Goal: Task Accomplishment & Management: Use online tool/utility

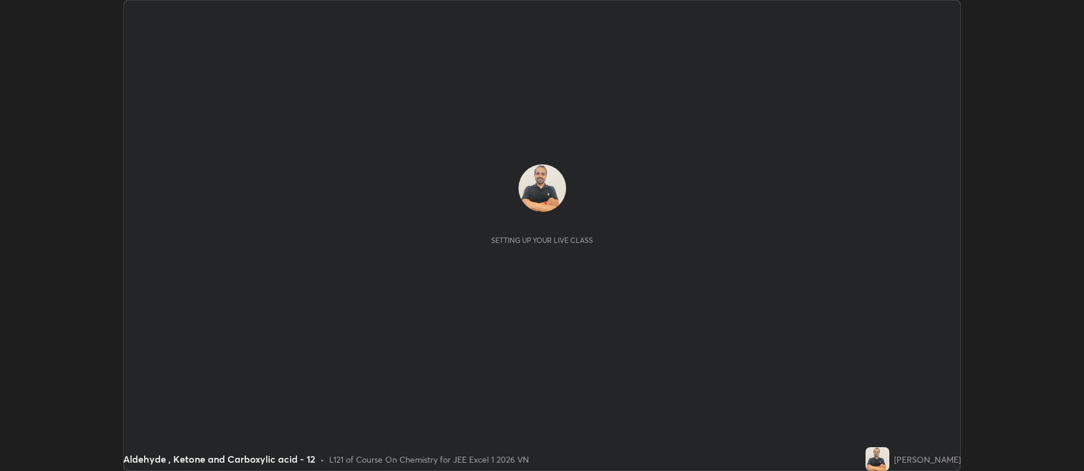
scroll to position [471, 1083]
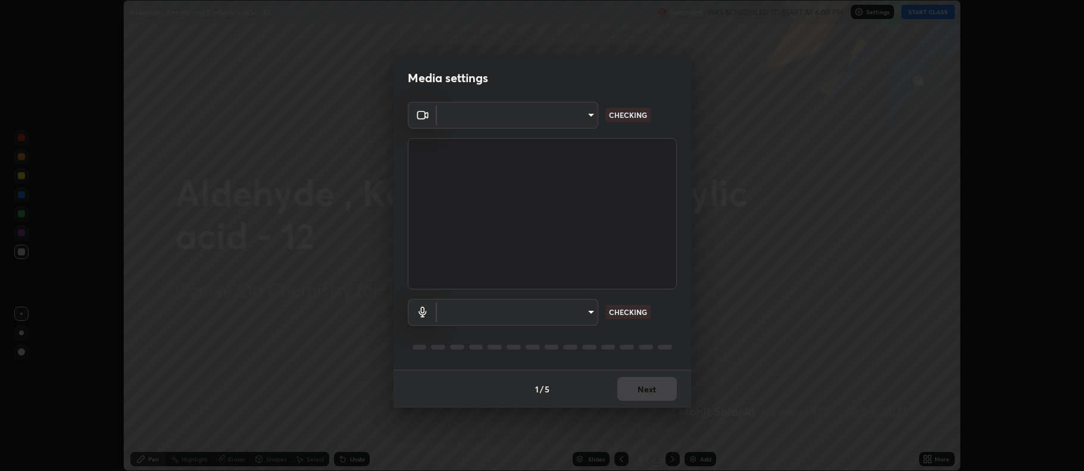
type input "ba423ed9c12df0f325d07f03ca8667b4a345e670ebeb852d4306daca2eeebb58"
type input "f90862ea7f35e2da3d3feb0473e12d8c2f418bc24951b6f2dc2de010d2c14857"
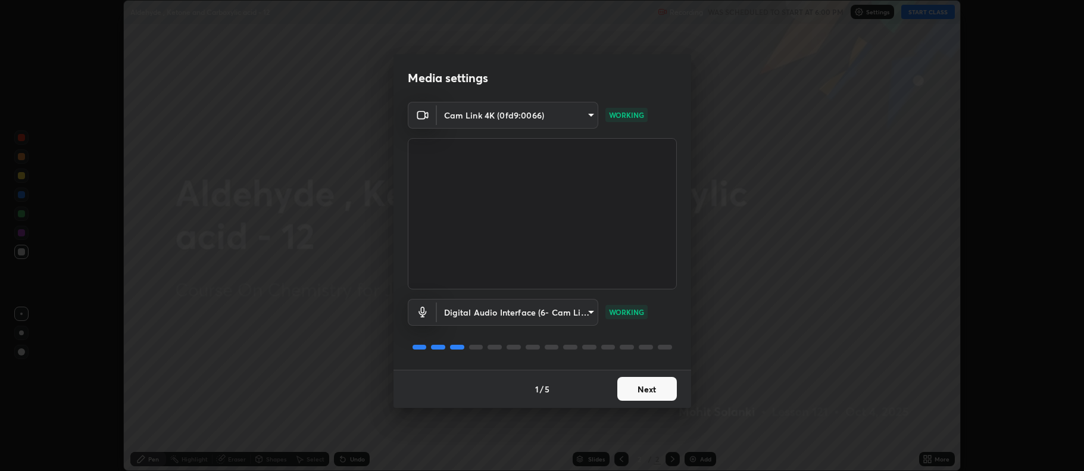
click at [648, 388] on button "Next" at bounding box center [647, 389] width 60 height 24
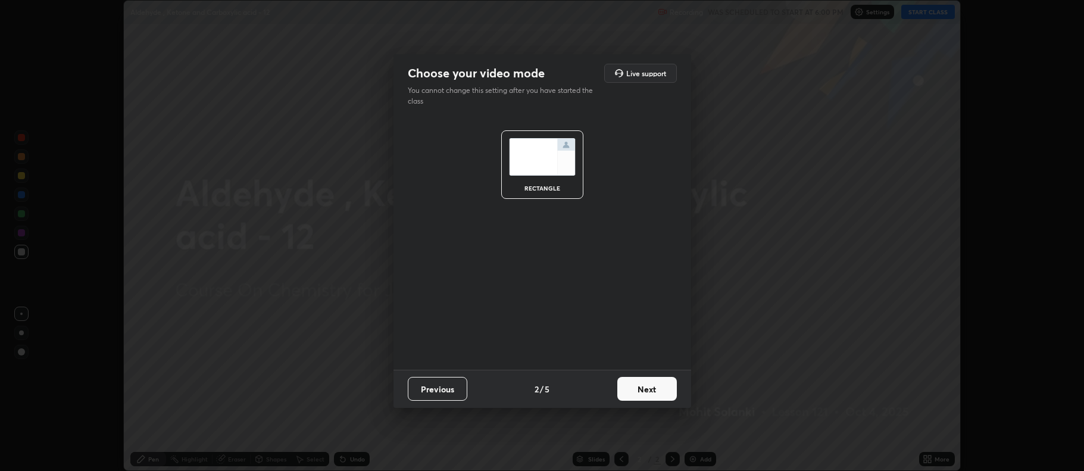
click at [645, 385] on button "Next" at bounding box center [647, 389] width 60 height 24
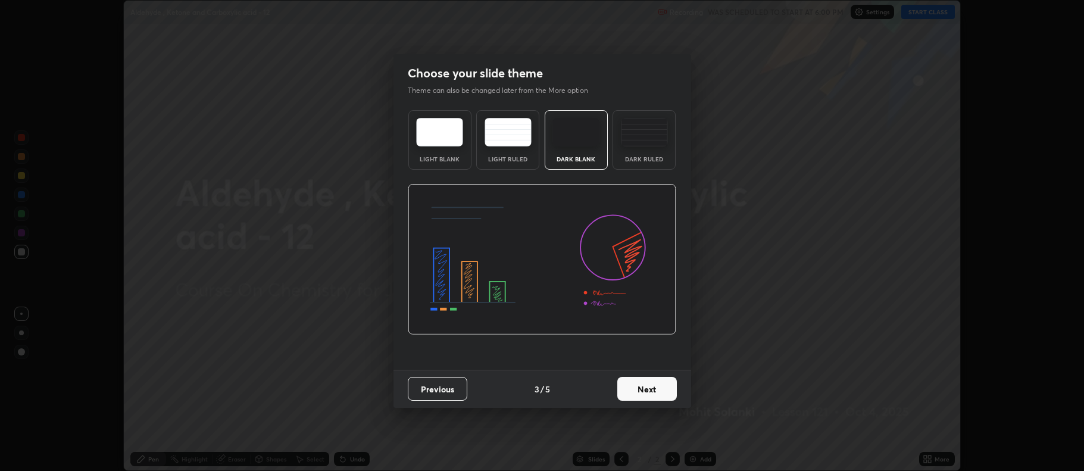
click at [656, 139] on img at bounding box center [644, 132] width 47 height 29
click at [648, 388] on button "Next" at bounding box center [647, 389] width 60 height 24
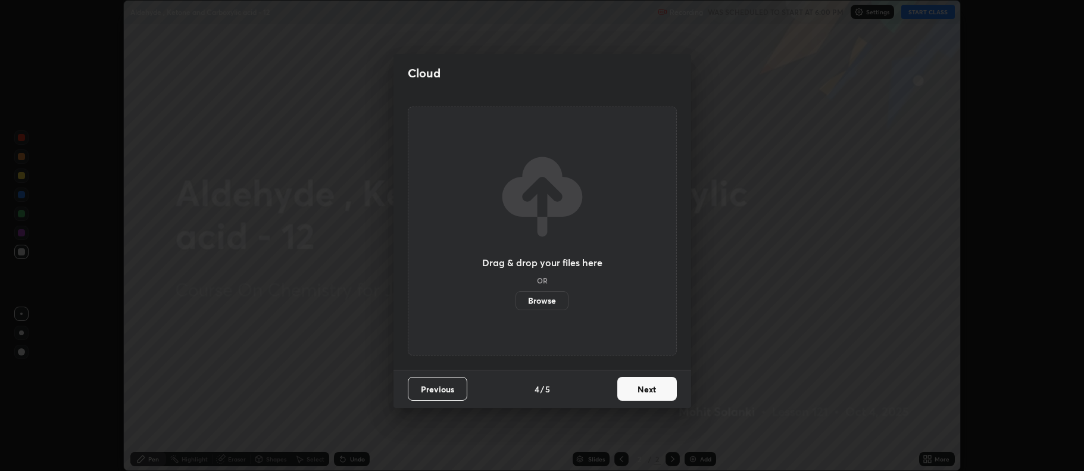
click at [649, 391] on button "Next" at bounding box center [647, 389] width 60 height 24
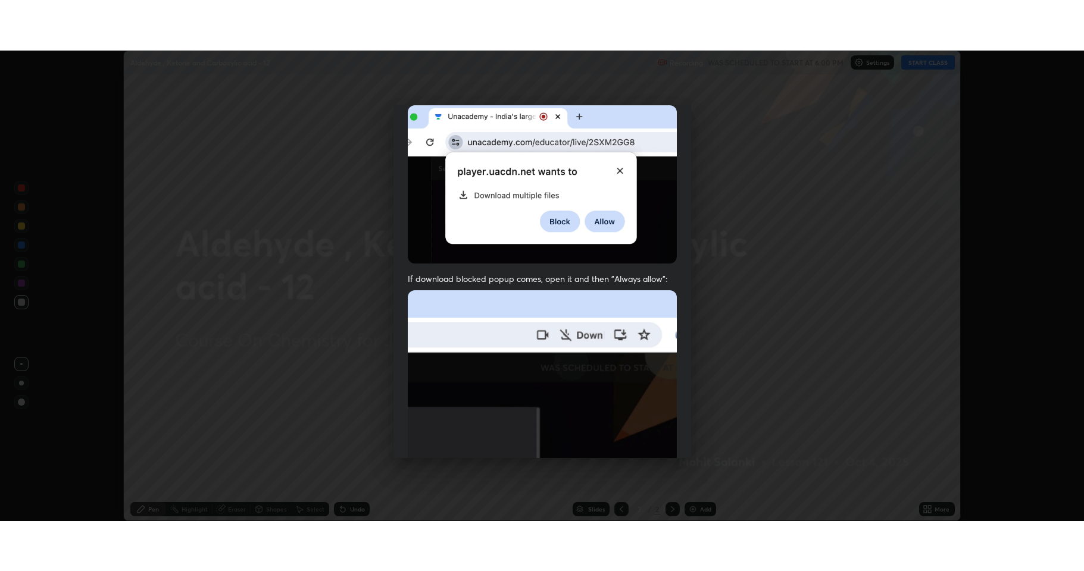
scroll to position [242, 0]
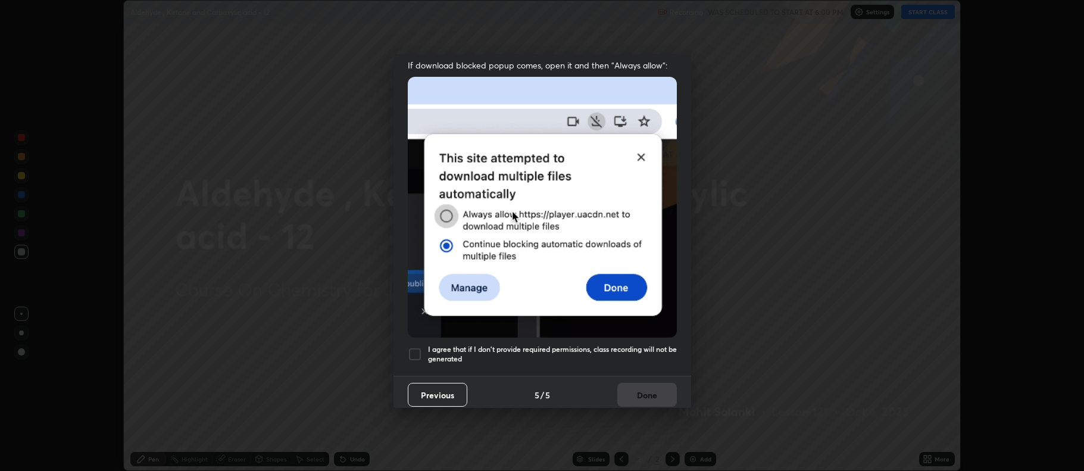
click at [421, 347] on div at bounding box center [415, 354] width 14 height 14
click at [625, 383] on button "Done" at bounding box center [647, 395] width 60 height 24
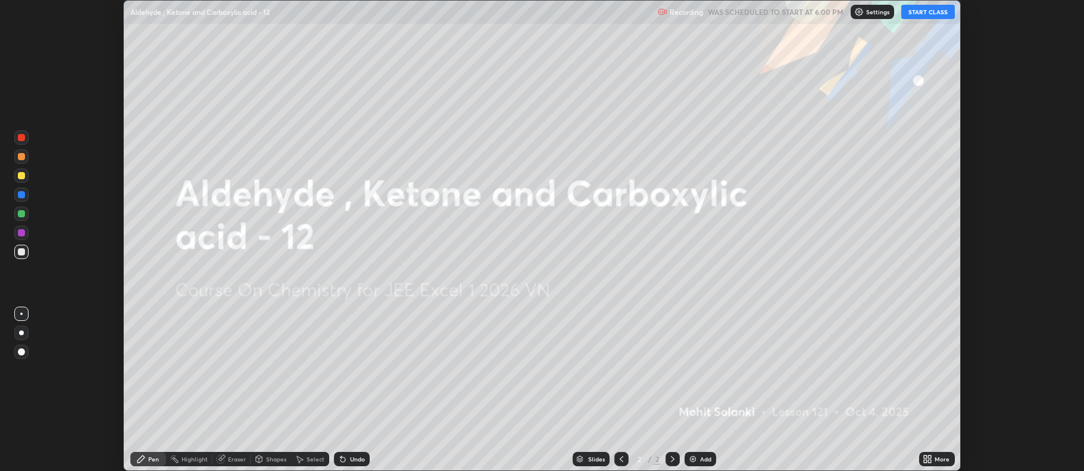
click at [698, 458] on div "Add" at bounding box center [700, 459] width 32 height 14
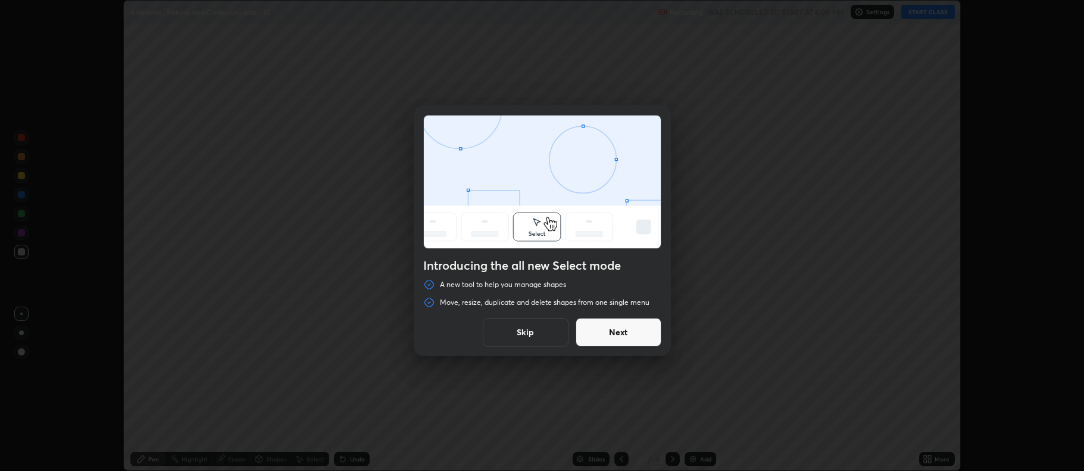
click at [619, 338] on button "Next" at bounding box center [619, 332] width 86 height 29
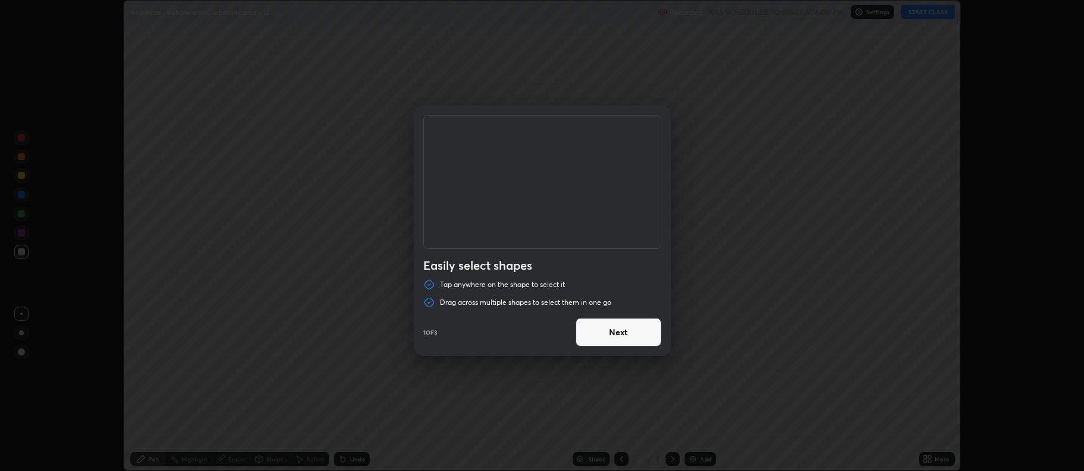
click at [602, 332] on button "Next" at bounding box center [619, 332] width 86 height 29
click at [612, 335] on button "Next" at bounding box center [619, 332] width 86 height 29
click at [614, 334] on button "Done" at bounding box center [619, 332] width 86 height 29
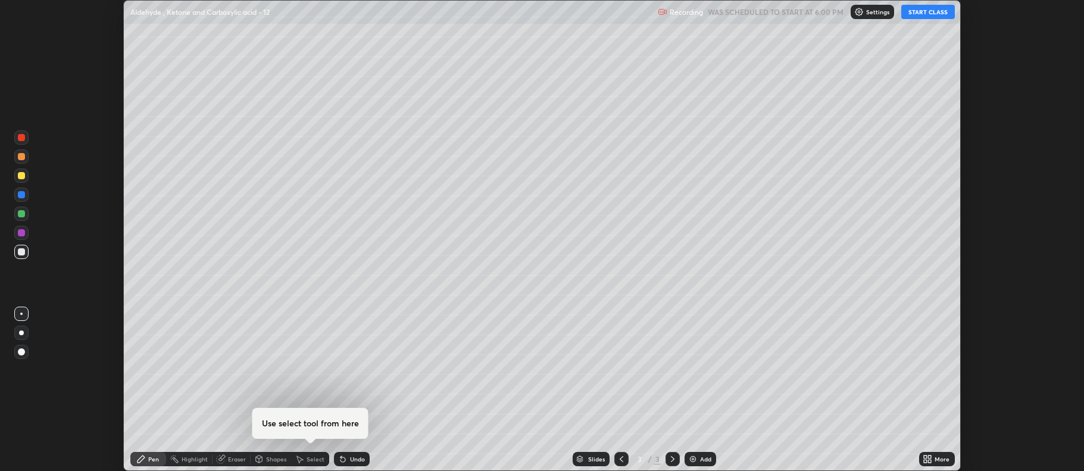
click at [924, 458] on icon at bounding box center [925, 456] width 3 height 3
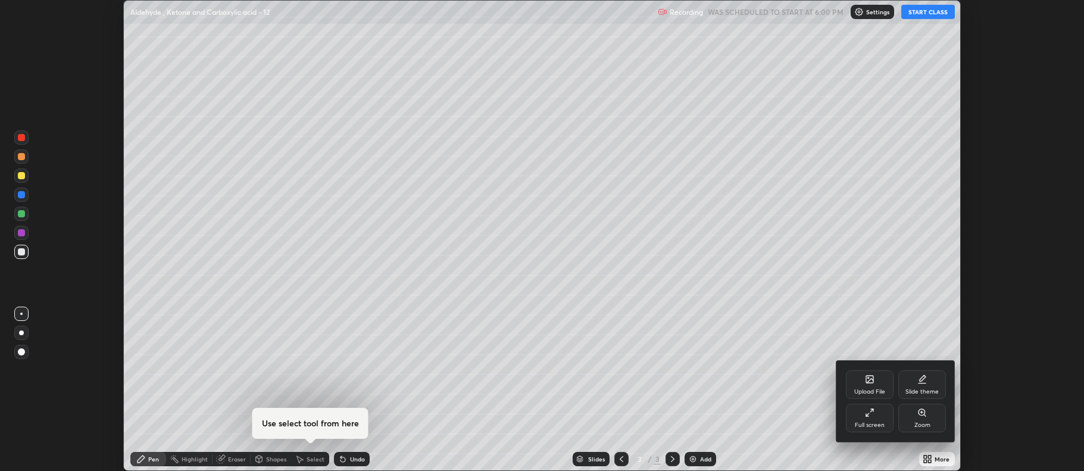
click at [871, 415] on icon at bounding box center [870, 413] width 10 height 10
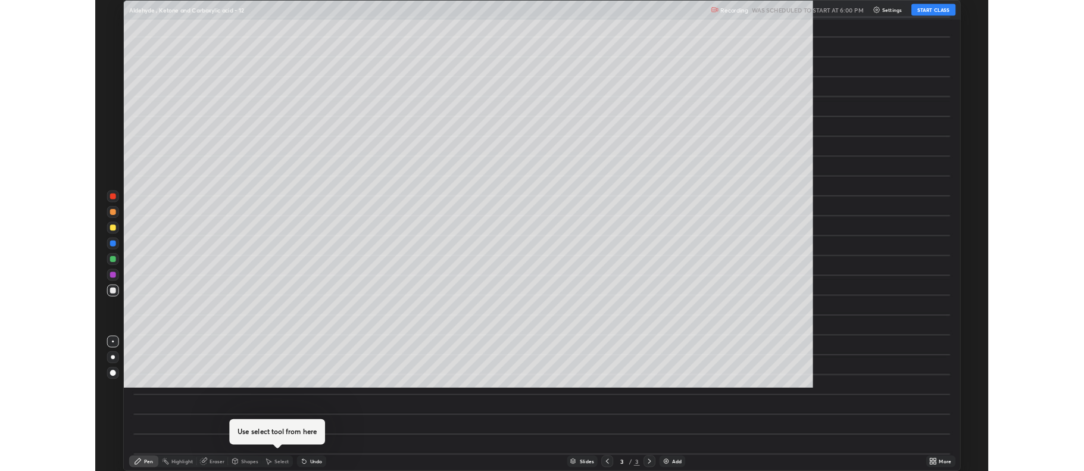
scroll to position [571, 1084]
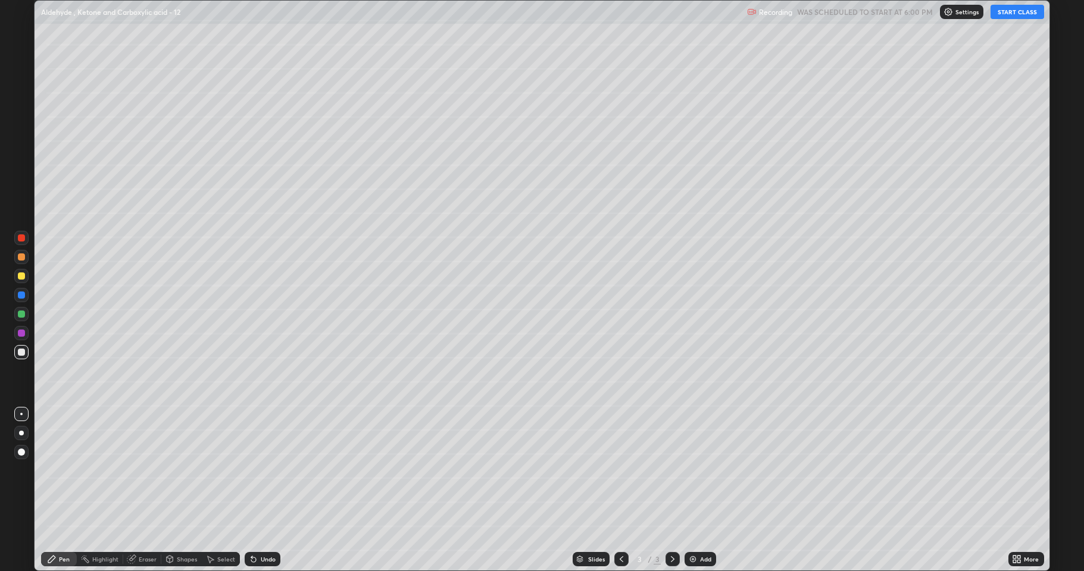
click at [1014, 13] on button "START CLASS" at bounding box center [1017, 12] width 54 height 14
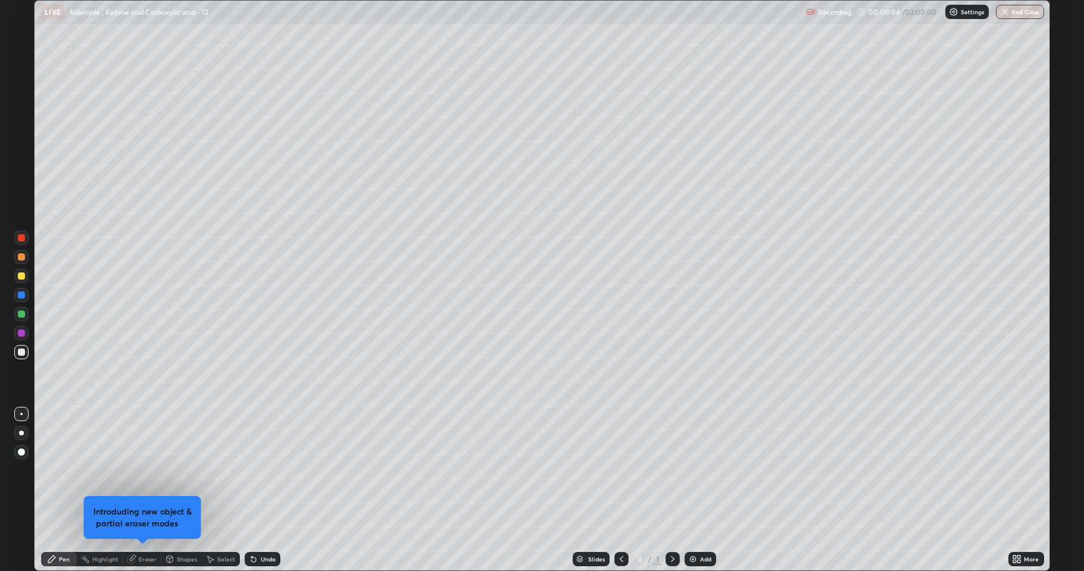
click at [21, 279] on div at bounding box center [21, 276] width 7 height 7
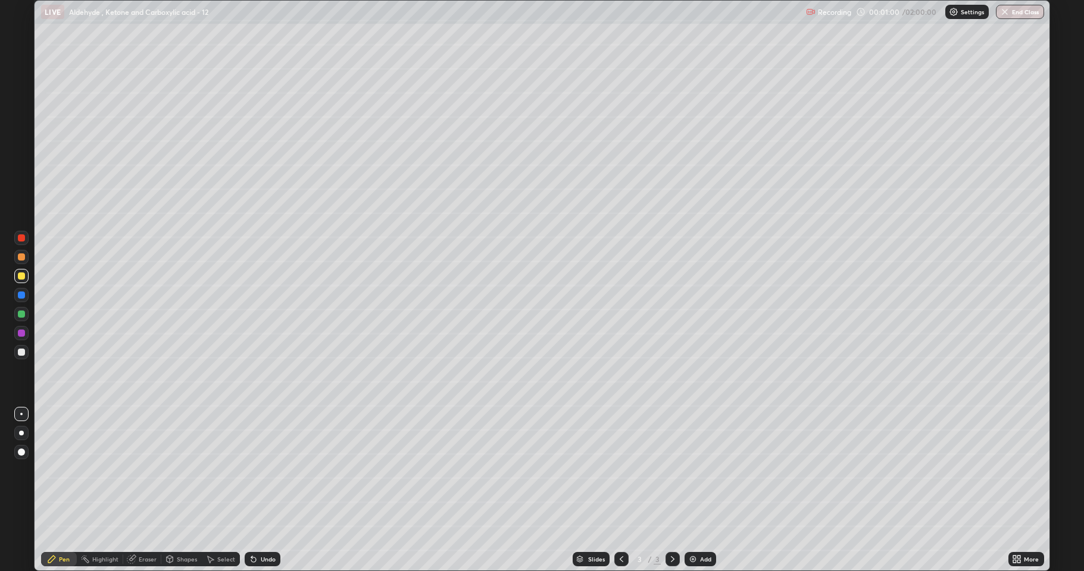
click at [21, 355] on div at bounding box center [21, 352] width 7 height 7
click at [21, 280] on div at bounding box center [21, 276] width 14 height 14
click at [18, 350] on div at bounding box center [21, 352] width 7 height 7
click at [17, 279] on div at bounding box center [21, 276] width 14 height 14
click at [20, 351] on div at bounding box center [21, 352] width 7 height 7
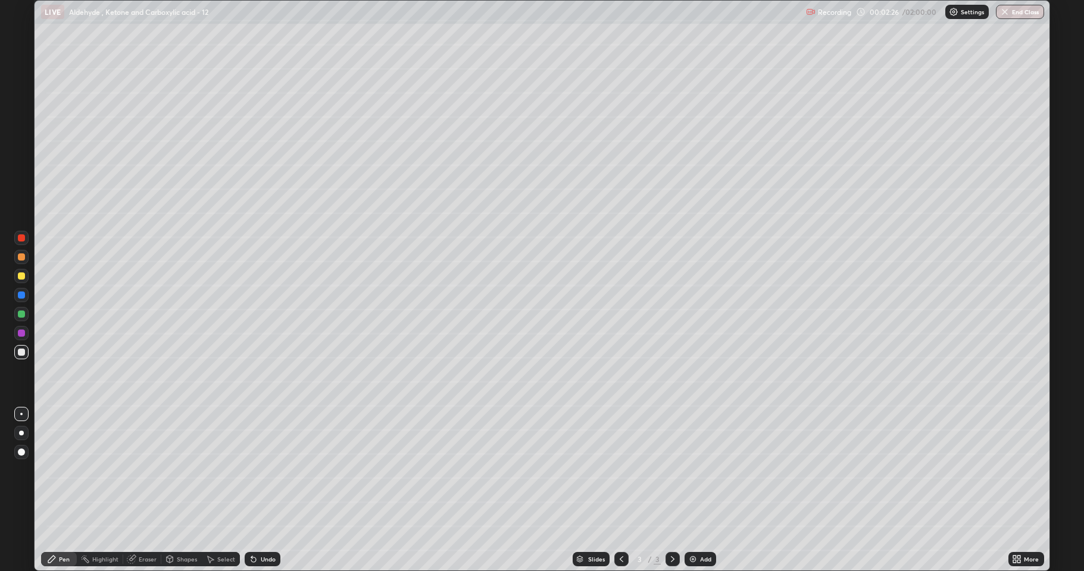
click at [20, 336] on div at bounding box center [21, 333] width 7 height 7
click at [21, 352] on div at bounding box center [21, 352] width 7 height 7
click at [18, 278] on div at bounding box center [21, 276] width 7 height 7
click at [21, 355] on div at bounding box center [21, 352] width 7 height 7
click at [20, 281] on div at bounding box center [21, 276] width 14 height 14
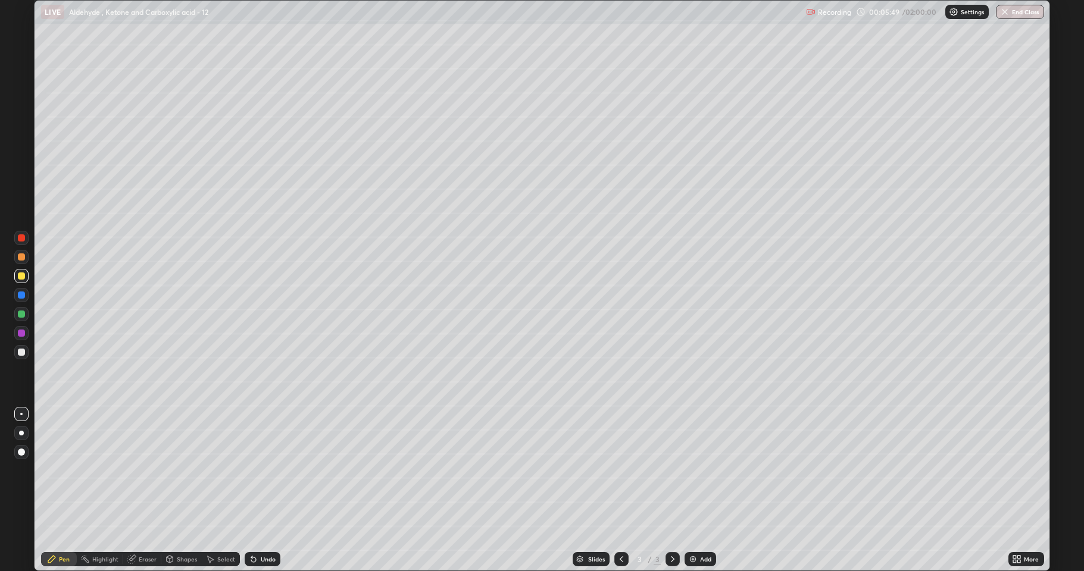
click at [21, 356] on div at bounding box center [21, 352] width 14 height 14
click at [690, 470] on img at bounding box center [693, 560] width 10 height 10
click at [23, 279] on div at bounding box center [21, 276] width 7 height 7
click at [24, 351] on div at bounding box center [21, 352] width 7 height 7
click at [21, 281] on div at bounding box center [21, 276] width 14 height 14
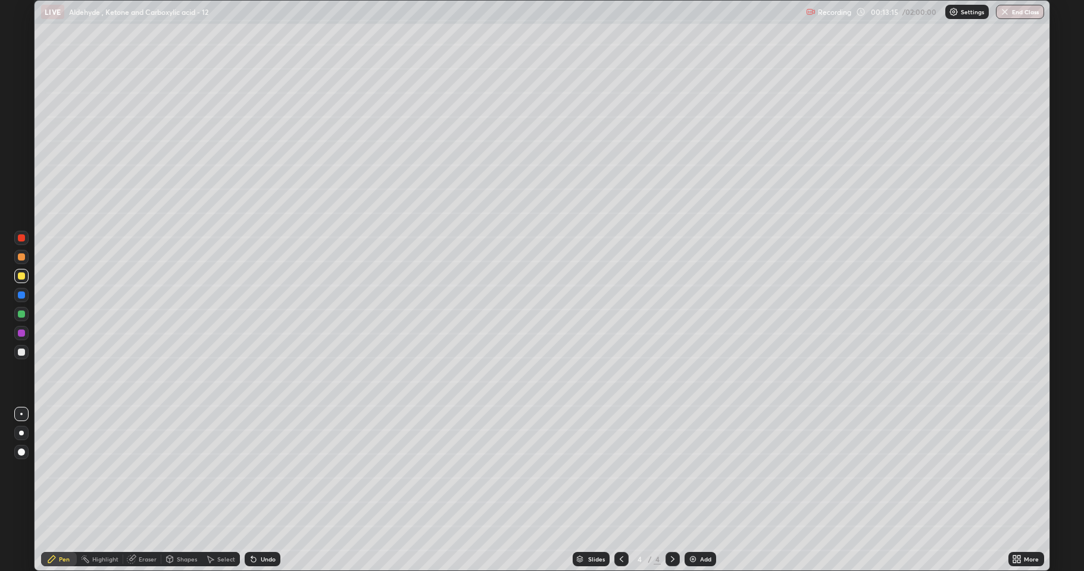
click at [22, 319] on div at bounding box center [21, 314] width 14 height 14
click at [24, 280] on div at bounding box center [21, 276] width 14 height 14
click at [19, 350] on div at bounding box center [21, 352] width 7 height 7
click at [22, 329] on div at bounding box center [21, 333] width 14 height 14
click at [19, 355] on div at bounding box center [21, 352] width 7 height 7
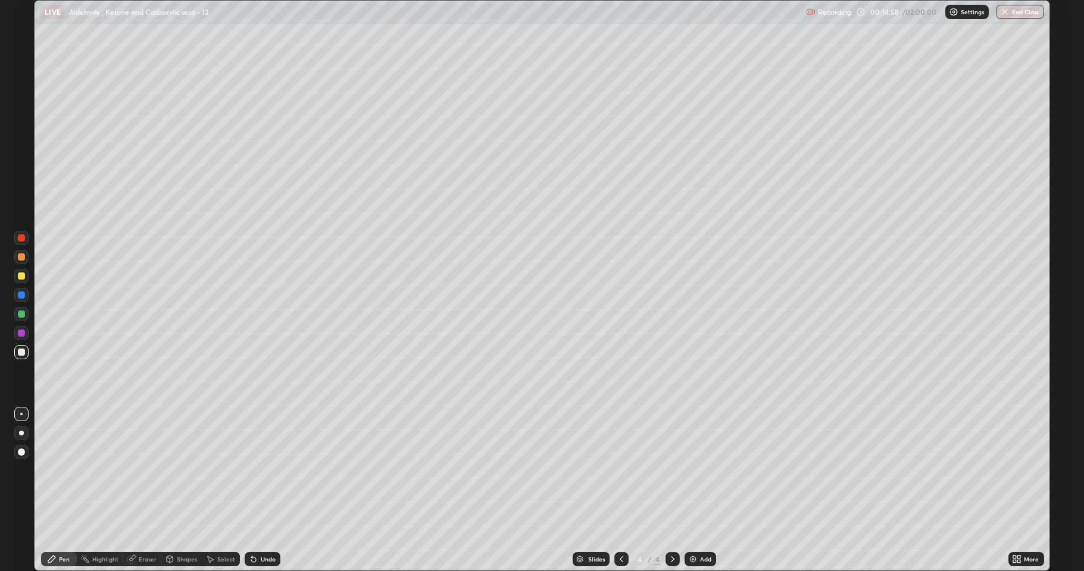
click at [21, 334] on div at bounding box center [21, 333] width 7 height 7
click at [188, 470] on div "Shapes" at bounding box center [181, 559] width 40 height 14
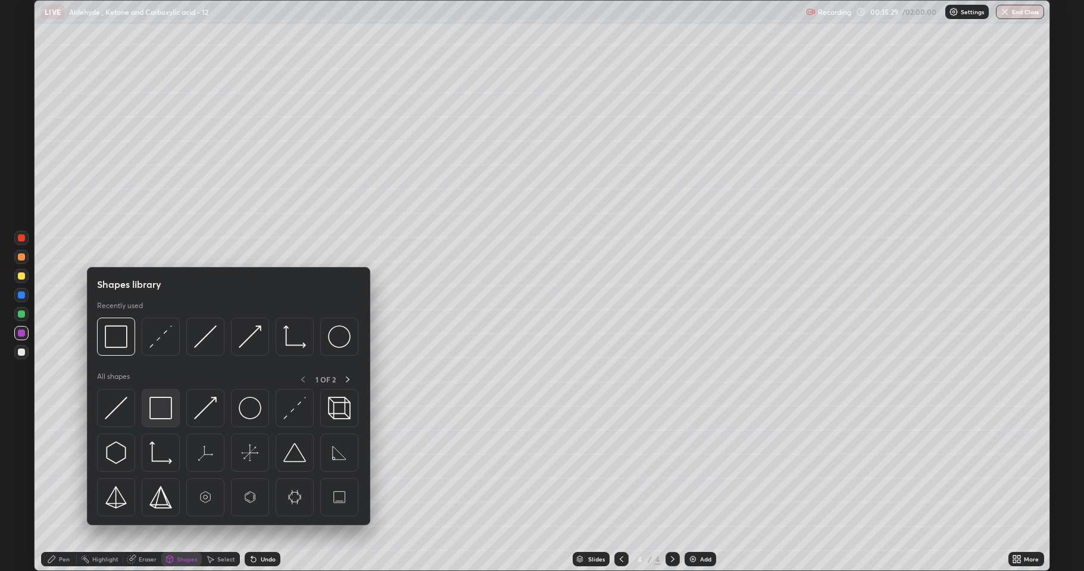
click at [162, 420] on div at bounding box center [161, 408] width 38 height 38
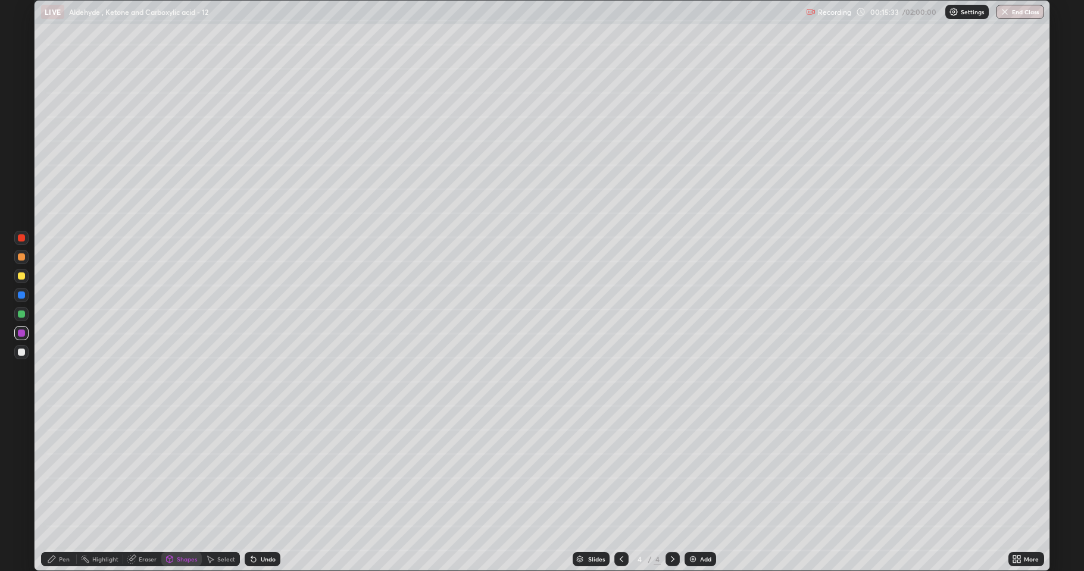
click at [21, 354] on div at bounding box center [21, 352] width 7 height 7
click at [54, 470] on div "Pen" at bounding box center [59, 560] width 36 height 24
click at [671, 470] on icon at bounding box center [673, 560] width 10 height 10
click at [690, 470] on img at bounding box center [693, 560] width 10 height 10
click at [20, 280] on div at bounding box center [21, 276] width 14 height 14
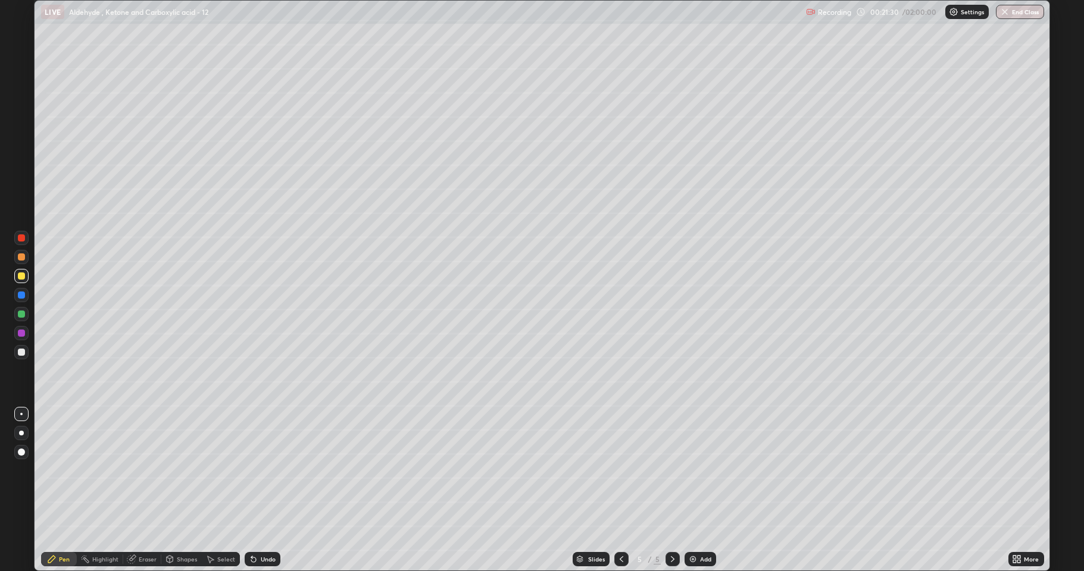
click at [22, 335] on div at bounding box center [21, 333] width 7 height 7
click at [19, 352] on div at bounding box center [21, 352] width 7 height 7
click at [23, 332] on div at bounding box center [21, 333] width 7 height 7
click at [21, 352] on div at bounding box center [21, 352] width 7 height 7
click at [23, 279] on div at bounding box center [21, 276] width 7 height 7
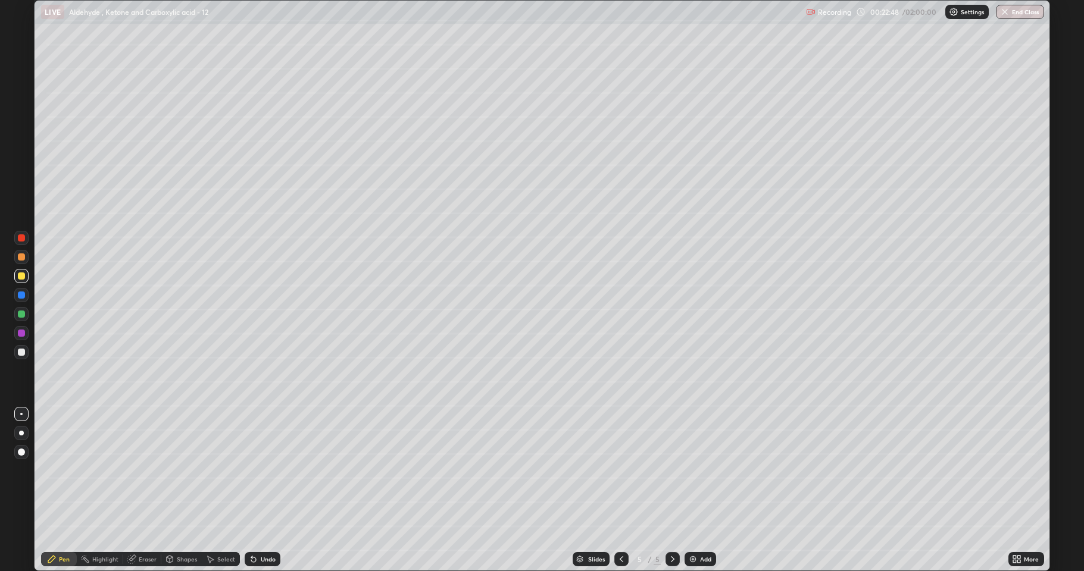
click at [17, 350] on div at bounding box center [21, 352] width 14 height 14
click at [21, 278] on div at bounding box center [21, 276] width 7 height 7
click at [22, 315] on div at bounding box center [21, 314] width 7 height 7
click at [18, 350] on div at bounding box center [21, 352] width 7 height 7
click at [20, 279] on div at bounding box center [21, 276] width 7 height 7
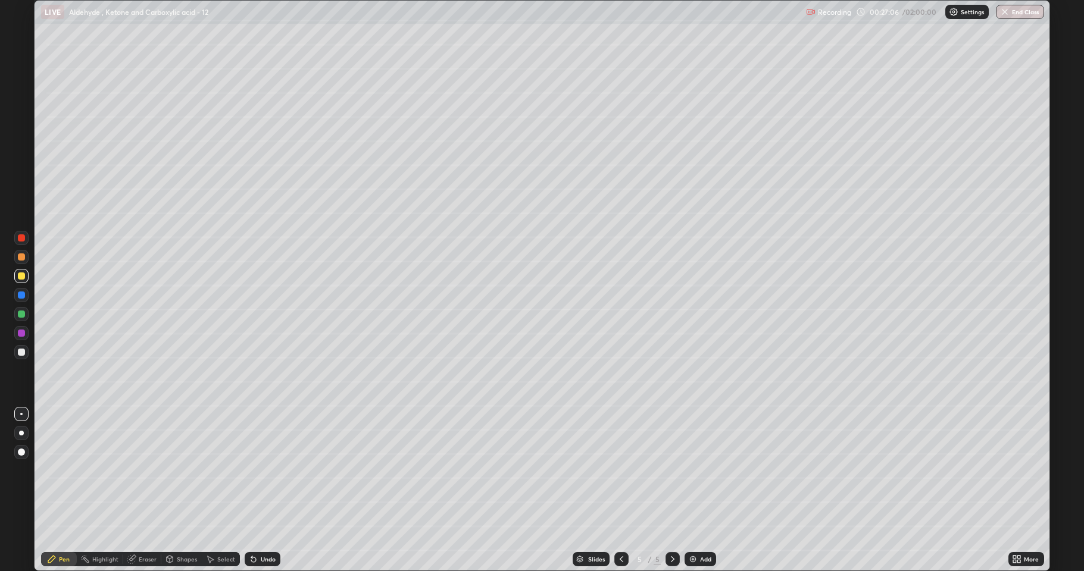
click at [20, 336] on div at bounding box center [21, 333] width 7 height 7
click at [24, 356] on div at bounding box center [21, 352] width 14 height 14
click at [21, 279] on div at bounding box center [21, 276] width 7 height 7
click at [25, 315] on div at bounding box center [21, 314] width 14 height 14
click at [24, 353] on div at bounding box center [21, 352] width 7 height 7
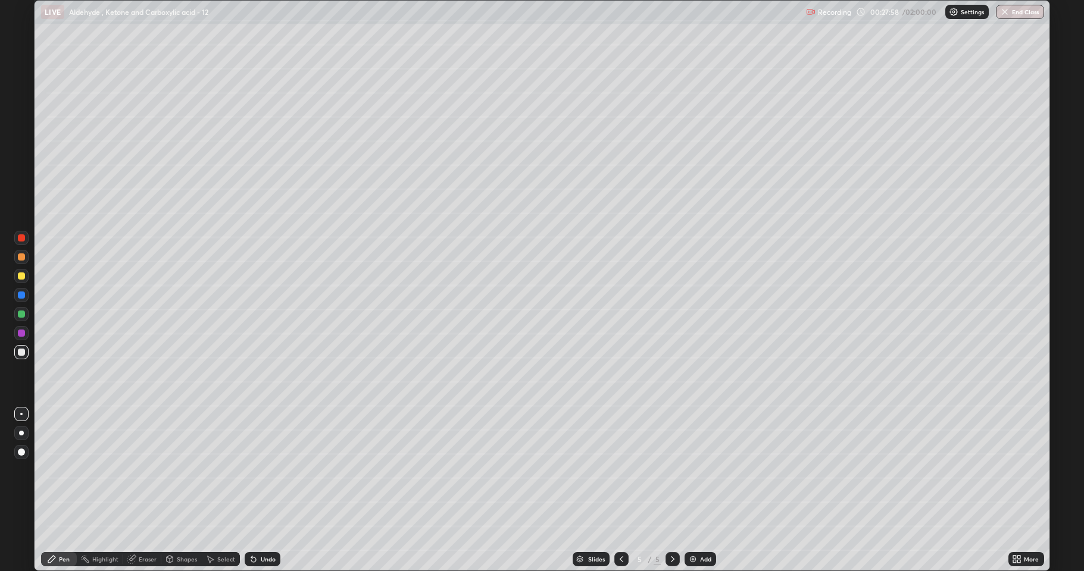
click at [22, 317] on div at bounding box center [21, 314] width 7 height 7
click at [27, 355] on div at bounding box center [21, 352] width 14 height 14
click at [25, 278] on div at bounding box center [21, 276] width 14 height 14
click at [261, 470] on div "Undo" at bounding box center [268, 559] width 15 height 6
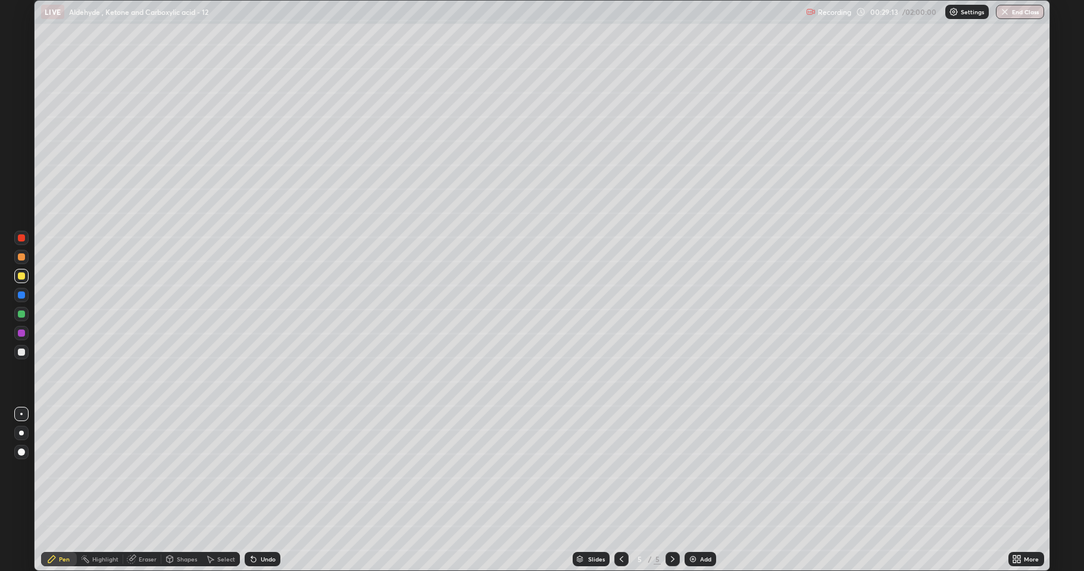
click at [21, 317] on div at bounding box center [21, 314] width 7 height 7
click at [23, 351] on div at bounding box center [21, 352] width 7 height 7
click at [23, 317] on div at bounding box center [21, 314] width 7 height 7
click at [690, 470] on img at bounding box center [693, 560] width 10 height 10
click at [23, 356] on div at bounding box center [21, 352] width 14 height 14
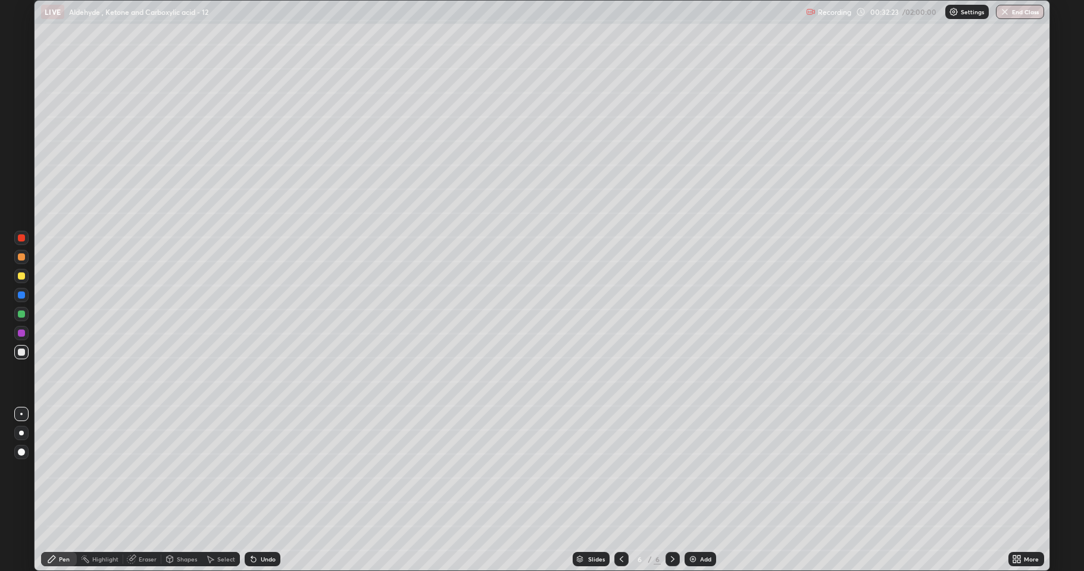
click at [257, 470] on div "Undo" at bounding box center [263, 559] width 36 height 14
click at [256, 470] on icon at bounding box center [254, 560] width 10 height 10
click at [22, 278] on div at bounding box center [21, 276] width 7 height 7
click at [20, 349] on div at bounding box center [21, 352] width 7 height 7
click at [20, 275] on div at bounding box center [21, 276] width 7 height 7
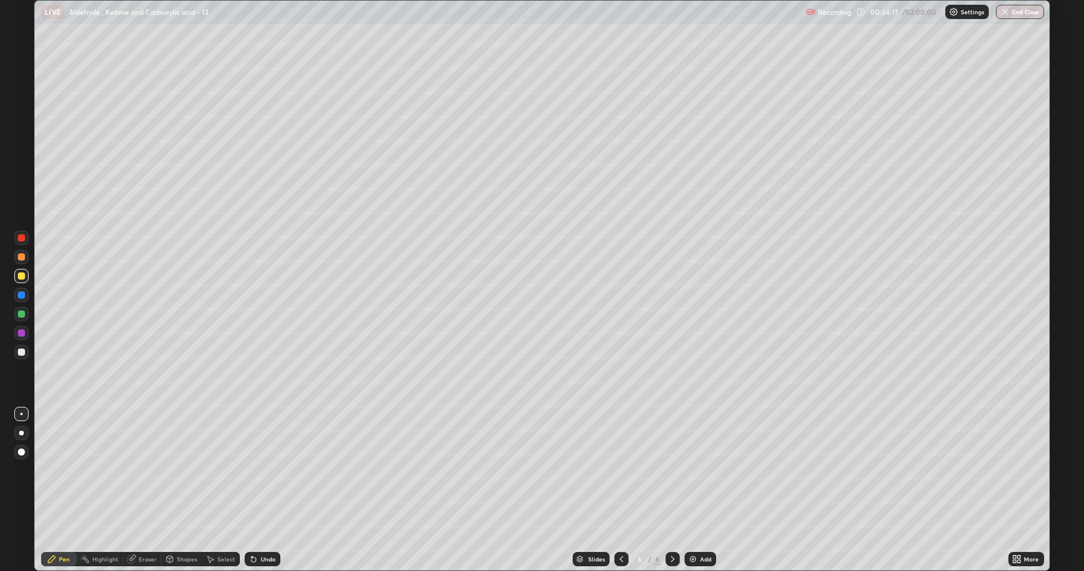
click at [20, 354] on div at bounding box center [21, 352] width 7 height 7
click at [24, 274] on div at bounding box center [21, 276] width 7 height 7
click at [24, 356] on div at bounding box center [21, 352] width 14 height 14
click at [21, 280] on div at bounding box center [21, 276] width 14 height 14
click at [22, 353] on div at bounding box center [21, 352] width 7 height 7
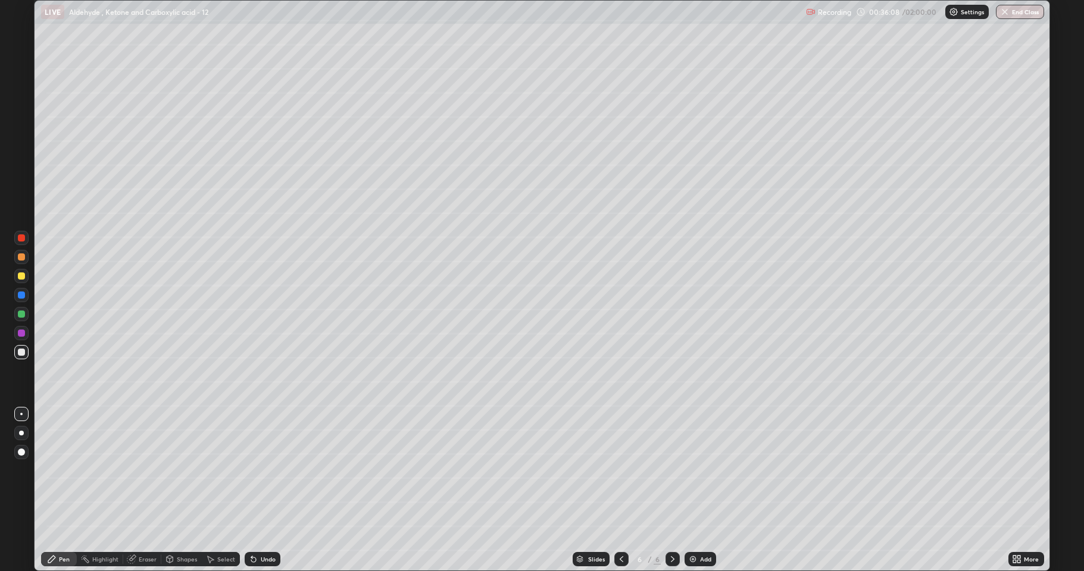
click at [268, 470] on div "Undo" at bounding box center [268, 559] width 15 height 6
click at [26, 274] on div at bounding box center [21, 276] width 14 height 14
click at [23, 317] on div at bounding box center [21, 314] width 7 height 7
click at [24, 352] on div at bounding box center [21, 352] width 7 height 7
click at [148, 470] on div "Eraser" at bounding box center [148, 559] width 18 height 6
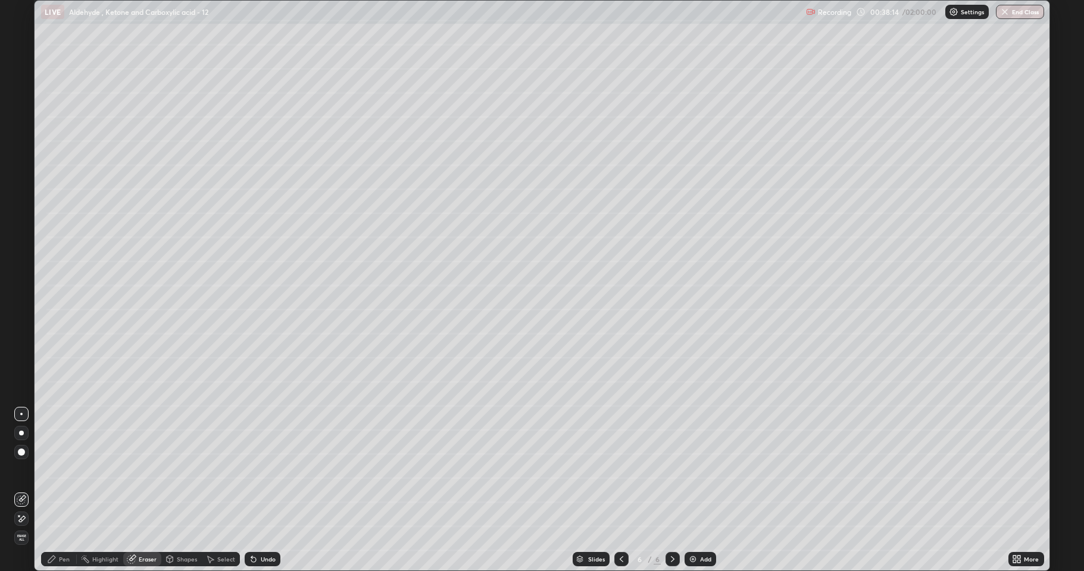
click at [59, 470] on div "Pen" at bounding box center [64, 559] width 11 height 6
click at [23, 279] on div at bounding box center [21, 276] width 7 height 7
click at [251, 470] on icon at bounding box center [253, 560] width 5 height 5
click at [249, 470] on icon at bounding box center [254, 560] width 10 height 10
click at [248, 470] on div "Undo" at bounding box center [263, 559] width 36 height 14
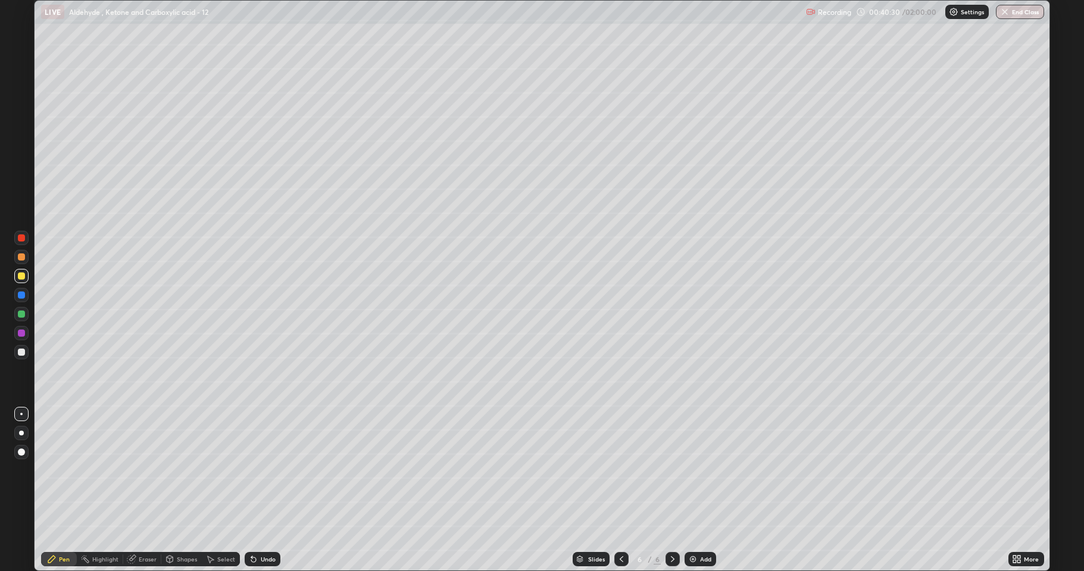
click at [141, 470] on div "Eraser" at bounding box center [148, 559] width 18 height 6
click at [64, 470] on div "Pen" at bounding box center [64, 559] width 11 height 6
click at [692, 470] on img at bounding box center [693, 560] width 10 height 10
click at [24, 355] on div at bounding box center [21, 352] width 14 height 14
click at [261, 470] on div "Undo" at bounding box center [268, 559] width 15 height 6
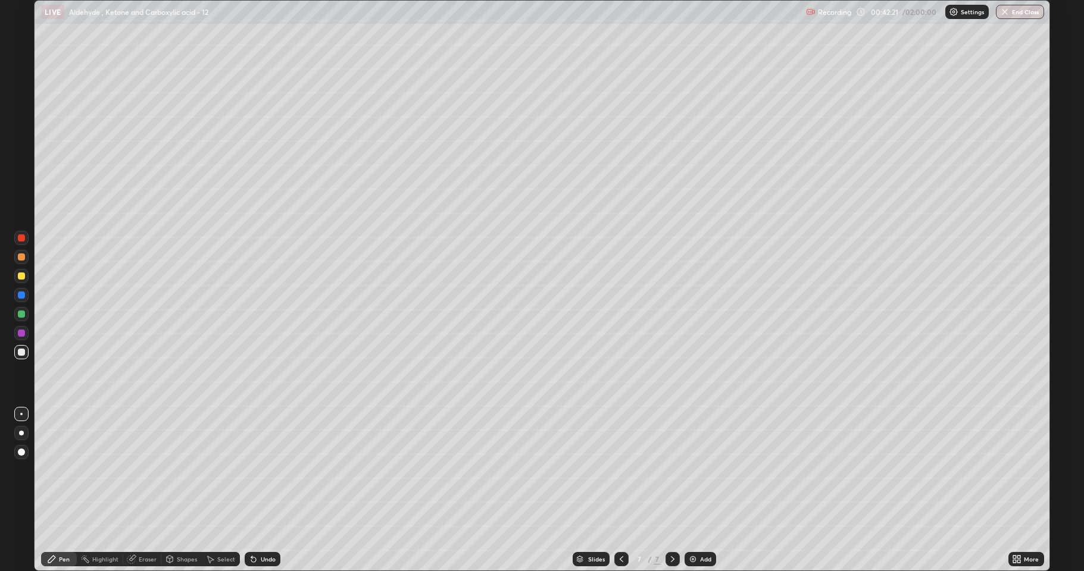
click at [21, 278] on div at bounding box center [21, 276] width 7 height 7
click at [23, 315] on div at bounding box center [21, 314] width 7 height 7
click at [20, 354] on div at bounding box center [21, 352] width 7 height 7
click at [23, 280] on div at bounding box center [21, 276] width 14 height 14
click at [524, 470] on icon at bounding box center [526, 506] width 5 height 5
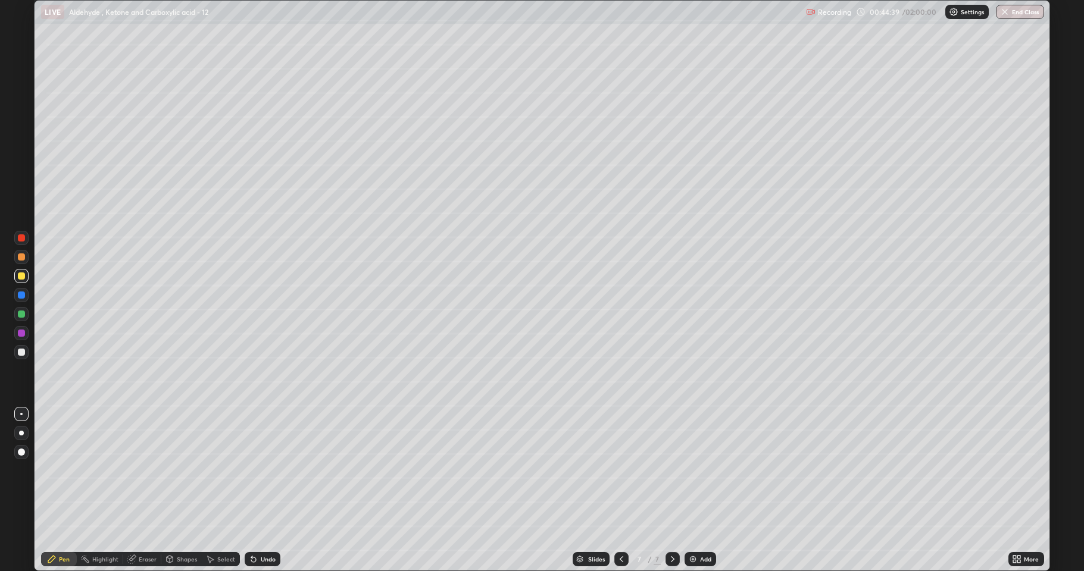
click at [18, 317] on div at bounding box center [21, 314] width 14 height 14
click at [690, 470] on img at bounding box center [693, 560] width 10 height 10
click at [21, 348] on div at bounding box center [21, 352] width 14 height 14
click at [21, 279] on div at bounding box center [21, 276] width 7 height 7
click at [19, 336] on div at bounding box center [21, 333] width 7 height 7
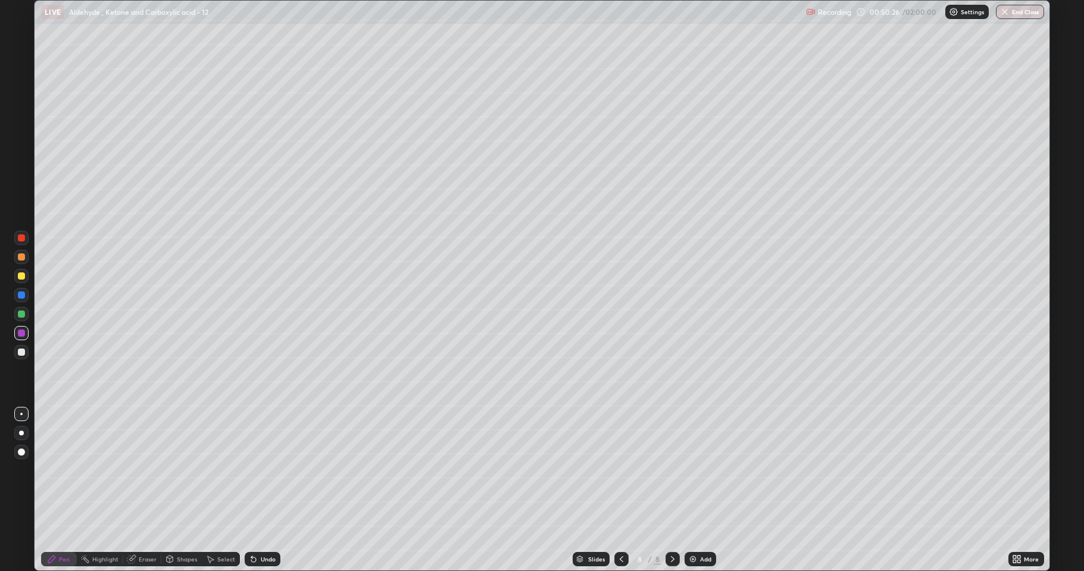
click at [0, 470] on div "Setting up your live class" at bounding box center [542, 285] width 1084 height 571
click at [688, 470] on img at bounding box center [693, 560] width 10 height 10
click at [22, 280] on div at bounding box center [21, 276] width 14 height 14
click at [24, 313] on div at bounding box center [21, 314] width 7 height 7
click at [23, 355] on div at bounding box center [21, 352] width 7 height 7
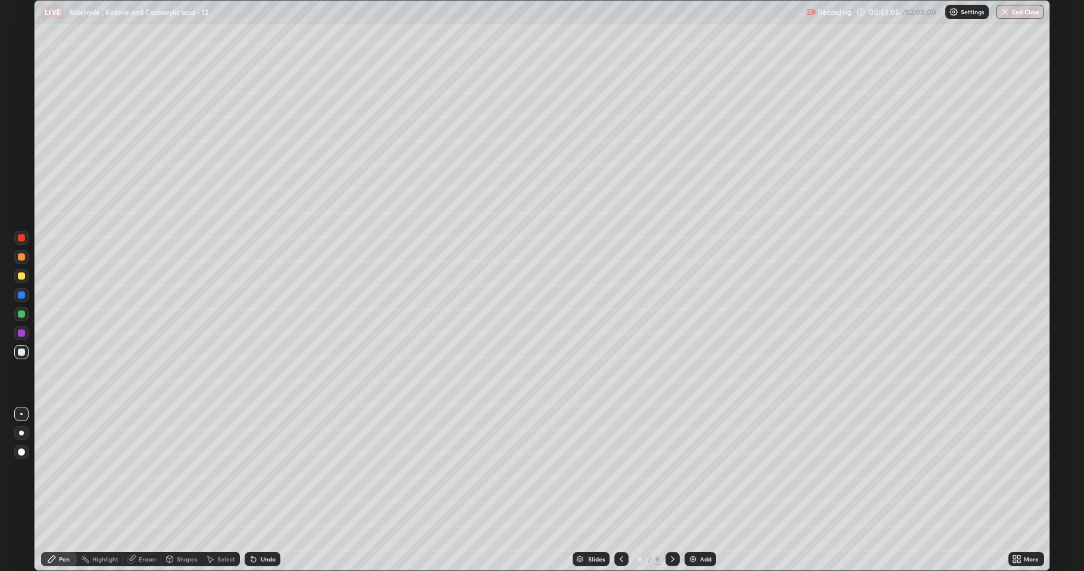
click at [22, 318] on div at bounding box center [21, 314] width 14 height 14
click at [21, 338] on div at bounding box center [21, 333] width 14 height 14
click at [21, 282] on div at bounding box center [21, 276] width 14 height 14
click at [21, 350] on div at bounding box center [21, 352] width 7 height 7
click at [21, 278] on div at bounding box center [21, 276] width 7 height 7
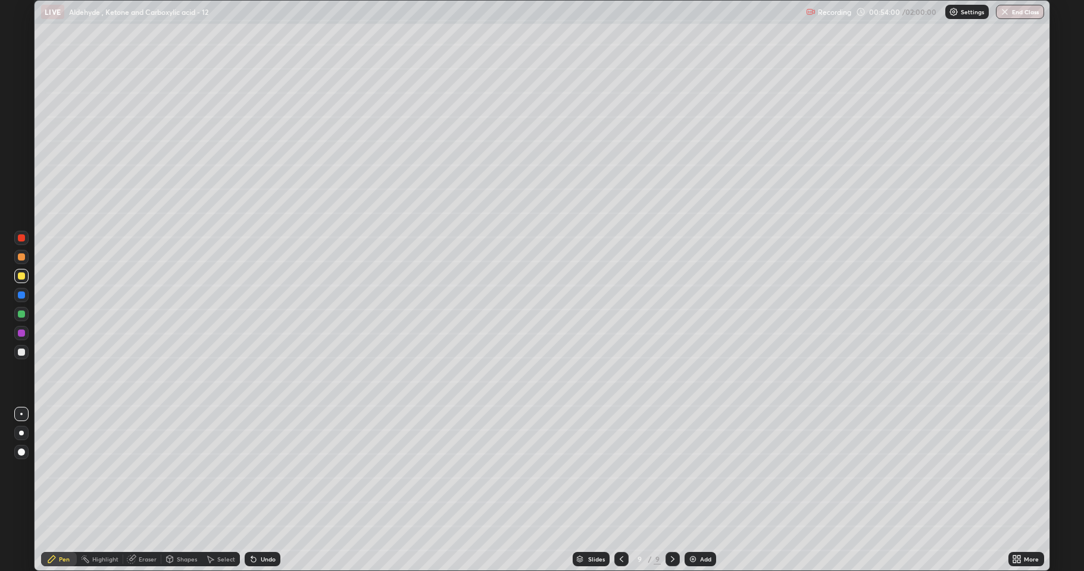
click at [19, 299] on div at bounding box center [21, 295] width 14 height 14
click at [23, 355] on div at bounding box center [21, 352] width 7 height 7
click at [24, 279] on div at bounding box center [21, 276] width 7 height 7
click at [21, 315] on div at bounding box center [21, 314] width 7 height 7
click at [253, 470] on icon at bounding box center [253, 560] width 5 height 5
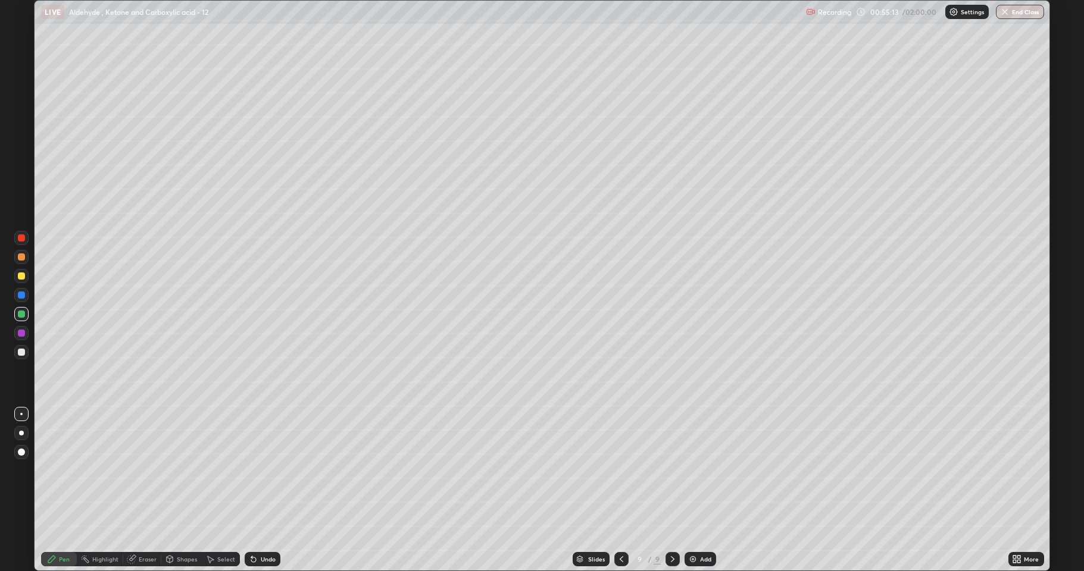
click at [23, 351] on div at bounding box center [21, 352] width 7 height 7
click at [24, 280] on div at bounding box center [21, 276] width 14 height 14
click at [22, 317] on div at bounding box center [21, 314] width 7 height 7
click at [21, 334] on div at bounding box center [21, 333] width 7 height 7
click at [18, 356] on div at bounding box center [21, 352] width 14 height 14
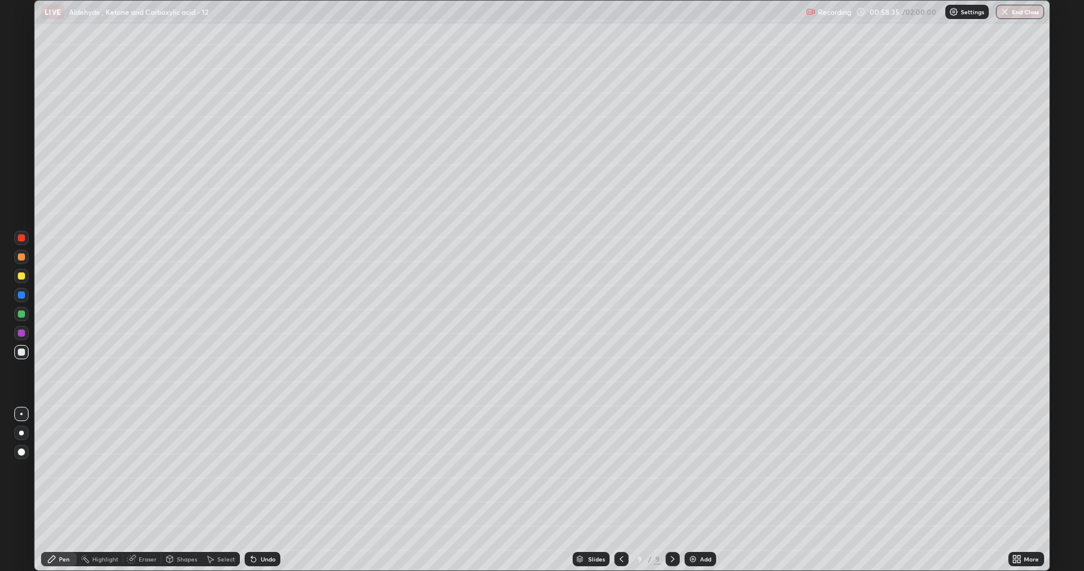
click at [258, 470] on div "Undo" at bounding box center [263, 559] width 36 height 14
click at [260, 470] on div "Undo" at bounding box center [263, 559] width 36 height 14
click at [689, 470] on img at bounding box center [693, 560] width 10 height 10
click at [22, 280] on div at bounding box center [21, 276] width 14 height 14
click at [20, 354] on div at bounding box center [21, 352] width 7 height 7
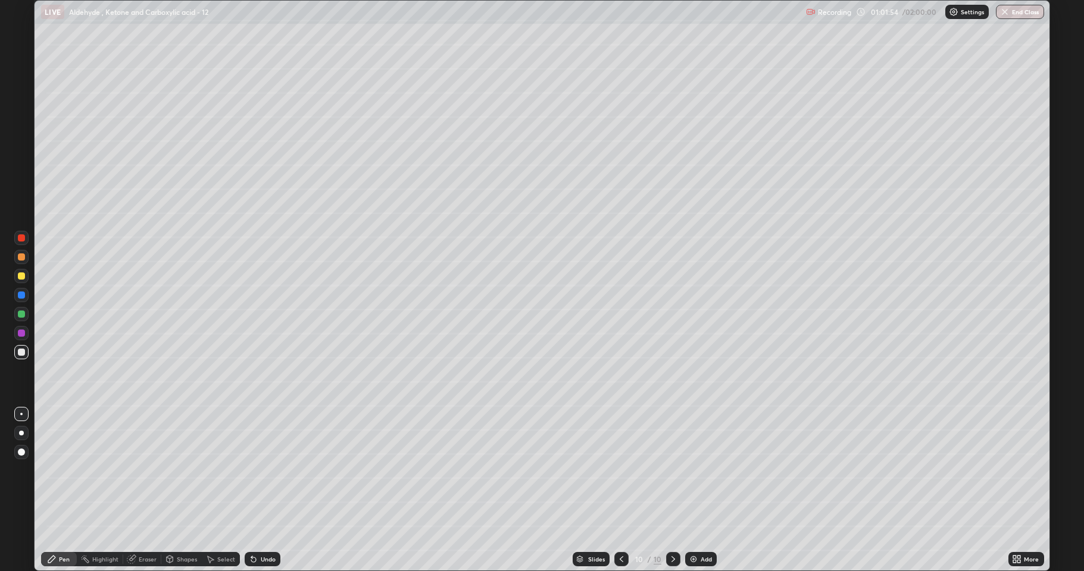
click at [19, 278] on div at bounding box center [21, 276] width 7 height 7
click at [22, 352] on div at bounding box center [21, 352] width 7 height 7
click at [19, 314] on div at bounding box center [21, 314] width 7 height 7
click at [689, 470] on img at bounding box center [694, 560] width 10 height 10
click at [618, 470] on icon at bounding box center [622, 560] width 10 height 10
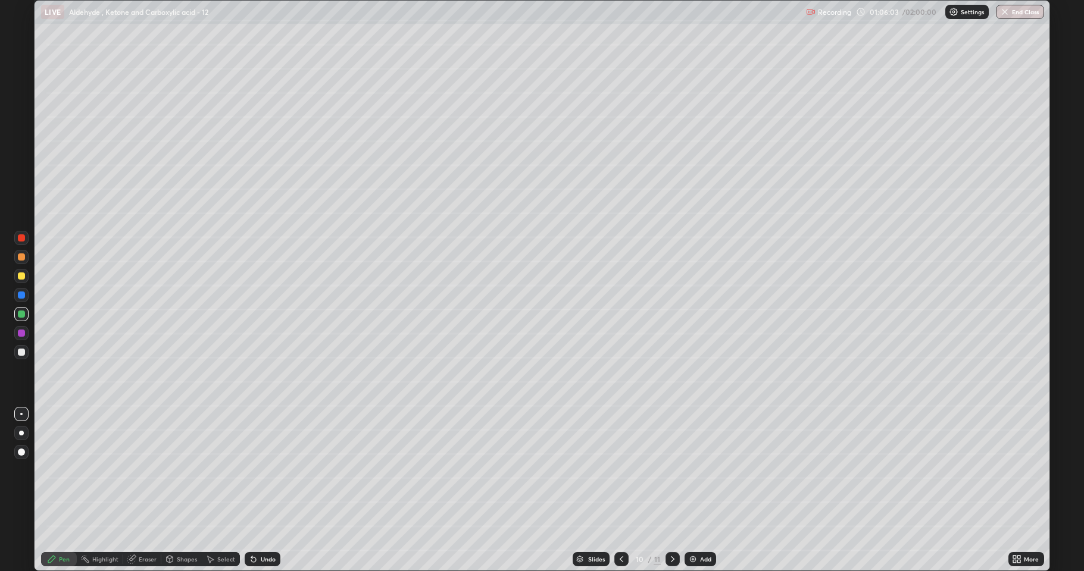
click at [693, 470] on img at bounding box center [693, 560] width 10 height 10
click at [24, 356] on div at bounding box center [21, 352] width 14 height 14
click at [19, 355] on div at bounding box center [21, 352] width 7 height 7
click at [23, 275] on div at bounding box center [21, 276] width 7 height 7
click at [271, 470] on div "Undo" at bounding box center [263, 559] width 36 height 14
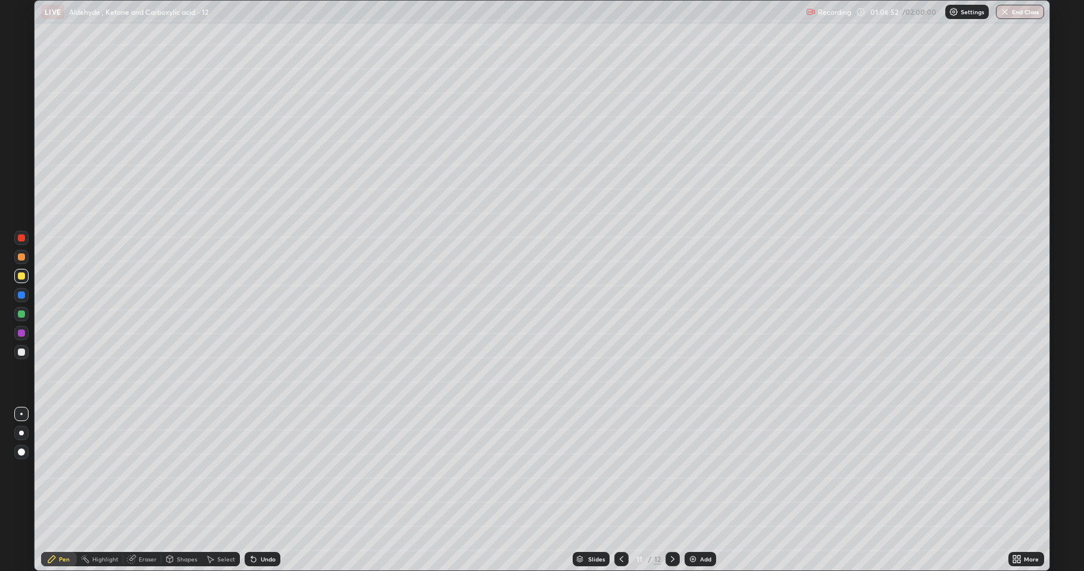
click at [271, 470] on div "Undo" at bounding box center [268, 559] width 15 height 6
click at [24, 352] on div at bounding box center [21, 352] width 7 height 7
click at [21, 316] on div at bounding box center [21, 314] width 7 height 7
click at [24, 348] on div at bounding box center [21, 352] width 14 height 14
click at [20, 280] on div at bounding box center [21, 276] width 14 height 14
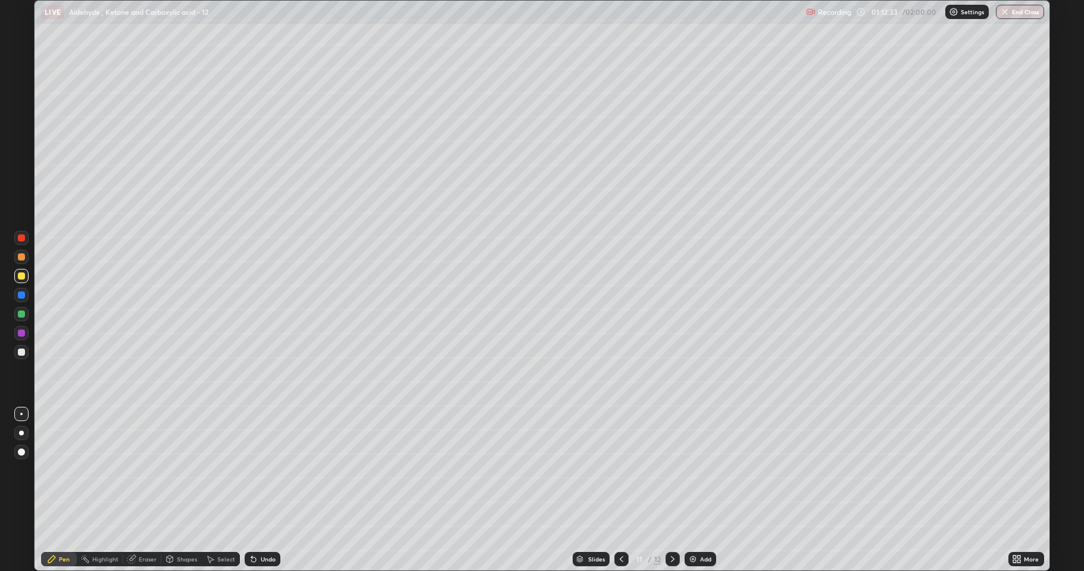
click at [1014, 470] on icon at bounding box center [1014, 561] width 3 height 3
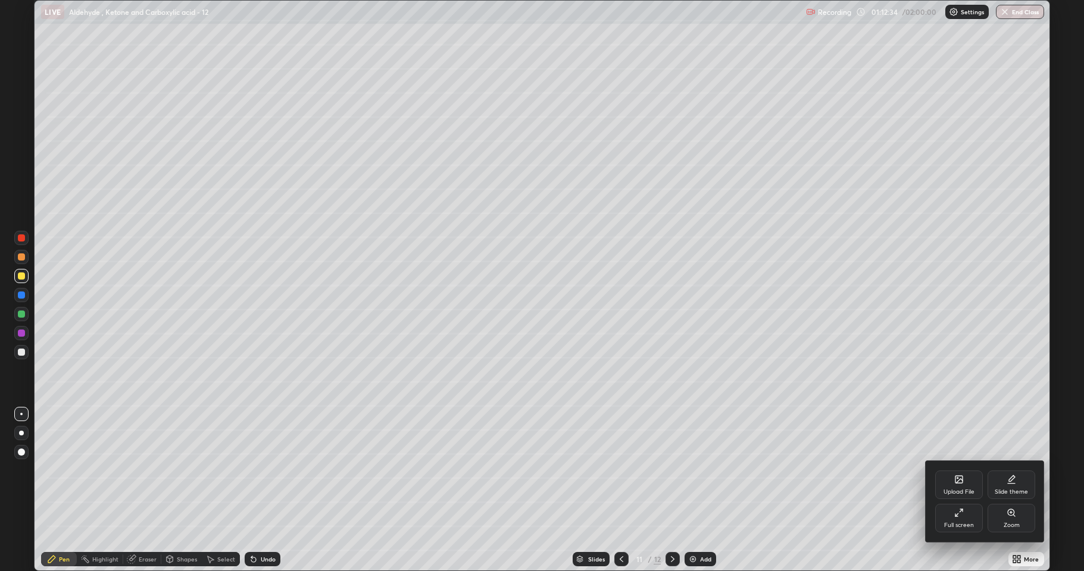
click at [961, 470] on div "Upload File" at bounding box center [958, 492] width 31 height 6
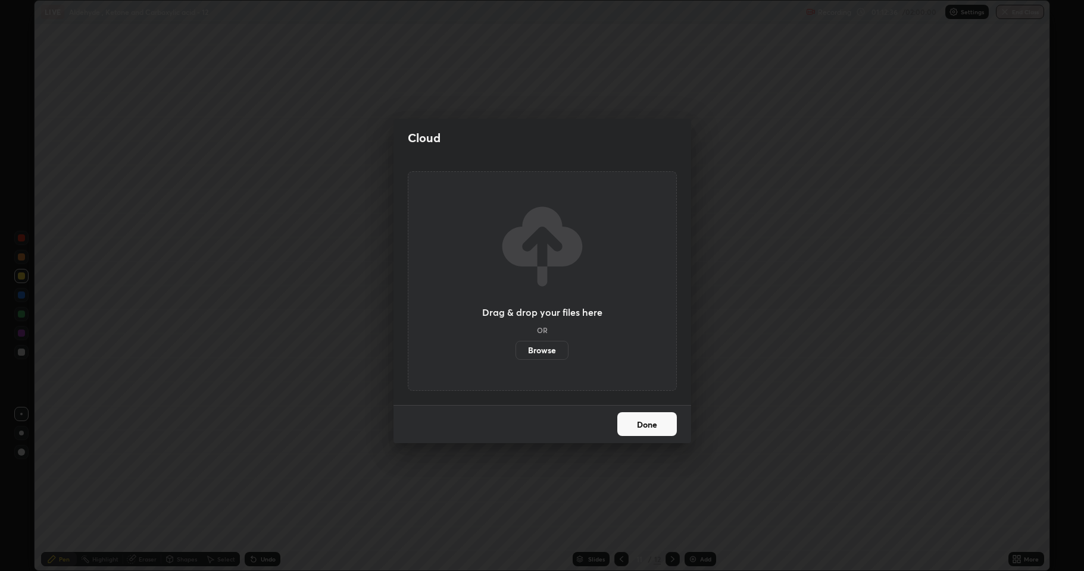
click at [546, 349] on label "Browse" at bounding box center [541, 350] width 53 height 19
click at [515, 349] on input "Browse" at bounding box center [515, 350] width 0 height 19
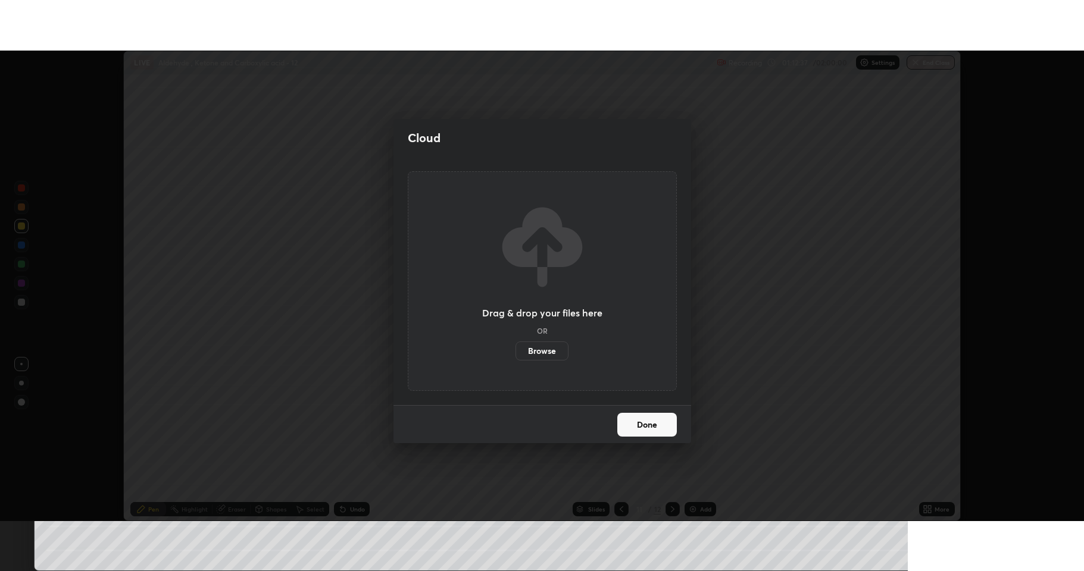
scroll to position [59044, 58431]
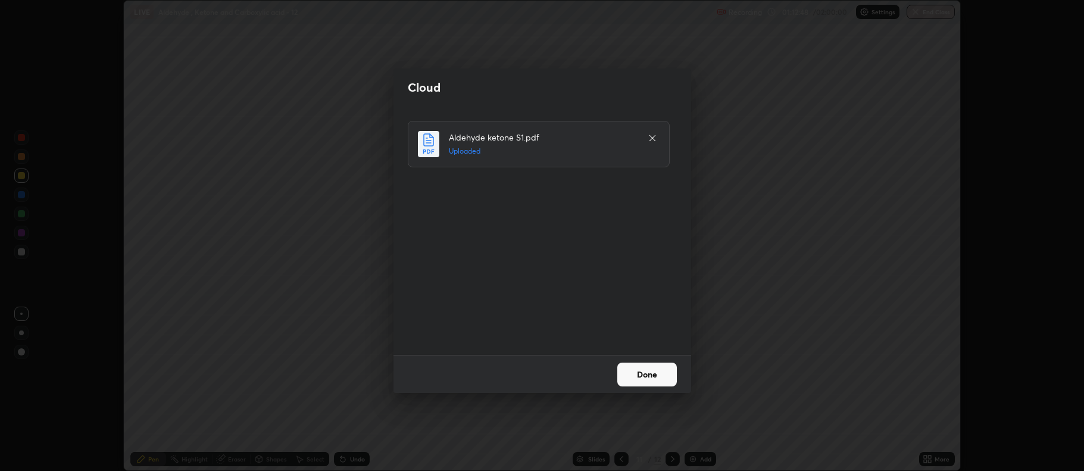
click at [644, 374] on button "Done" at bounding box center [647, 374] width 60 height 24
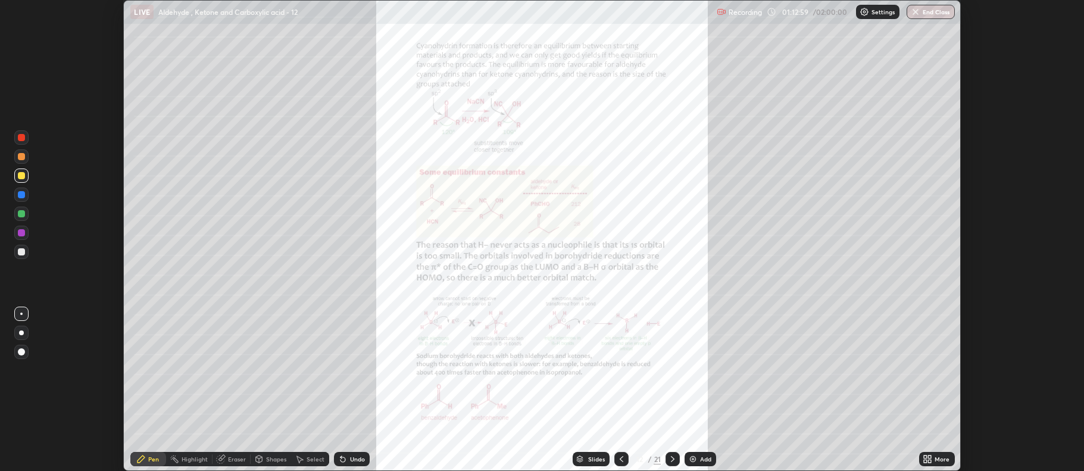
click at [674, 460] on icon at bounding box center [673, 459] width 10 height 10
click at [675, 458] on icon at bounding box center [673, 459] width 10 height 10
click at [668, 461] on icon at bounding box center [673, 459] width 10 height 10
click at [623, 458] on icon at bounding box center [622, 459] width 10 height 10
click at [930, 459] on icon at bounding box center [929, 460] width 3 height 3
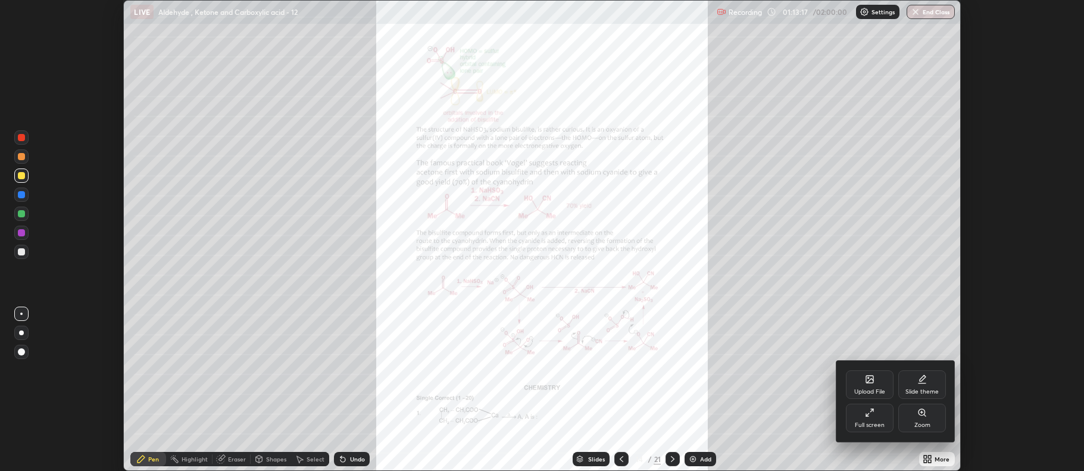
click at [918, 418] on div "Zoom" at bounding box center [922, 418] width 48 height 29
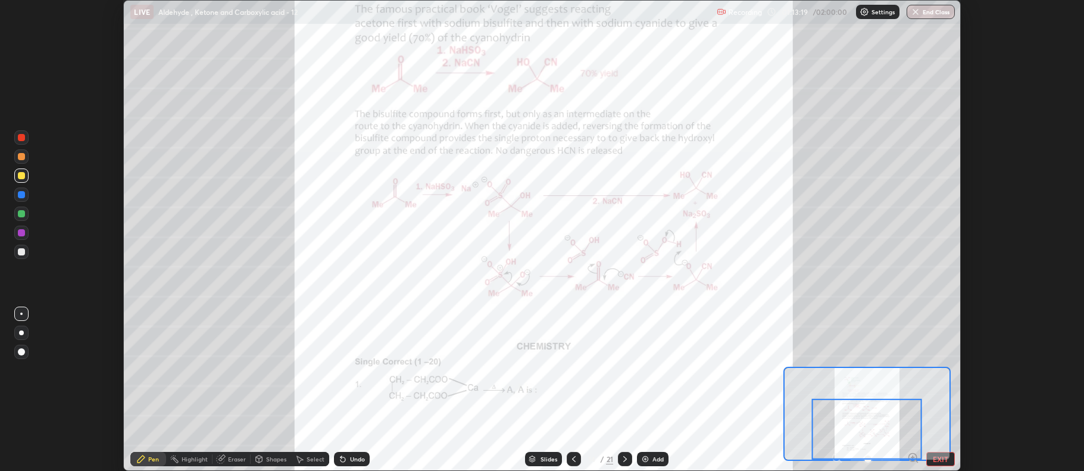
click at [912, 457] on div at bounding box center [867, 429] width 110 height 61
click at [913, 458] on div at bounding box center [867, 429] width 110 height 61
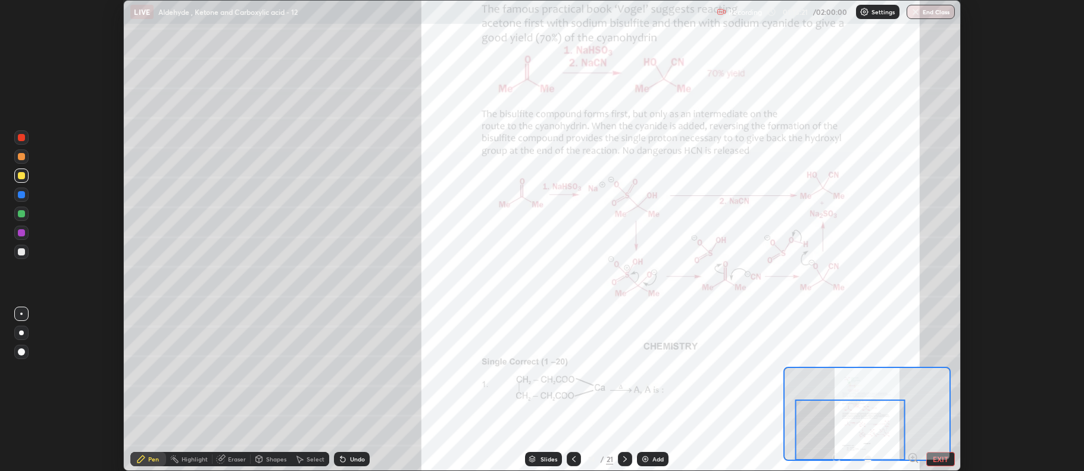
click at [914, 455] on icon at bounding box center [913, 458] width 12 height 12
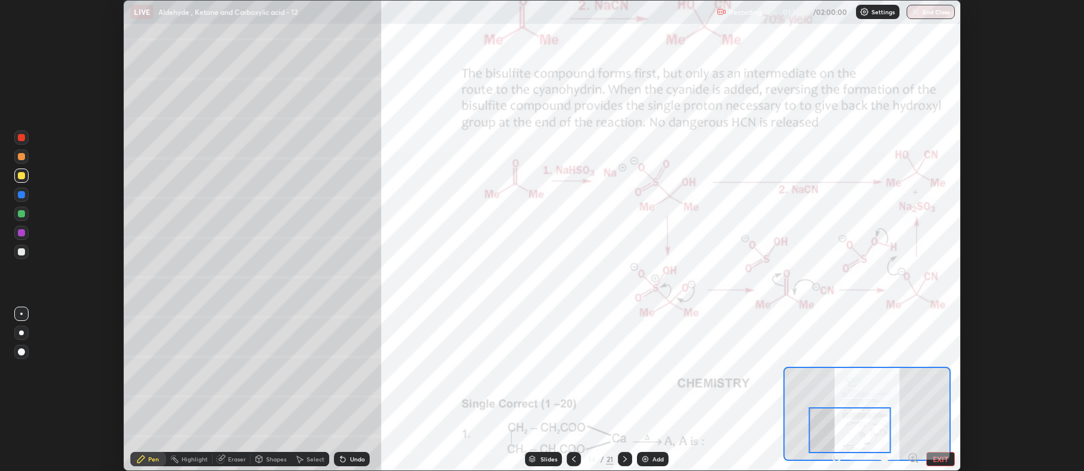
click at [912, 454] on icon at bounding box center [913, 458] width 12 height 12
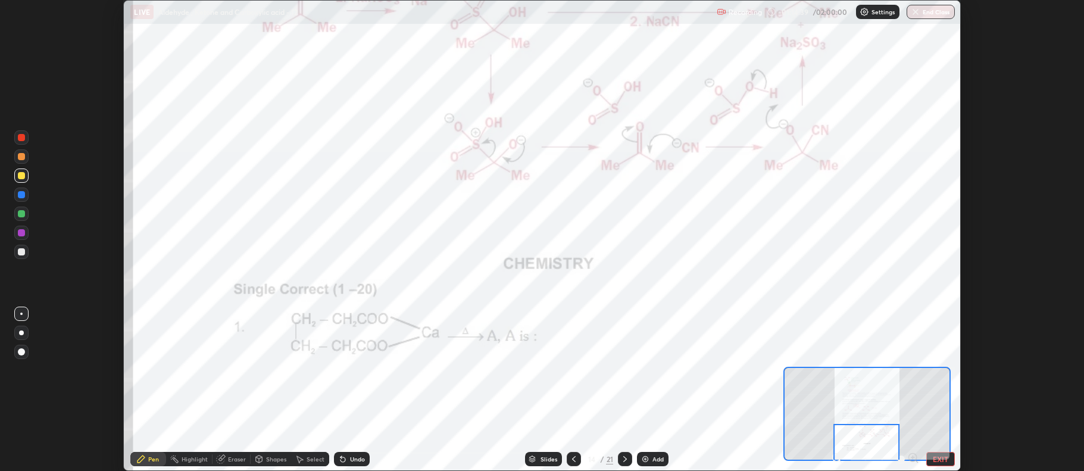
click at [624, 462] on icon at bounding box center [625, 459] width 10 height 10
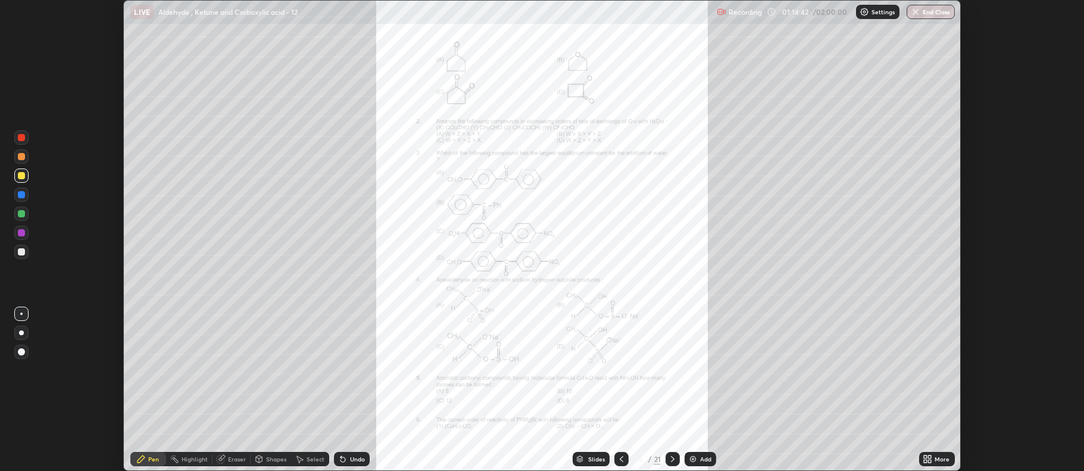
click at [926, 461] on icon at bounding box center [925, 460] width 3 height 3
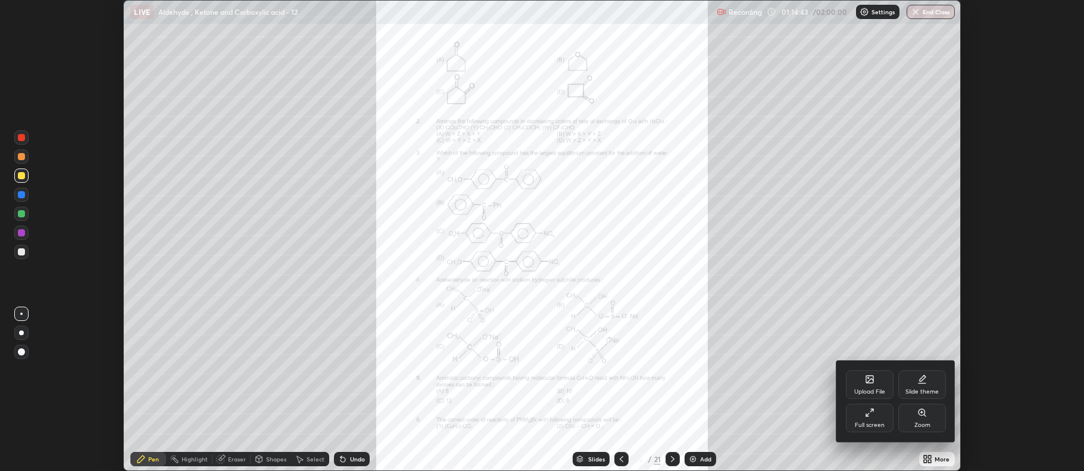
click at [922, 422] on div "Zoom" at bounding box center [922, 425] width 16 height 6
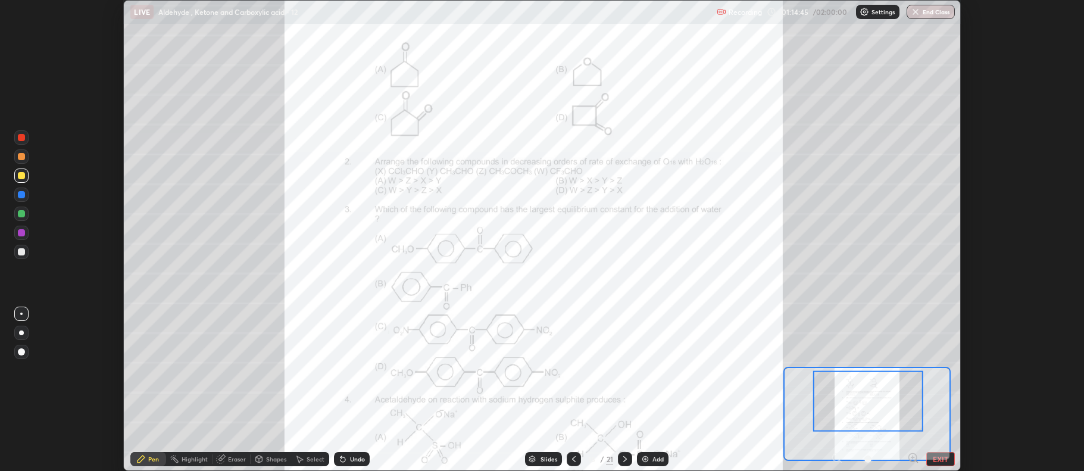
click at [909, 454] on icon at bounding box center [912, 458] width 8 height 8
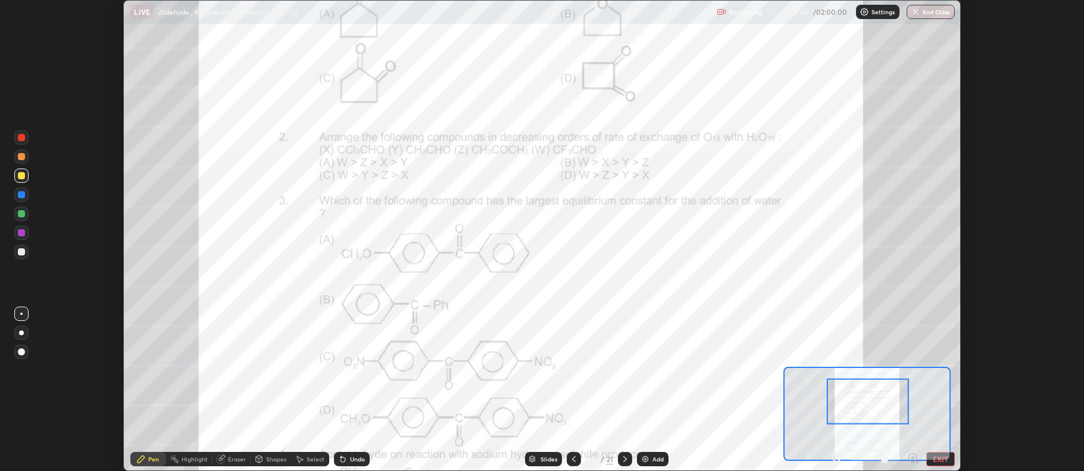
click at [912, 457] on icon at bounding box center [912, 457] width 3 height 0
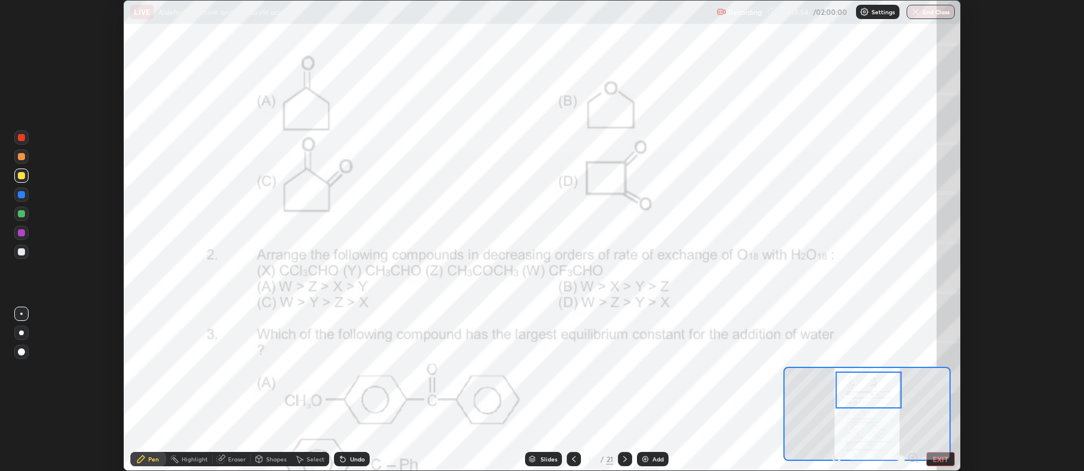
click at [23, 235] on div at bounding box center [21, 232] width 7 height 7
click at [567, 458] on div at bounding box center [574, 459] width 14 height 14
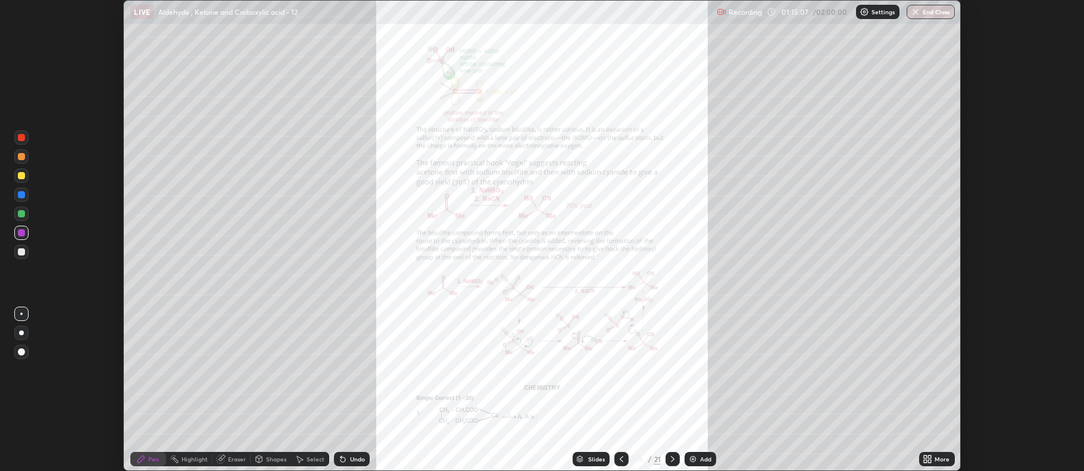
click at [925, 460] on icon at bounding box center [925, 460] width 3 height 3
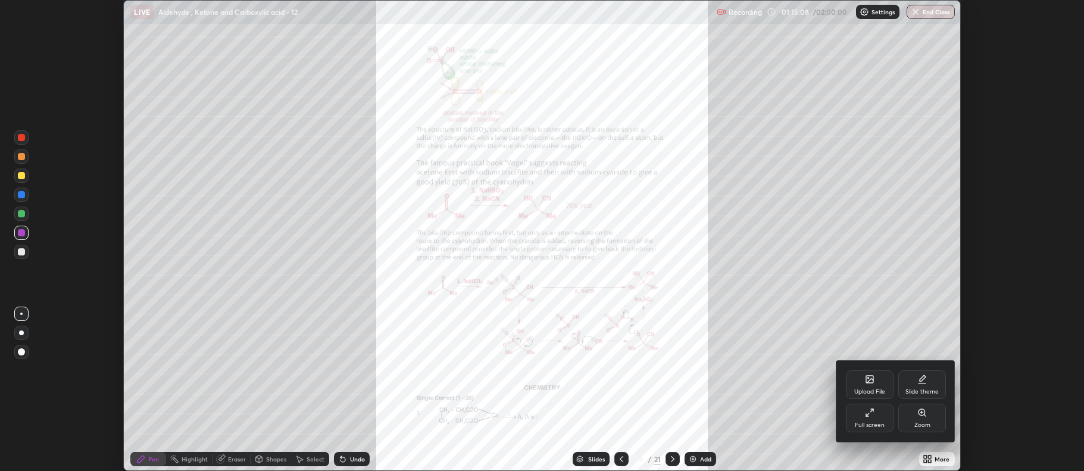
click at [915, 422] on div "Zoom" at bounding box center [922, 425] width 16 height 6
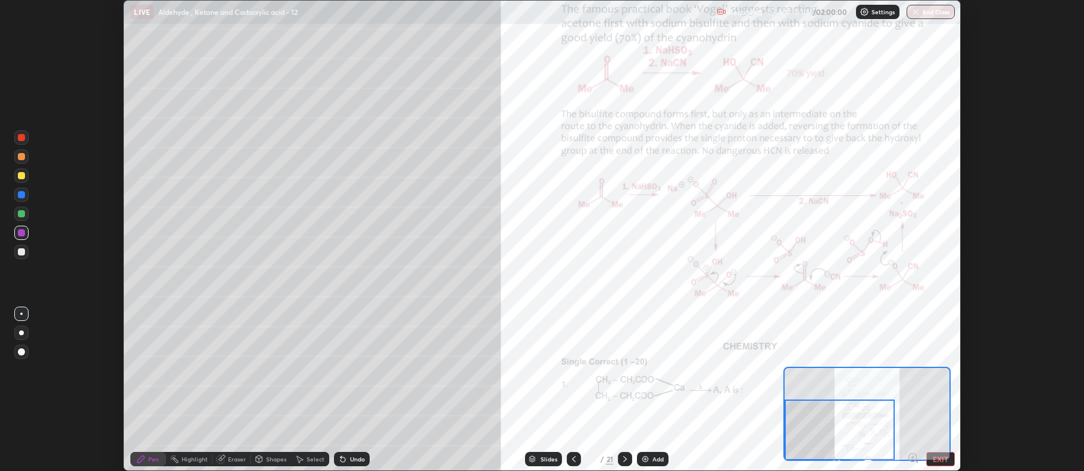
click at [909, 458] on icon at bounding box center [913, 458] width 12 height 12
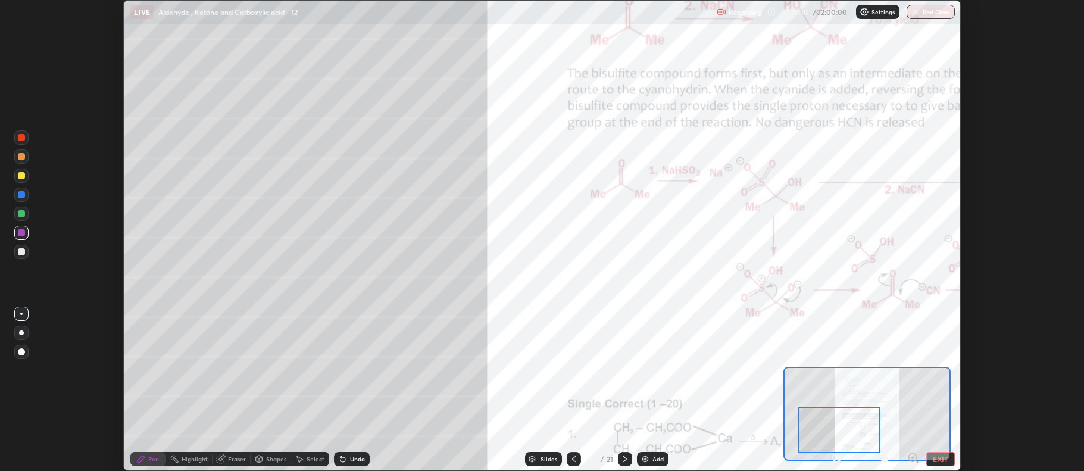
click at [909, 456] on icon at bounding box center [913, 458] width 12 height 12
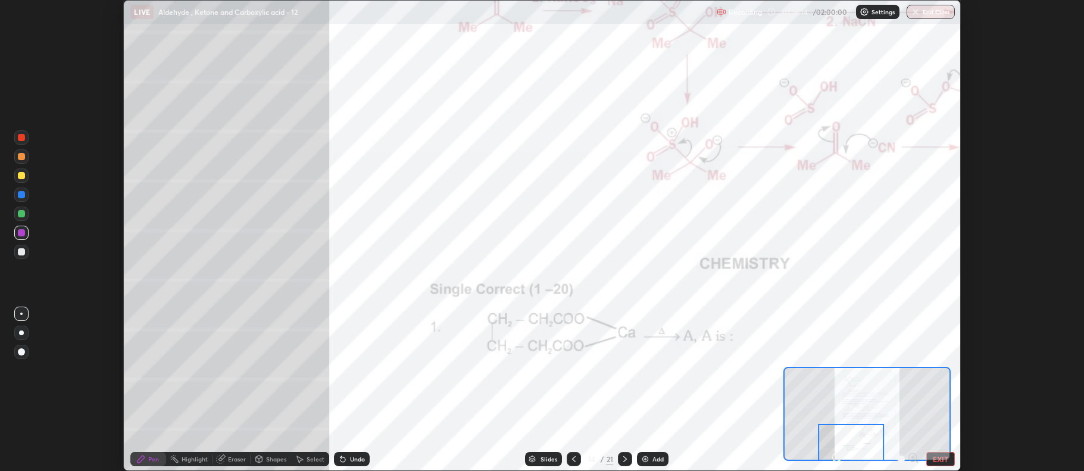
click at [21, 234] on div at bounding box center [21, 232] width 7 height 7
click at [23, 217] on div at bounding box center [21, 213] width 7 height 7
click at [570, 454] on icon at bounding box center [574, 459] width 10 height 10
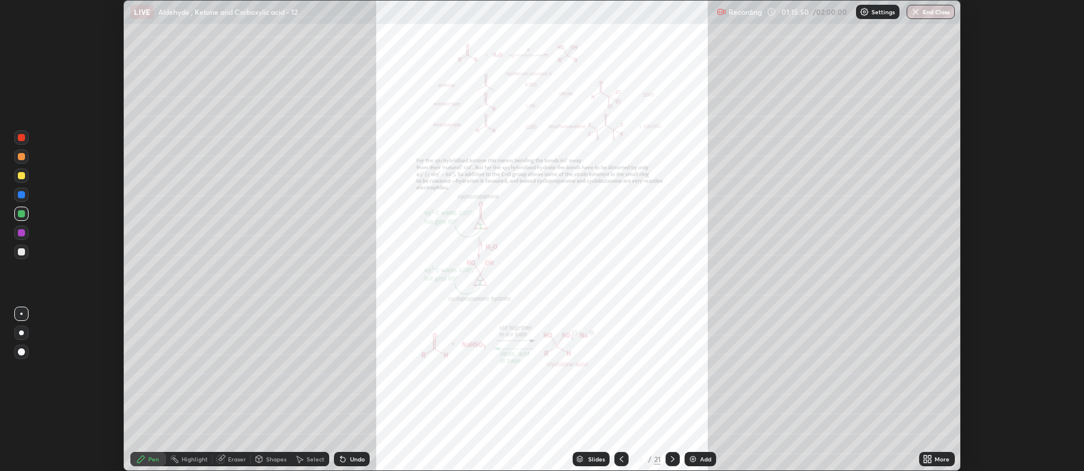
click at [664, 460] on div "13 / 21" at bounding box center [646, 459] width 65 height 24
click at [665, 459] on div at bounding box center [672, 459] width 14 height 14
click at [927, 458] on icon at bounding box center [927, 459] width 10 height 10
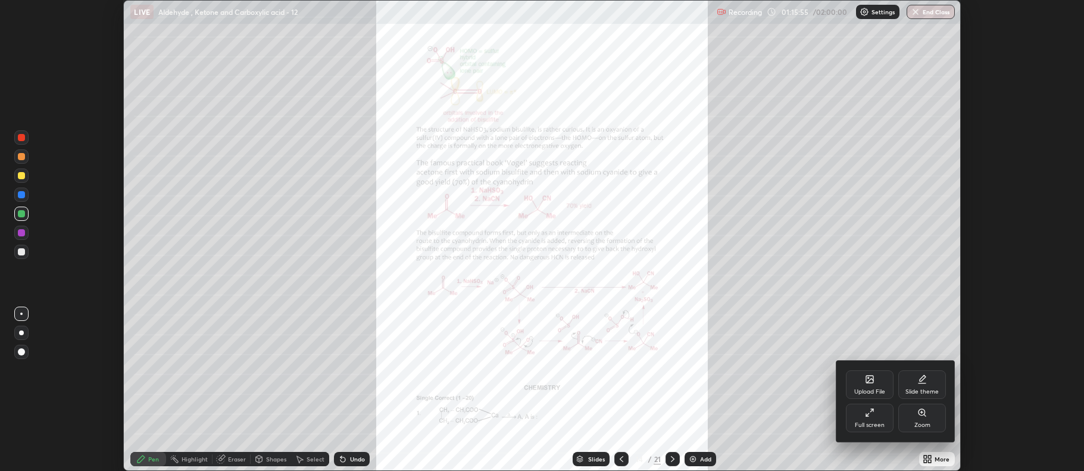
click at [874, 422] on div "Full screen" at bounding box center [870, 425] width 30 height 6
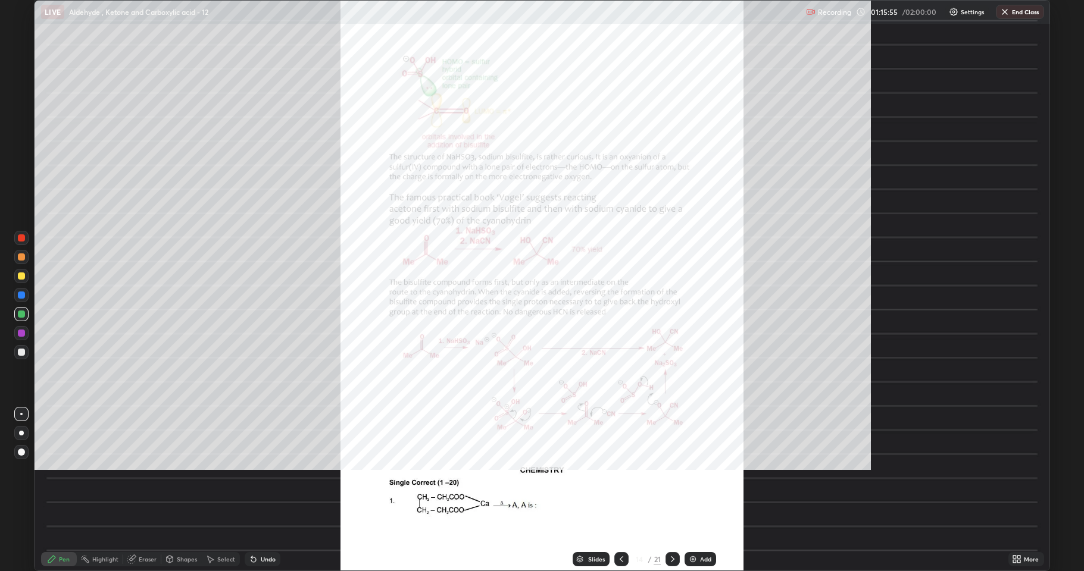
scroll to position [571, 1084]
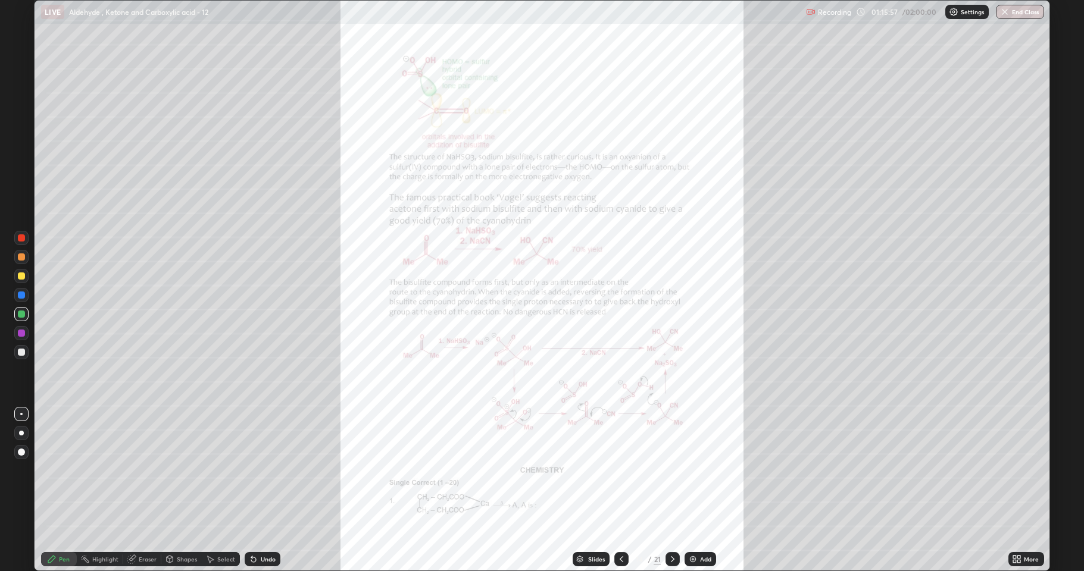
click at [688, 470] on img at bounding box center [693, 560] width 10 height 10
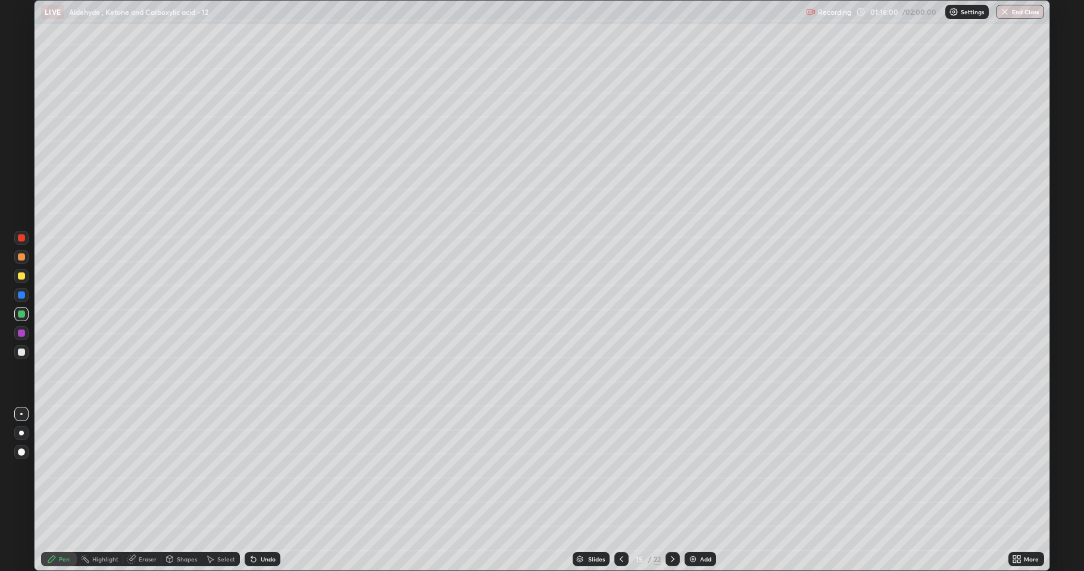
click at [22, 355] on div at bounding box center [21, 352] width 7 height 7
click at [621, 470] on icon at bounding box center [622, 559] width 4 height 6
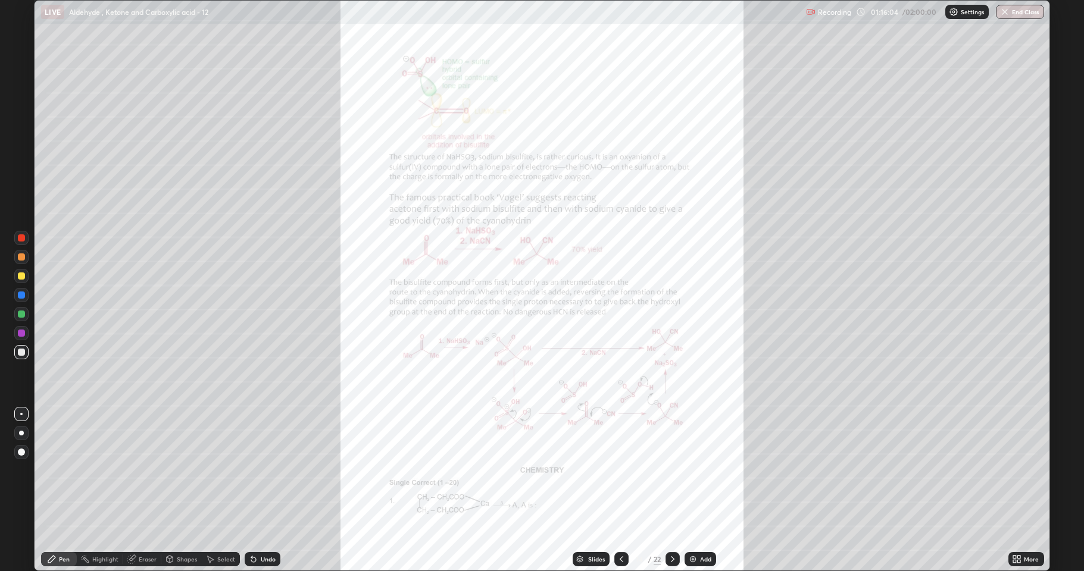
click at [667, 470] on div at bounding box center [672, 559] width 14 height 14
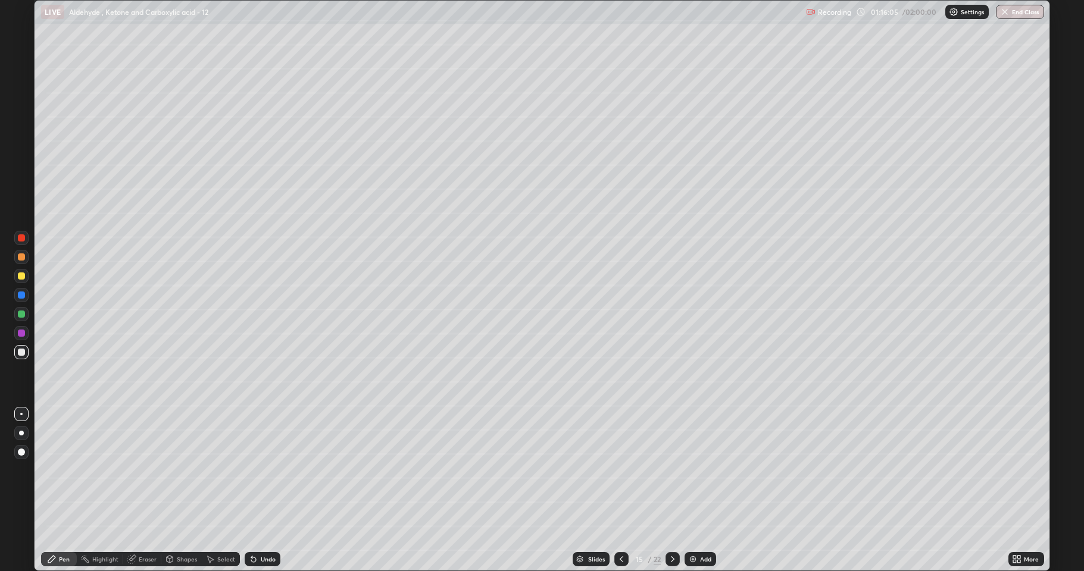
click at [671, 470] on icon at bounding box center [673, 560] width 10 height 10
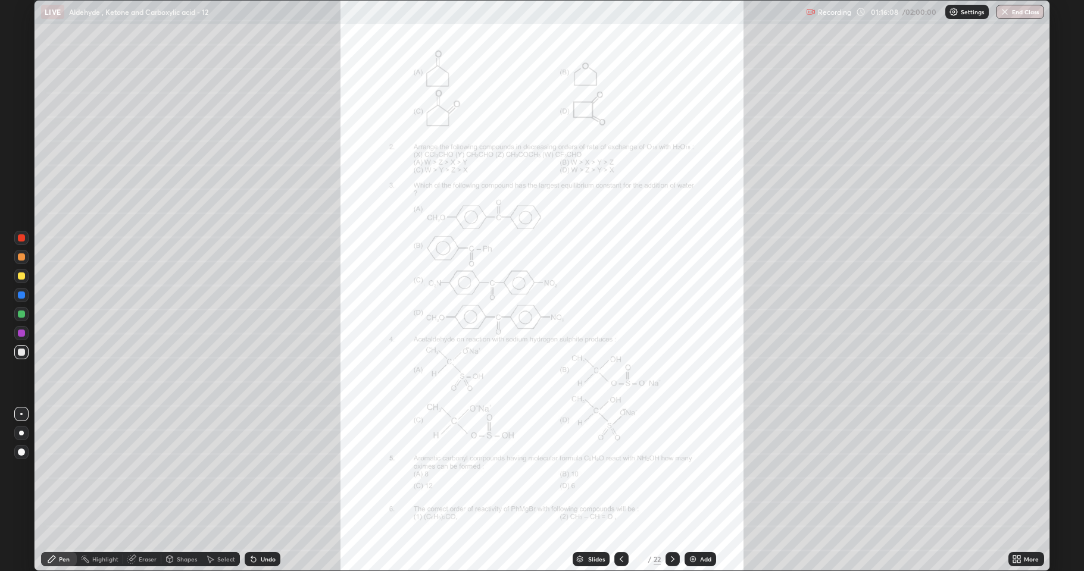
click at [22, 331] on div at bounding box center [21, 333] width 7 height 7
click at [1018, 470] on icon at bounding box center [1019, 557] width 3 height 3
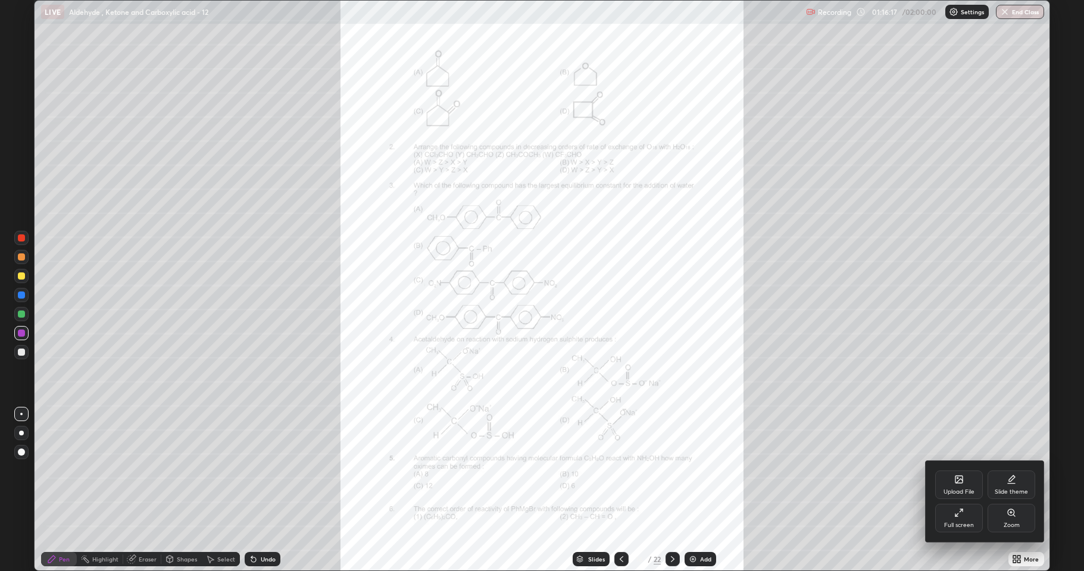
click at [1011, 470] on div "Zoom" at bounding box center [1011, 526] width 16 height 6
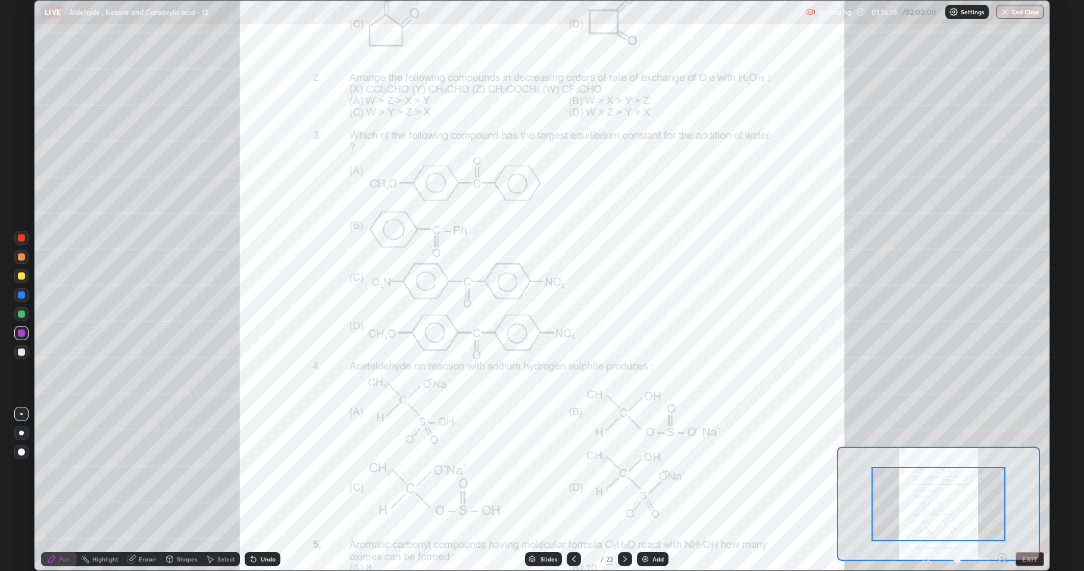
click at [999, 470] on icon at bounding box center [1001, 558] width 8 height 8
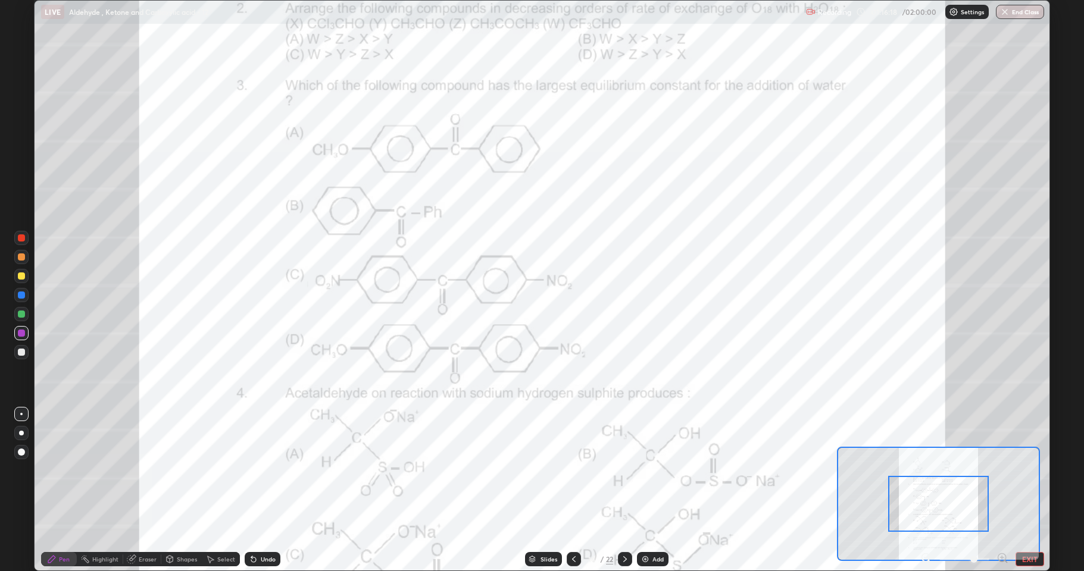
click at [999, 470] on icon at bounding box center [1002, 558] width 12 height 12
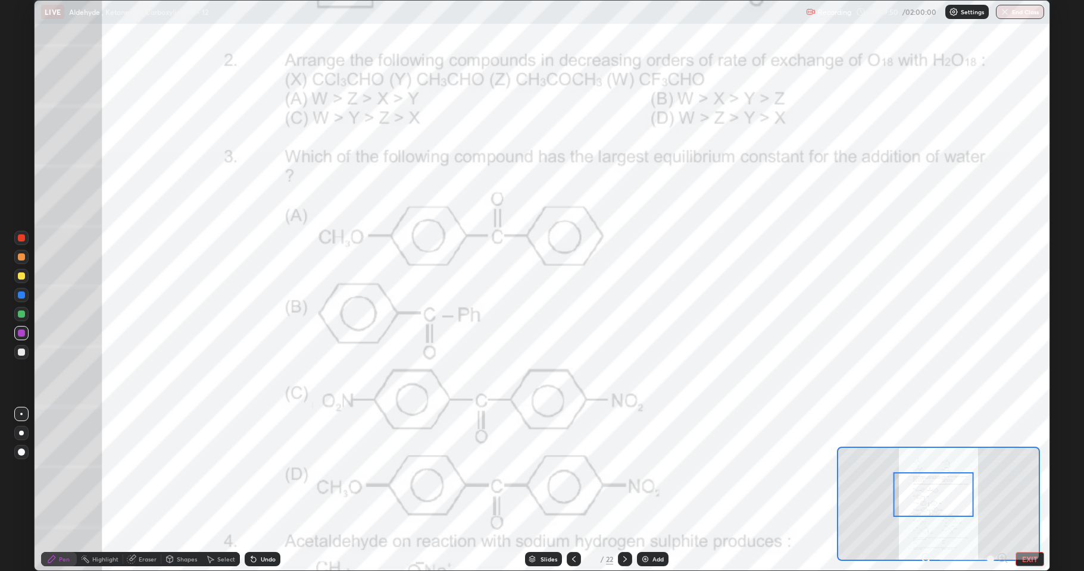
click at [24, 317] on div at bounding box center [21, 314] width 7 height 7
click at [17, 334] on div at bounding box center [21, 333] width 14 height 14
click at [573, 470] on icon at bounding box center [574, 560] width 10 height 10
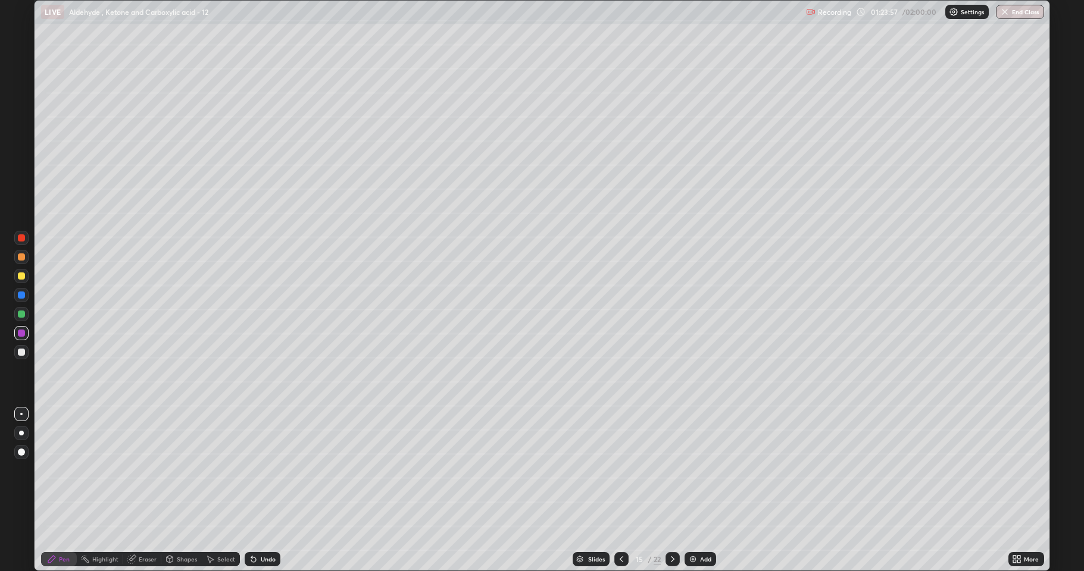
click at [620, 470] on icon at bounding box center [622, 560] width 10 height 10
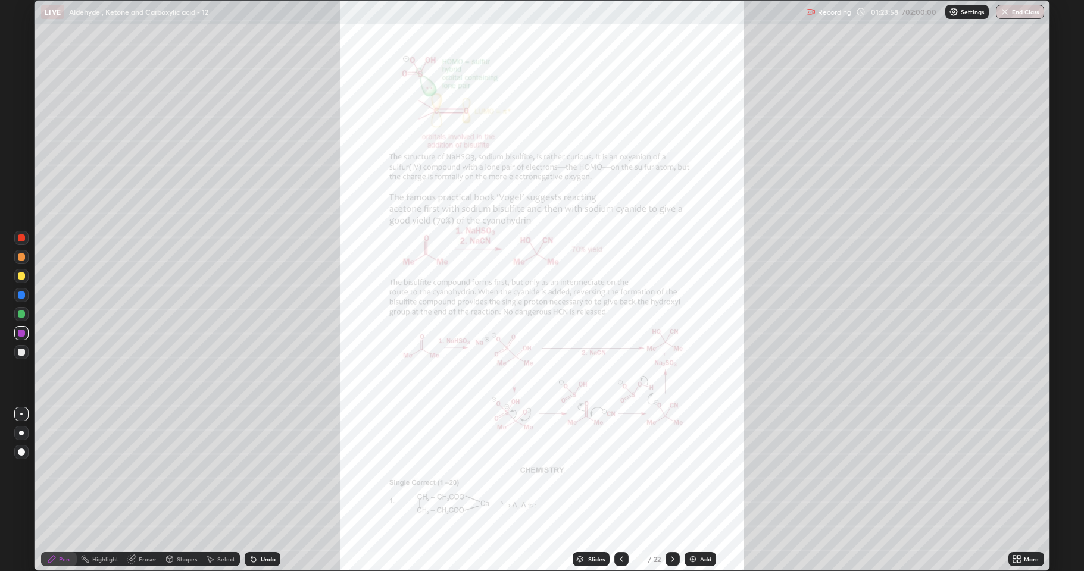
click at [620, 470] on icon at bounding box center [622, 560] width 10 height 10
click at [1018, 470] on icon at bounding box center [1019, 561] width 3 height 3
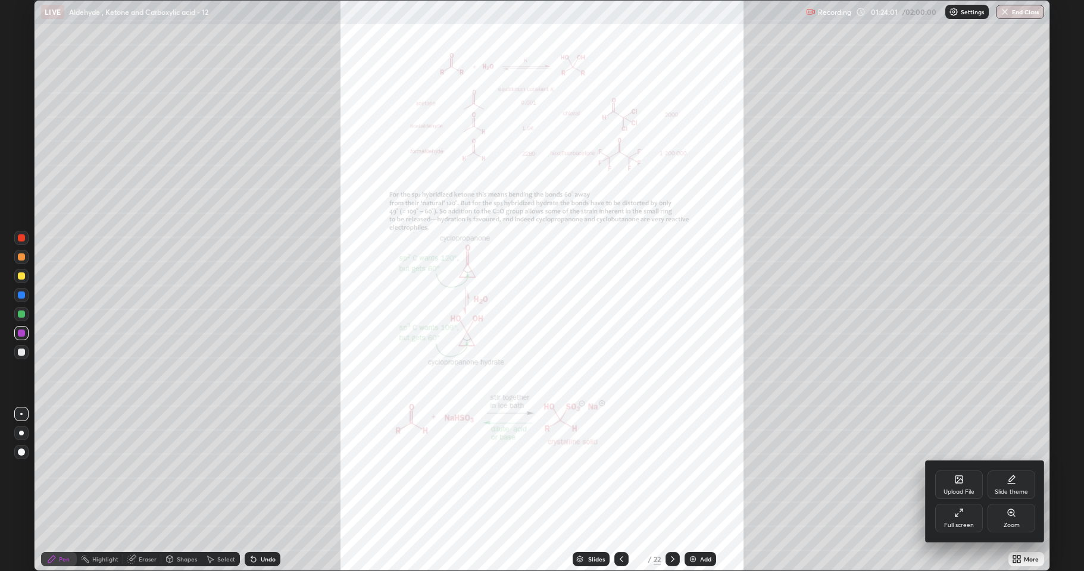
click at [1014, 470] on icon at bounding box center [1011, 512] width 7 height 7
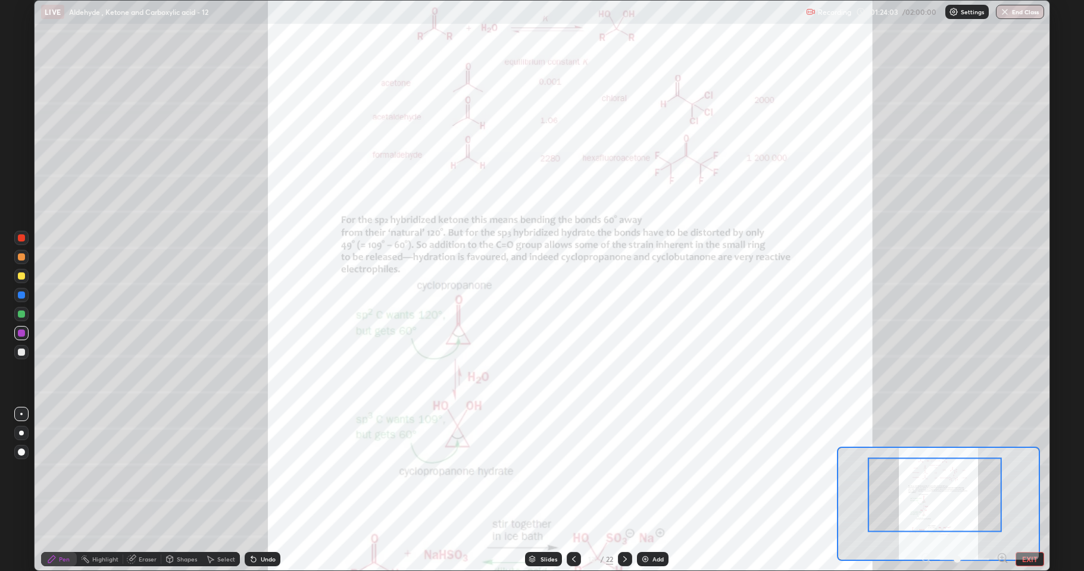
click at [1000, 470] on icon at bounding box center [1002, 558] width 12 height 12
click at [1002, 470] on icon at bounding box center [1001, 558] width 3 height 0
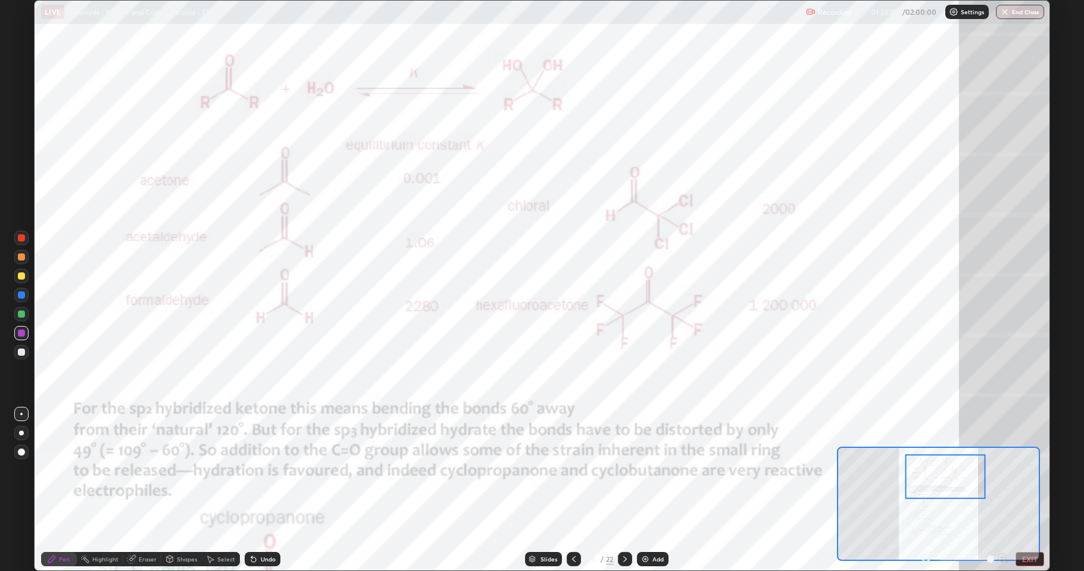
click at [21, 337] on div at bounding box center [21, 333] width 14 height 14
click at [23, 315] on div at bounding box center [21, 314] width 7 height 7
click at [623, 470] on icon at bounding box center [625, 560] width 10 height 10
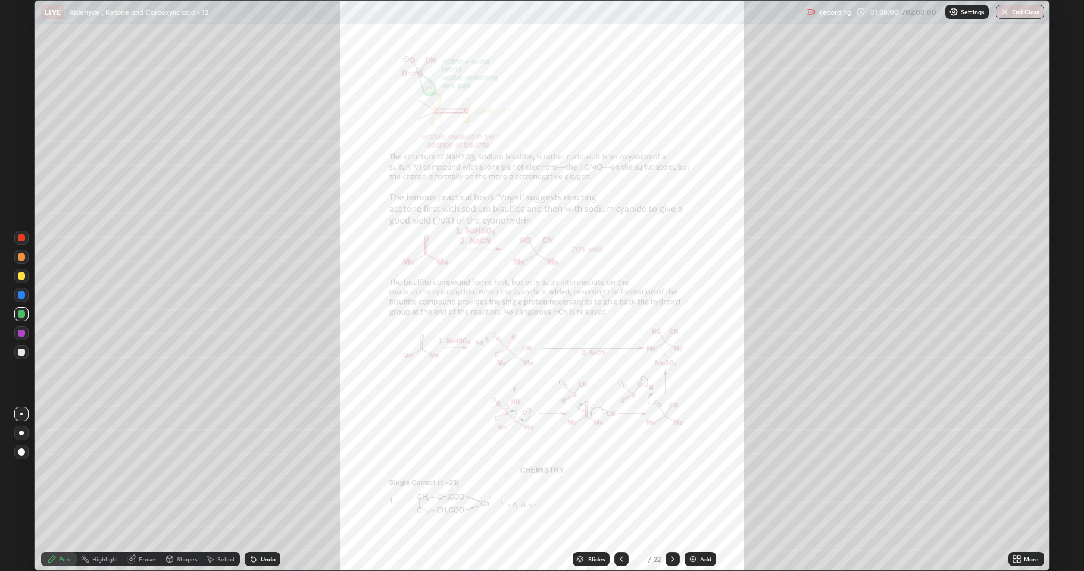
click at [618, 470] on icon at bounding box center [622, 560] width 10 height 10
click at [673, 470] on icon at bounding box center [673, 559] width 4 height 6
click at [671, 470] on icon at bounding box center [673, 560] width 10 height 10
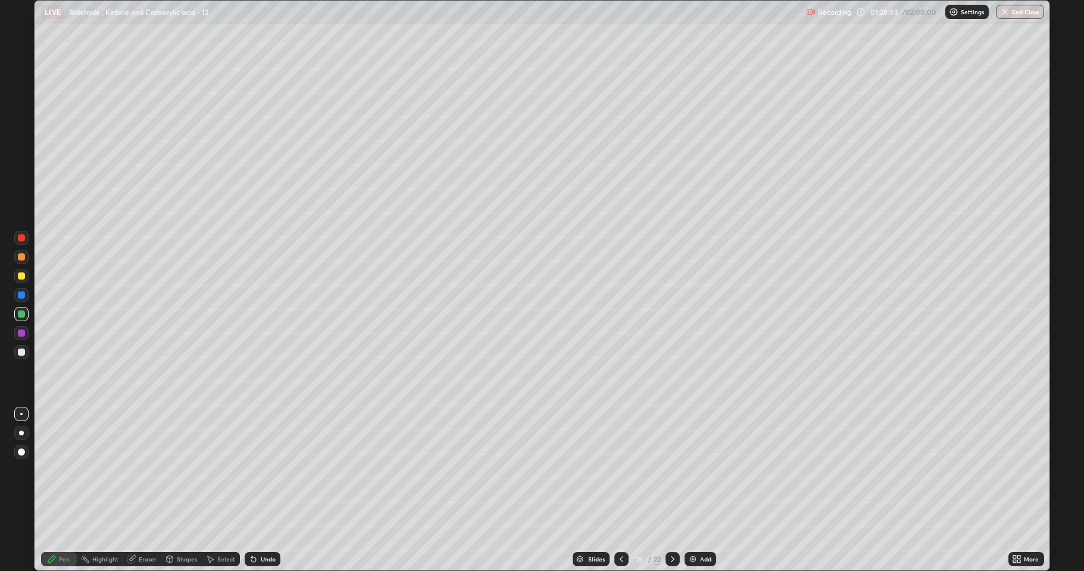
click at [673, 470] on icon at bounding box center [673, 560] width 10 height 10
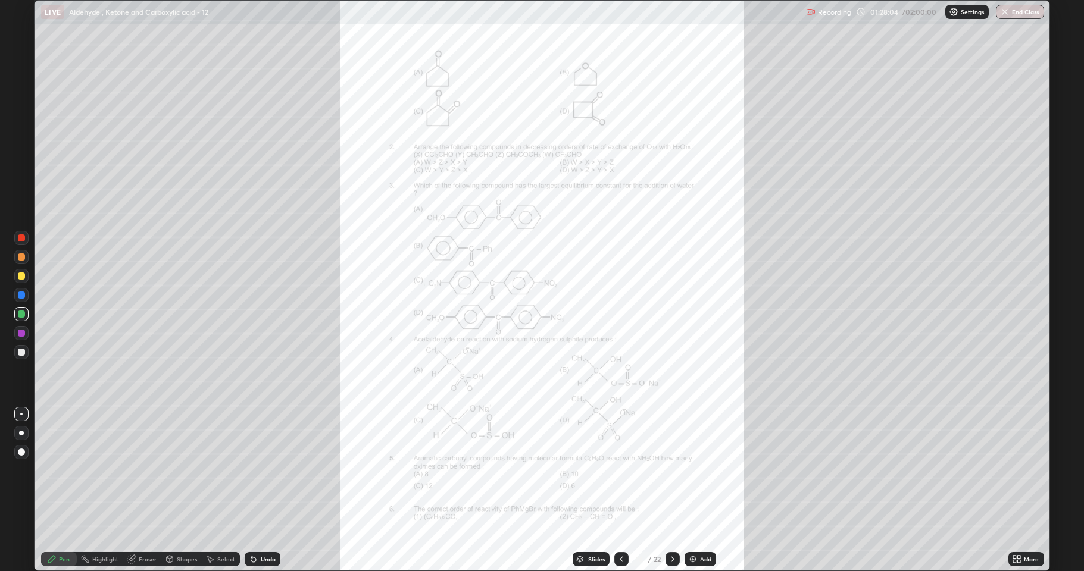
click at [671, 470] on icon at bounding box center [673, 559] width 4 height 6
click at [620, 470] on icon at bounding box center [622, 560] width 10 height 10
click at [1014, 470] on icon at bounding box center [1014, 557] width 3 height 3
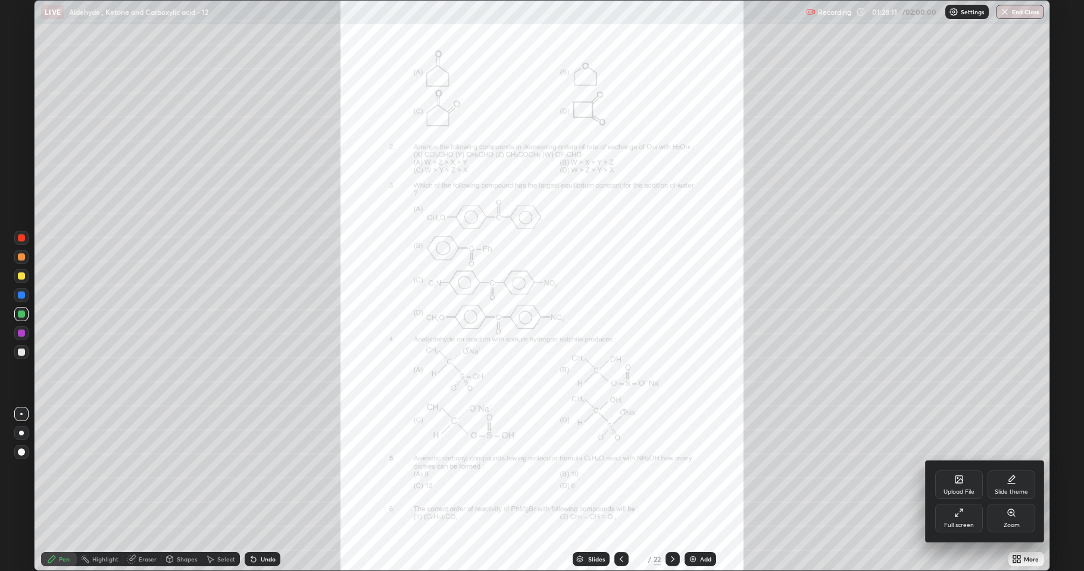
click at [1009, 470] on div "Zoom" at bounding box center [1011, 526] width 16 height 6
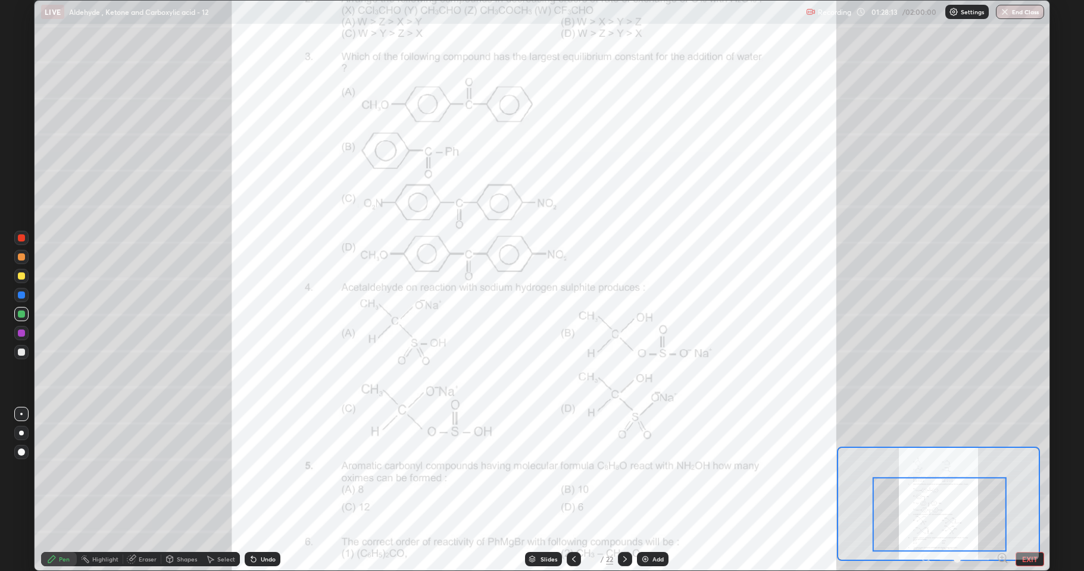
click at [1002, 470] on icon at bounding box center [1001, 558] width 3 height 0
click at [1005, 470] on icon at bounding box center [1006, 562] width 2 height 2
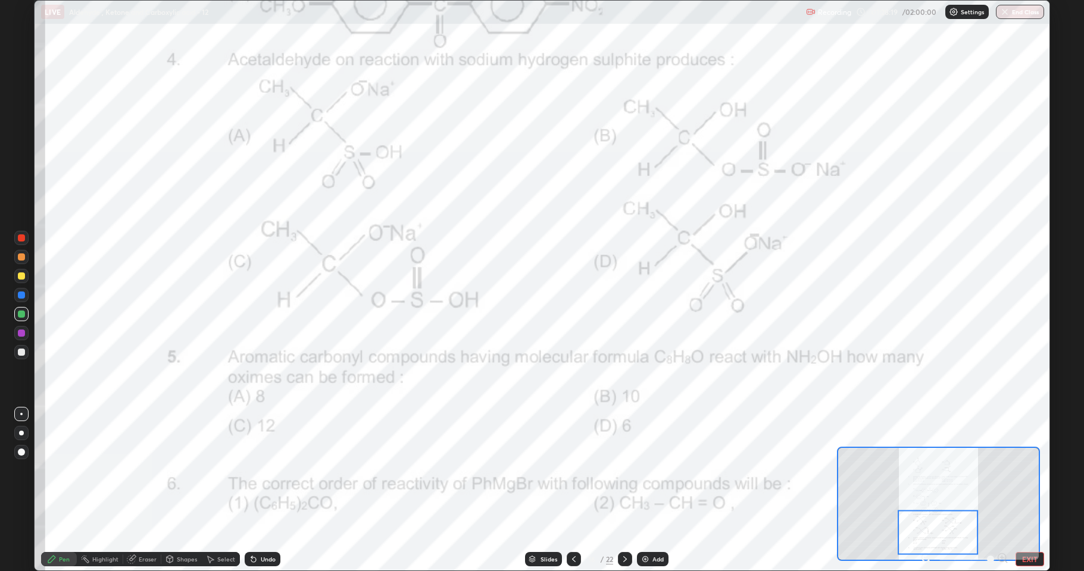
click at [23, 333] on div at bounding box center [21, 333] width 7 height 7
click at [23, 336] on div at bounding box center [21, 333] width 7 height 7
click at [22, 352] on div at bounding box center [21, 352] width 7 height 7
click at [22, 315] on div at bounding box center [21, 314] width 7 height 7
click at [640, 470] on img at bounding box center [645, 560] width 10 height 10
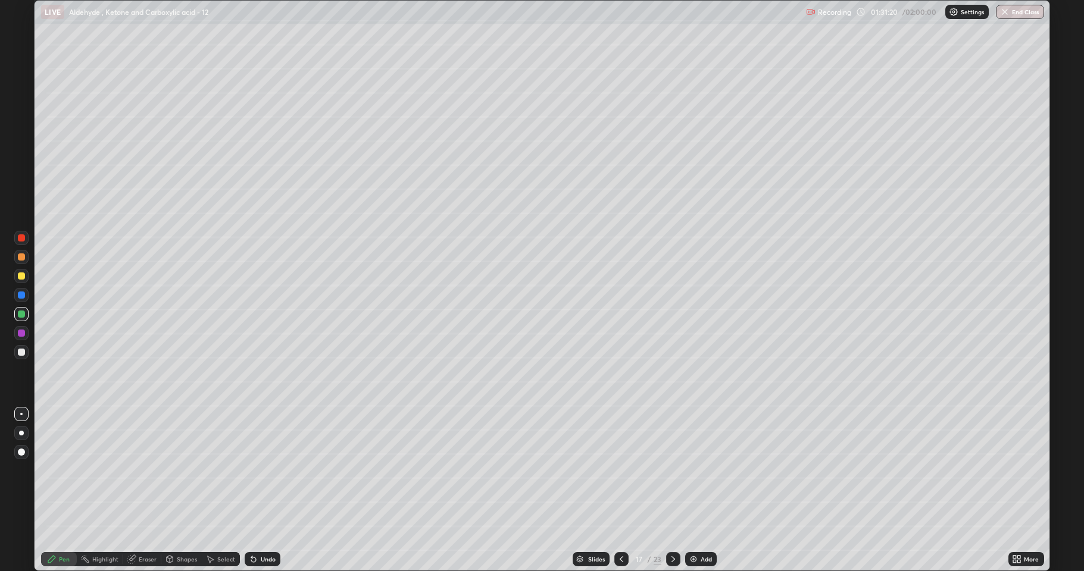
click at [21, 356] on div at bounding box center [21, 352] width 14 height 14
click at [618, 470] on icon at bounding box center [622, 560] width 10 height 10
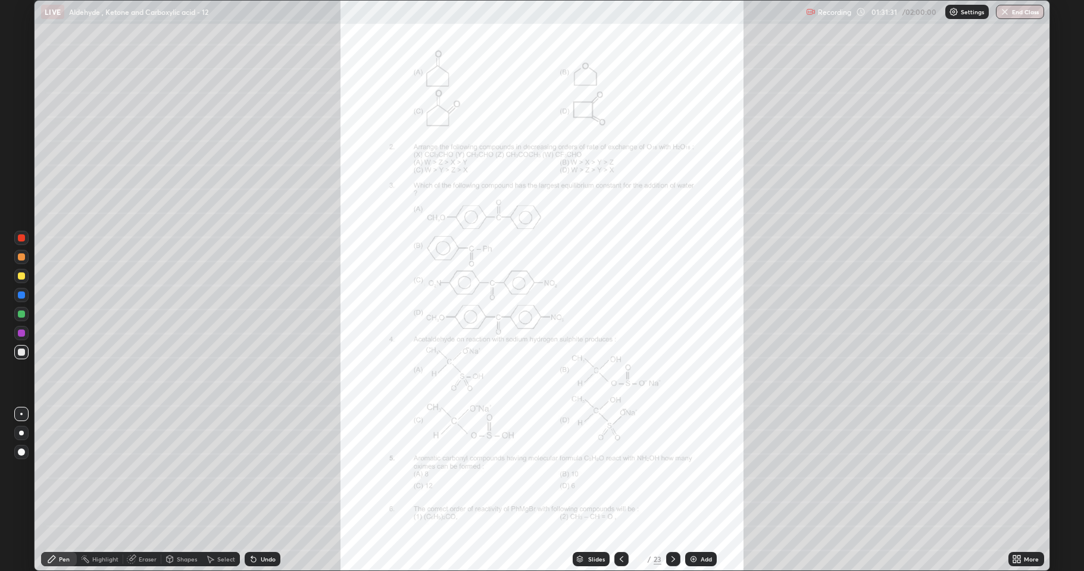
click at [670, 470] on icon at bounding box center [673, 560] width 10 height 10
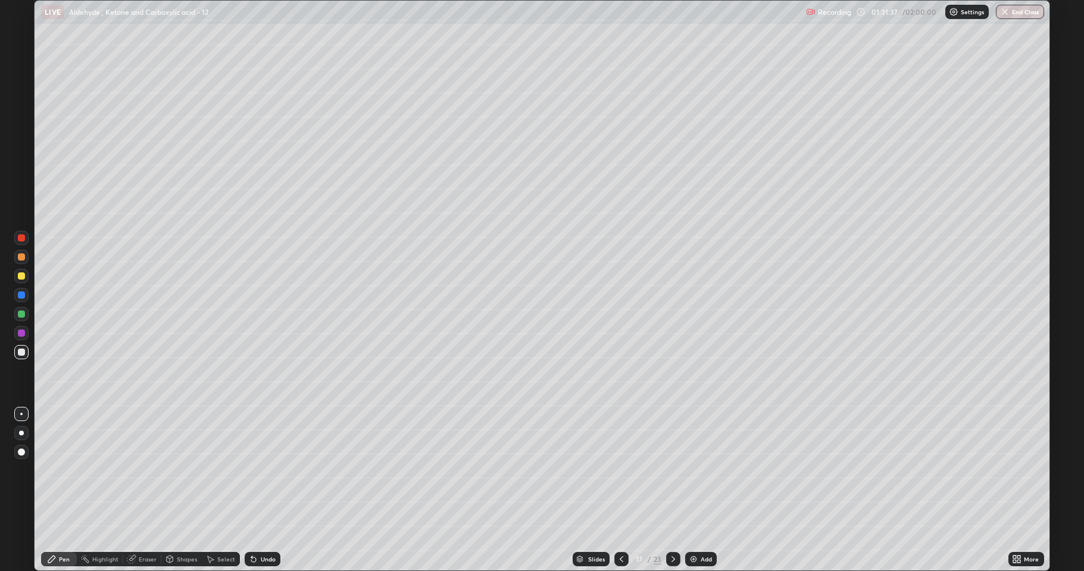
click at [21, 281] on div at bounding box center [21, 276] width 14 height 14
click at [255, 470] on icon at bounding box center [254, 560] width 10 height 10
click at [23, 312] on div at bounding box center [21, 314] width 7 height 7
click at [21, 356] on div at bounding box center [21, 352] width 14 height 14
click at [23, 317] on div at bounding box center [21, 314] width 7 height 7
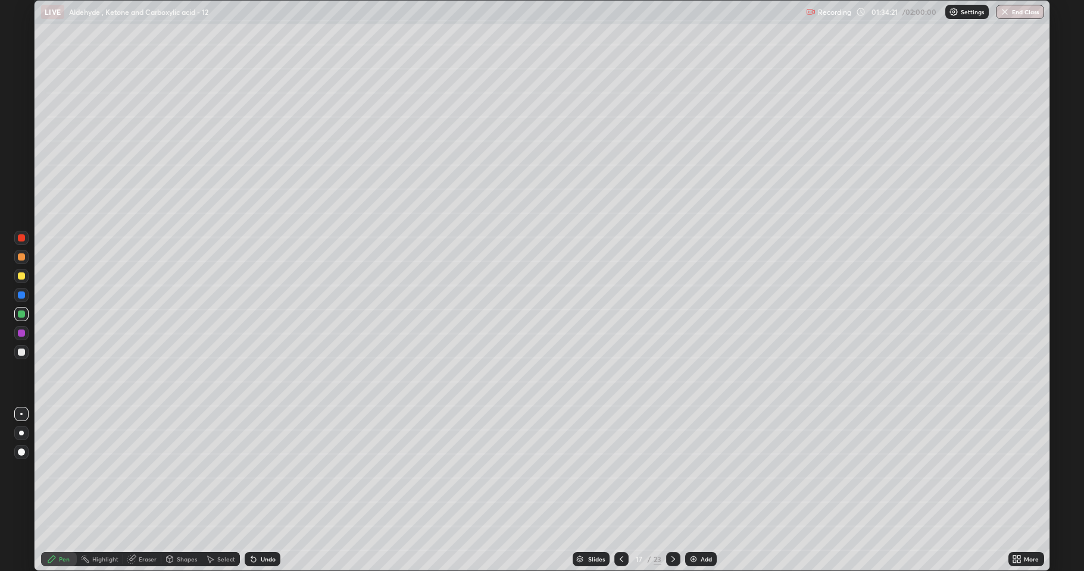
click at [624, 470] on icon at bounding box center [622, 560] width 10 height 10
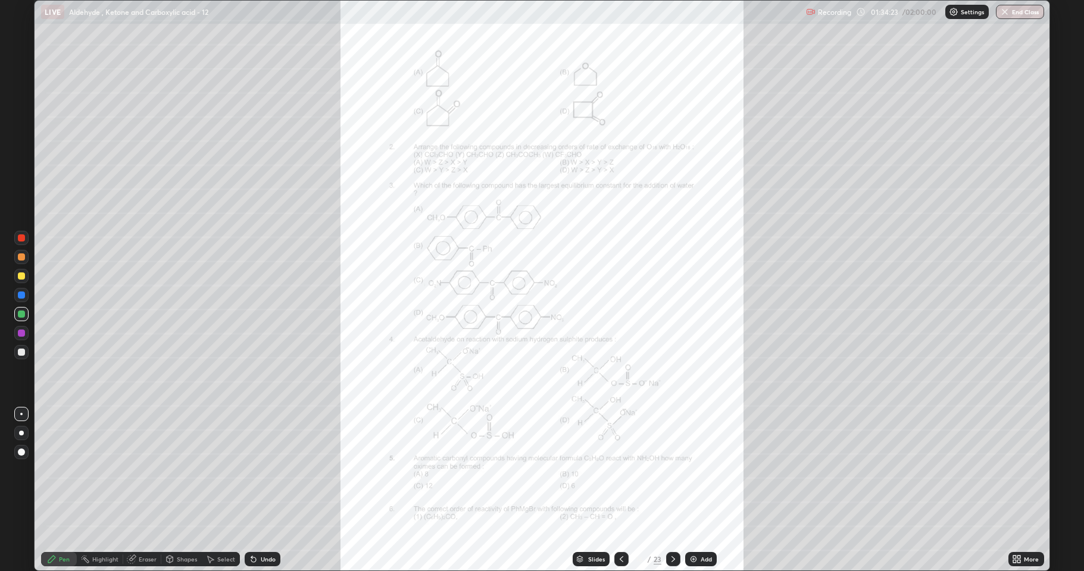
click at [1015, 470] on icon at bounding box center [1017, 560] width 10 height 10
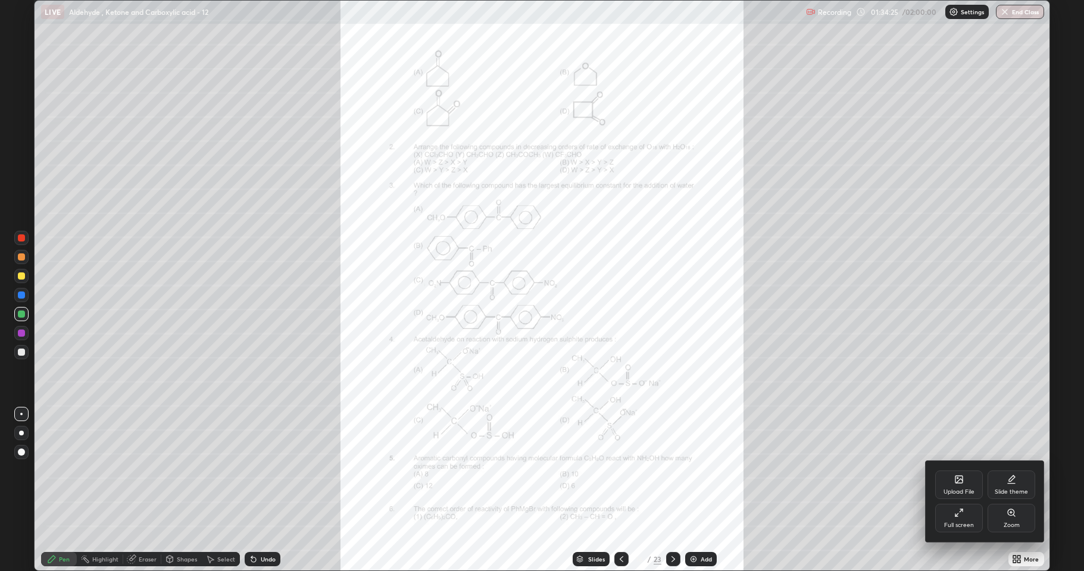
click at [1002, 470] on div "Zoom" at bounding box center [1011, 518] width 48 height 29
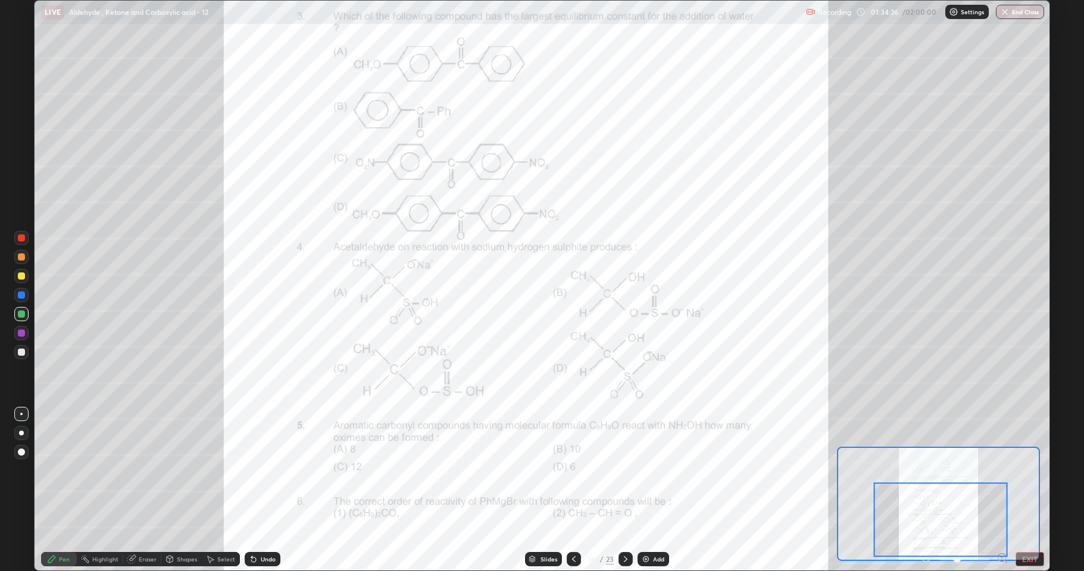
click at [1000, 470] on div at bounding box center [1002, 559] width 12 height 14
click at [1002, 470] on icon at bounding box center [1002, 558] width 12 height 12
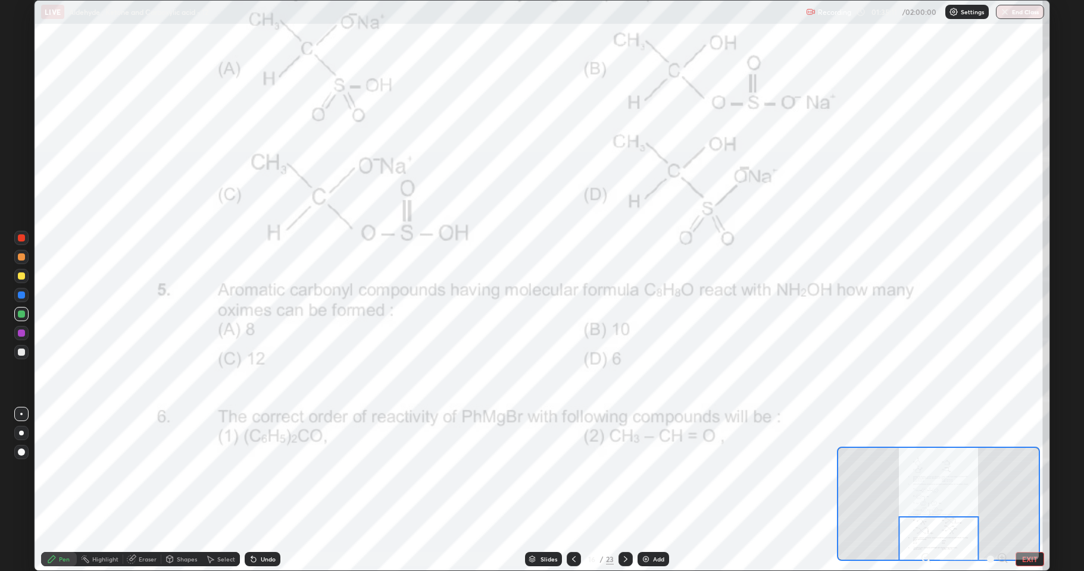
click at [18, 332] on div at bounding box center [21, 333] width 7 height 7
click at [623, 470] on icon at bounding box center [626, 560] width 10 height 10
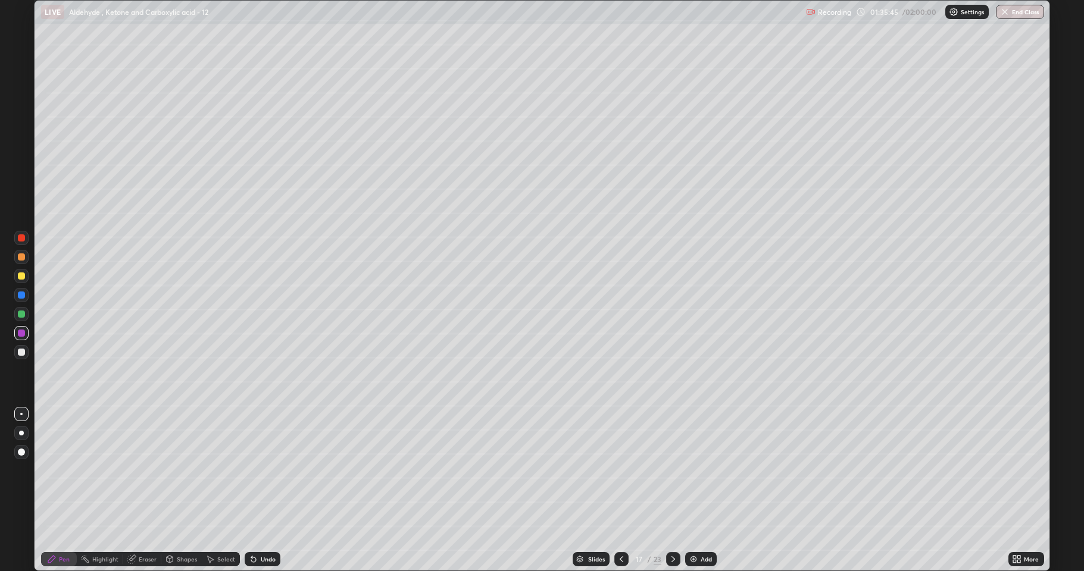
click at [20, 279] on div at bounding box center [21, 276] width 7 height 7
click at [671, 470] on icon at bounding box center [673, 560] width 10 height 10
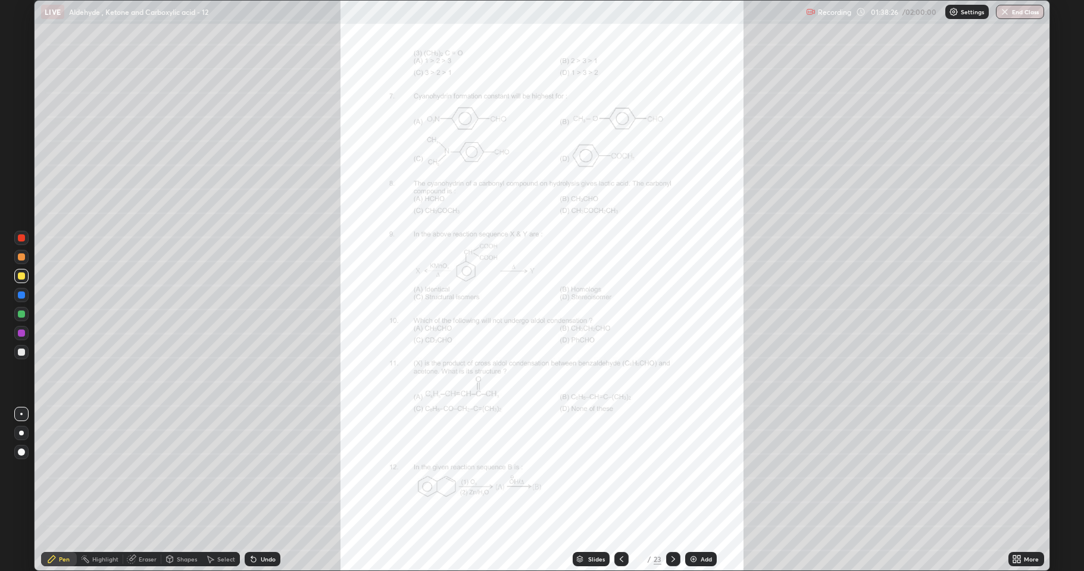
click at [621, 470] on icon at bounding box center [622, 560] width 10 height 10
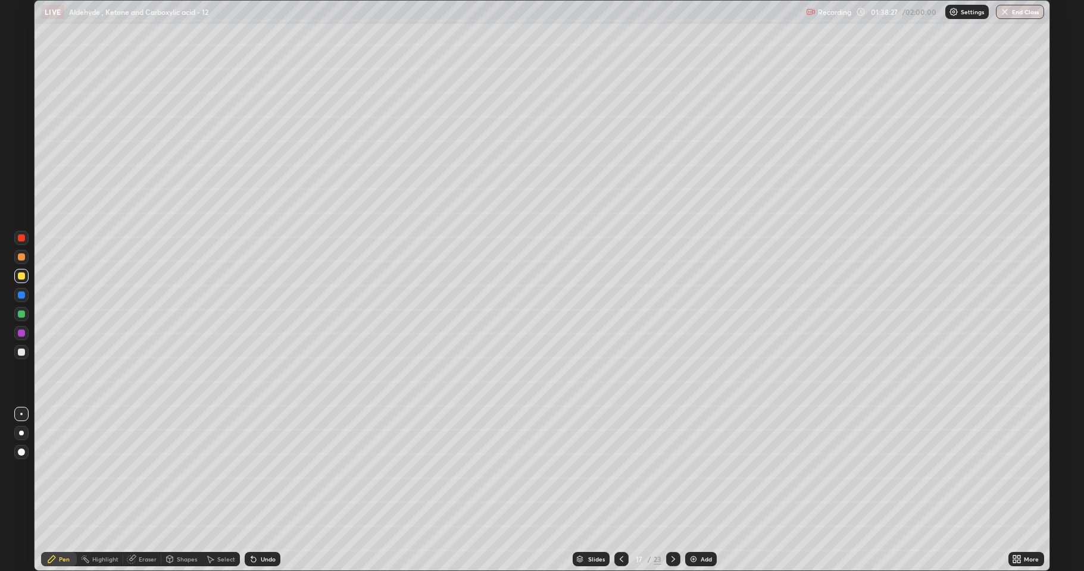
click at [620, 470] on icon at bounding box center [622, 560] width 10 height 10
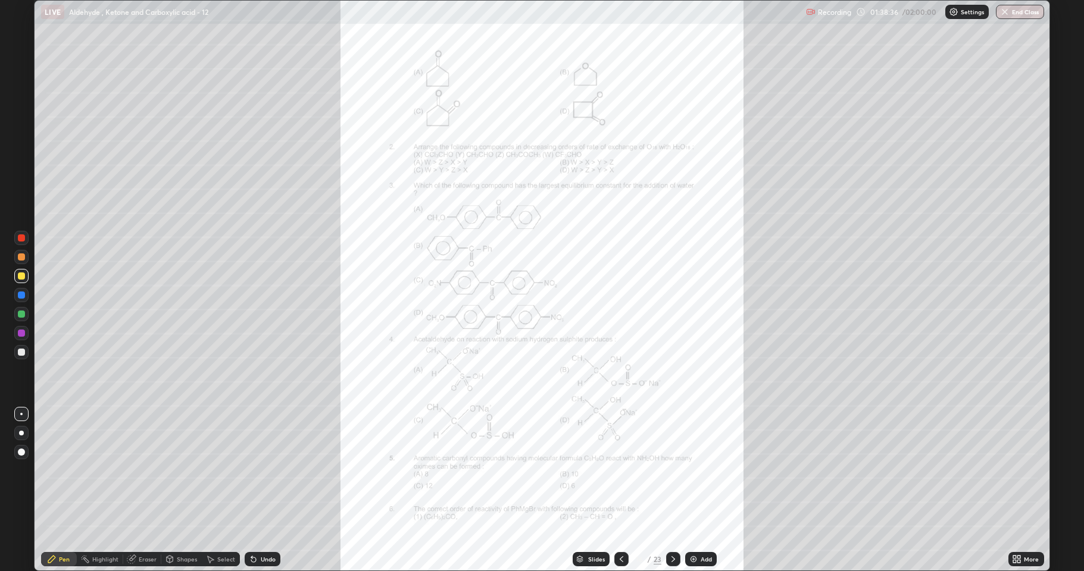
click at [1014, 470] on icon at bounding box center [1014, 557] width 3 height 3
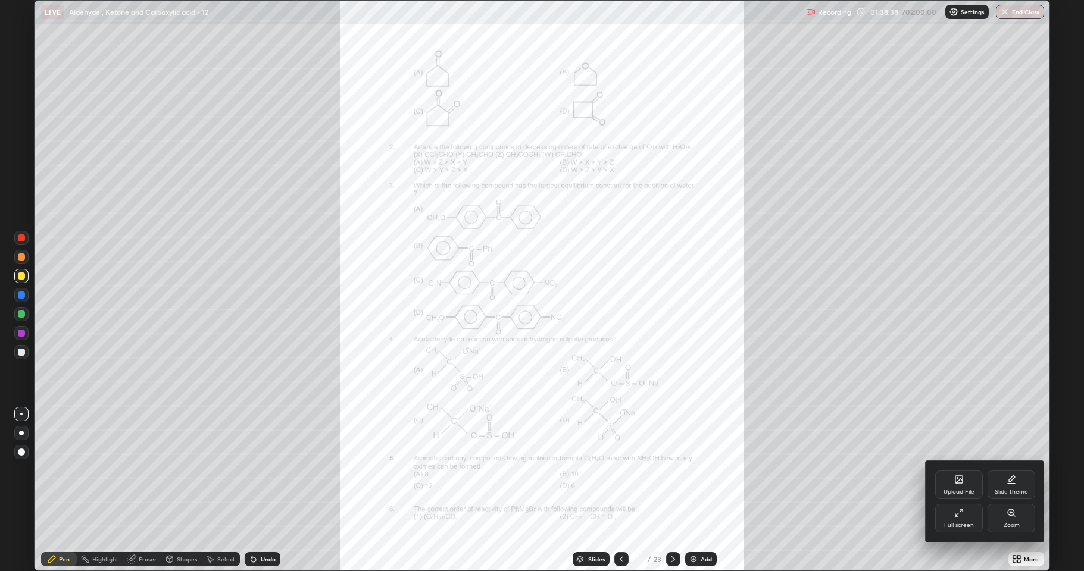
click at [1006, 470] on div "Zoom" at bounding box center [1011, 518] width 48 height 29
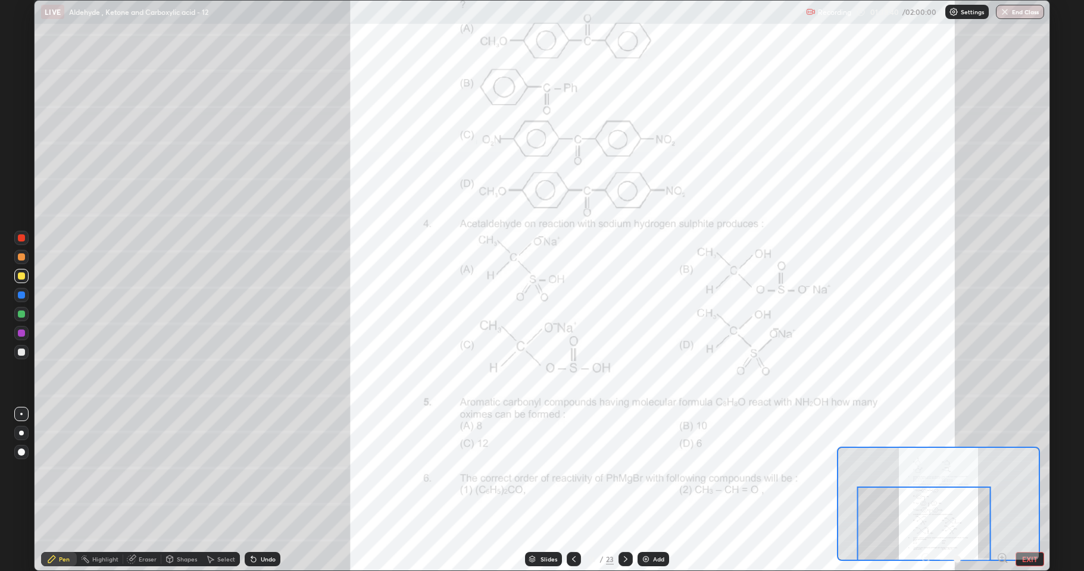
click at [1002, 470] on icon at bounding box center [1002, 558] width 12 height 12
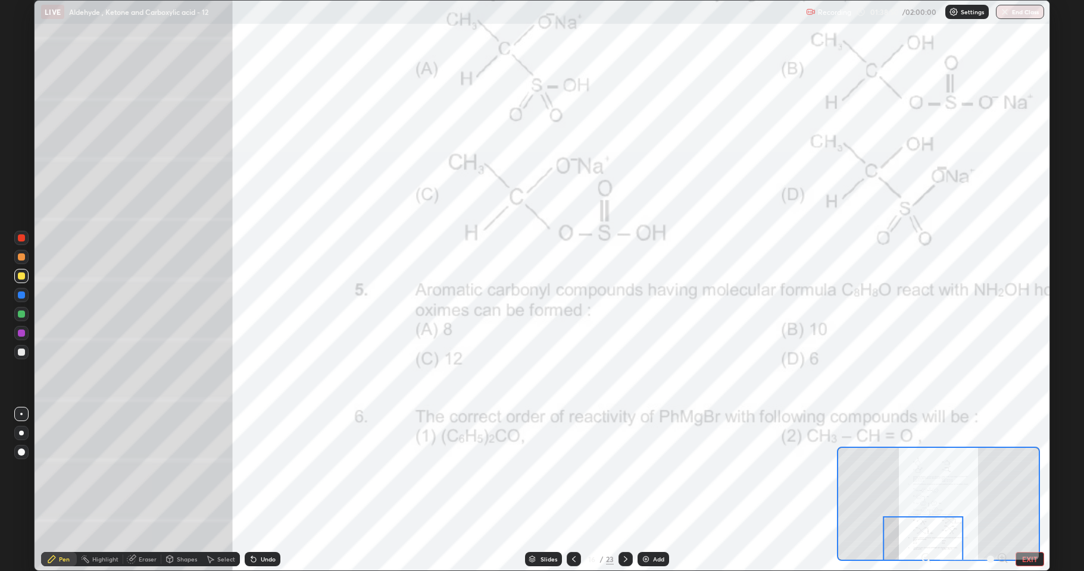
click at [18, 336] on div at bounding box center [21, 333] width 7 height 7
click at [624, 470] on icon at bounding box center [626, 560] width 10 height 10
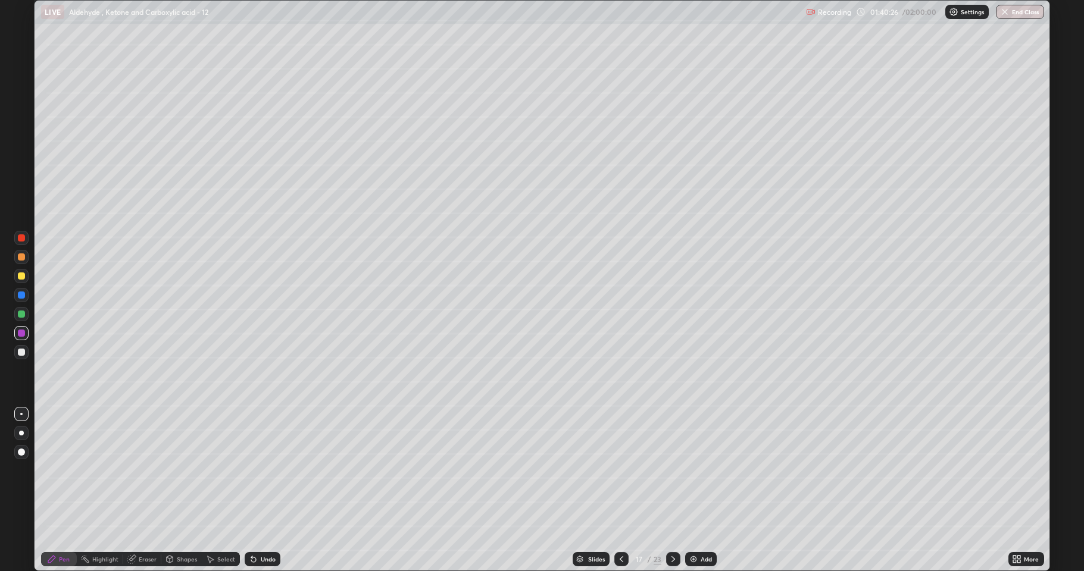
click at [669, 470] on icon at bounding box center [673, 560] width 10 height 10
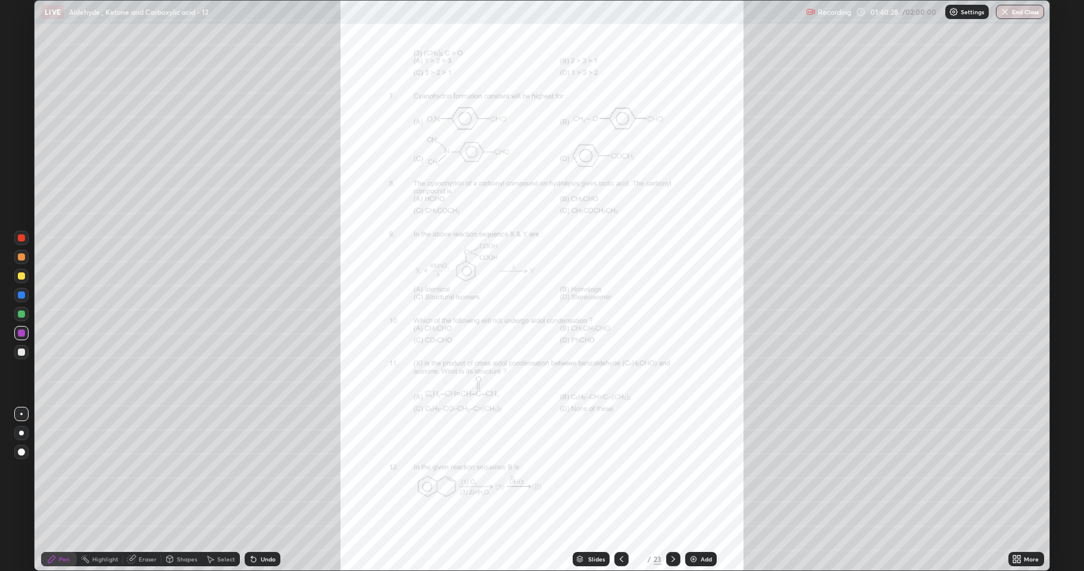
click at [1011, 470] on div "More" at bounding box center [1026, 559] width 36 height 14
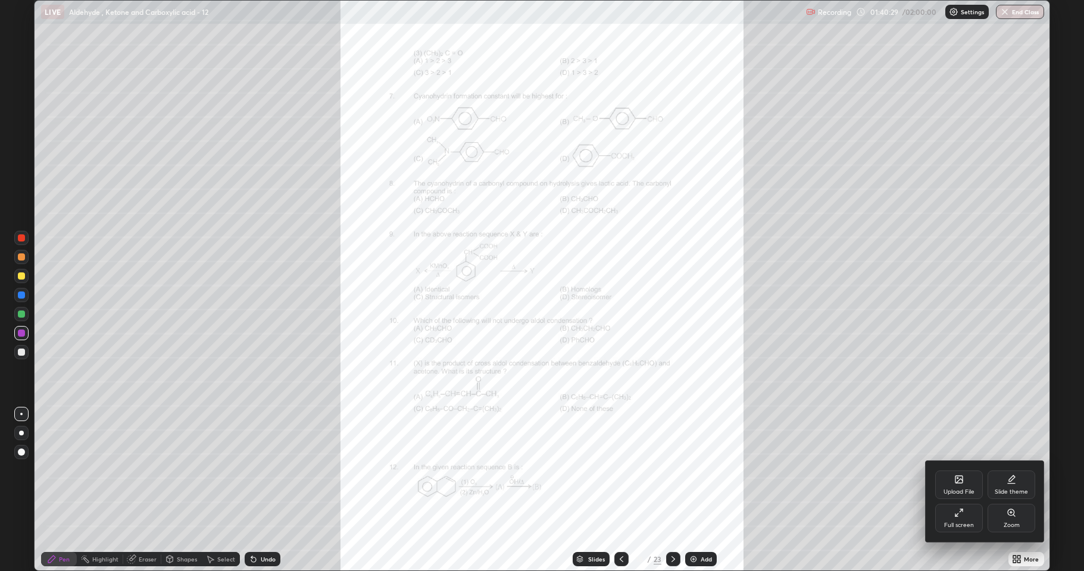
click at [1014, 470] on div "Zoom" at bounding box center [1011, 518] width 48 height 29
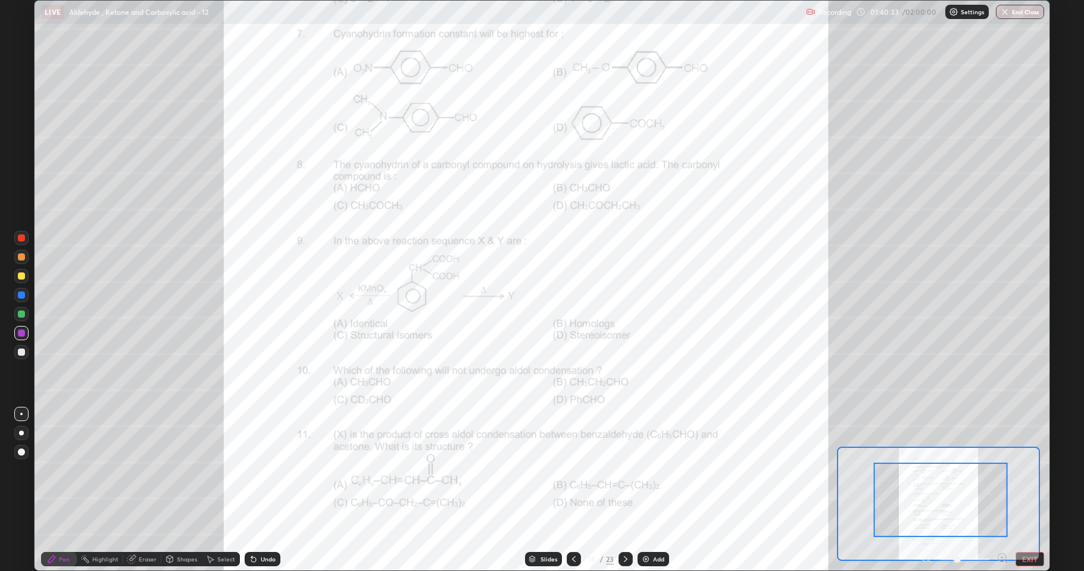
click at [1000, 470] on icon at bounding box center [1002, 558] width 12 height 12
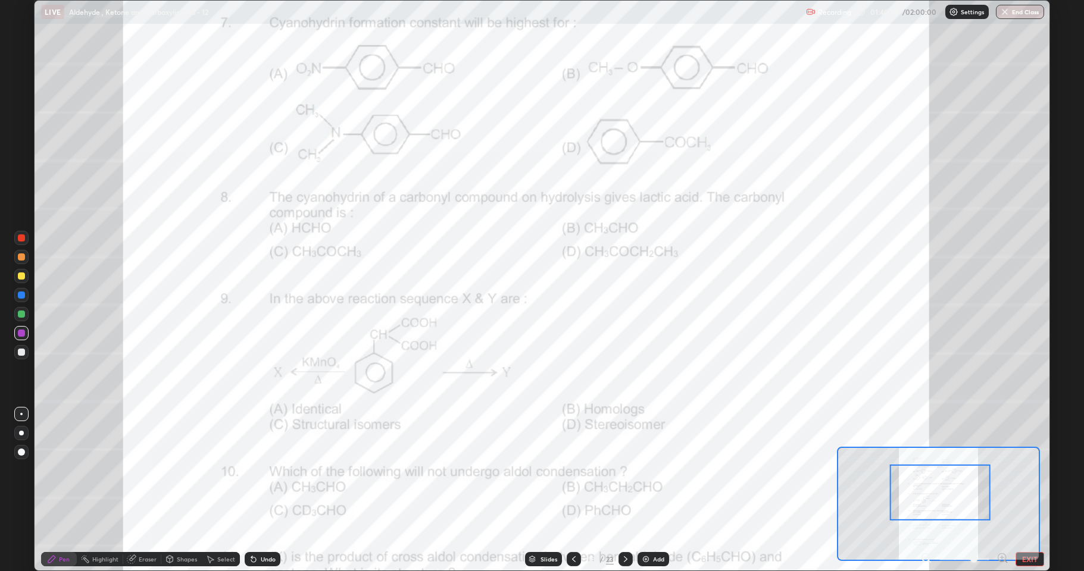
click at [20, 292] on div at bounding box center [21, 295] width 7 height 7
click at [21, 333] on div at bounding box center [21, 333] width 7 height 7
click at [23, 314] on div at bounding box center [21, 314] width 7 height 7
click at [21, 334] on div at bounding box center [21, 333] width 7 height 7
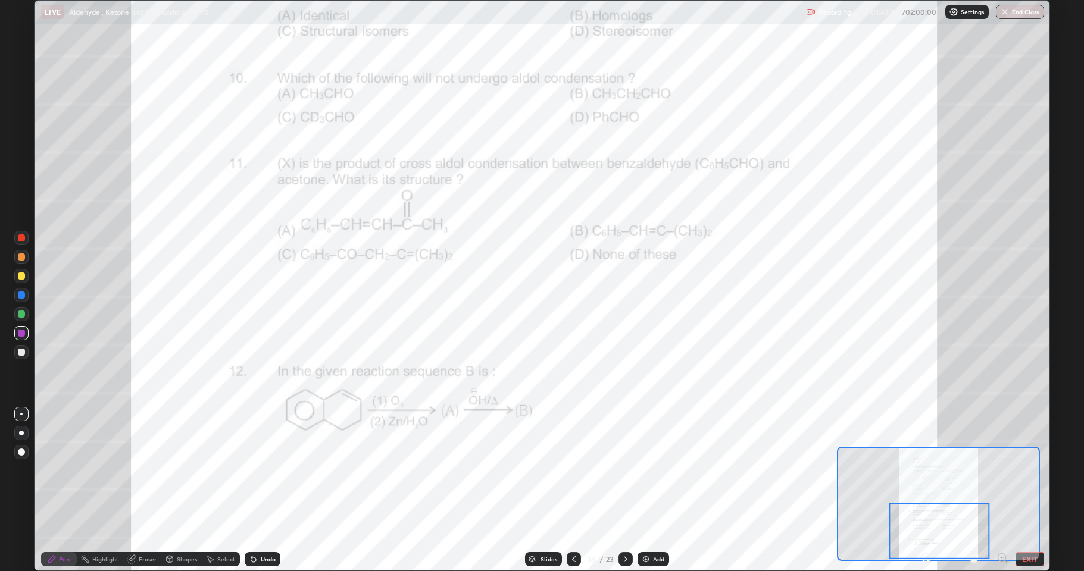
click at [22, 355] on div at bounding box center [21, 352] width 7 height 7
click at [21, 315] on div at bounding box center [21, 314] width 7 height 7
click at [21, 338] on div at bounding box center [21, 333] width 14 height 14
click at [24, 317] on div at bounding box center [21, 314] width 7 height 7
click at [23, 332] on div at bounding box center [21, 333] width 7 height 7
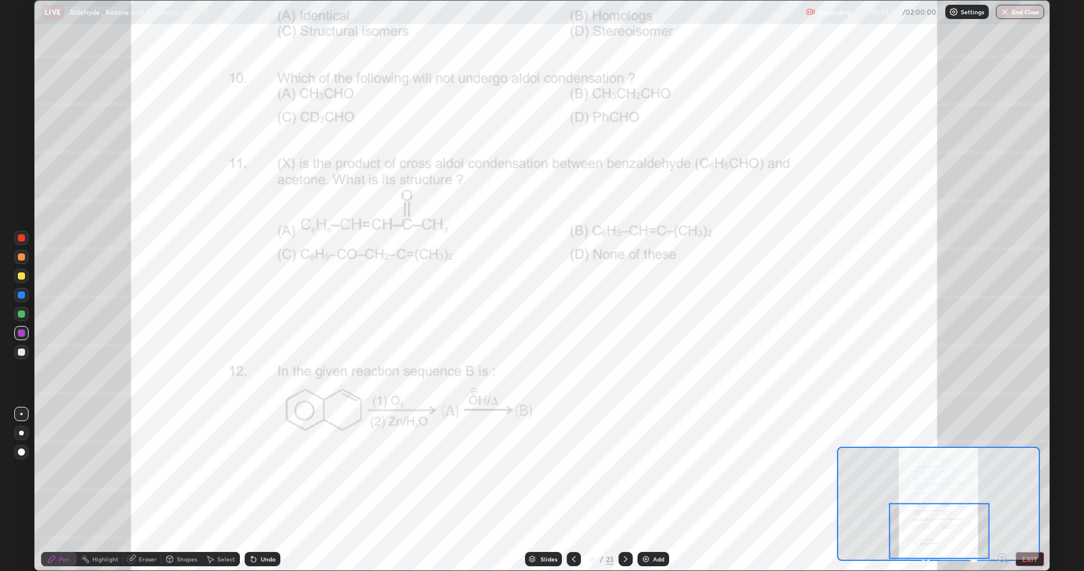
click at [17, 312] on div at bounding box center [21, 314] width 14 height 14
click at [24, 336] on div at bounding box center [21, 333] width 14 height 14
click at [624, 470] on icon at bounding box center [626, 560] width 10 height 10
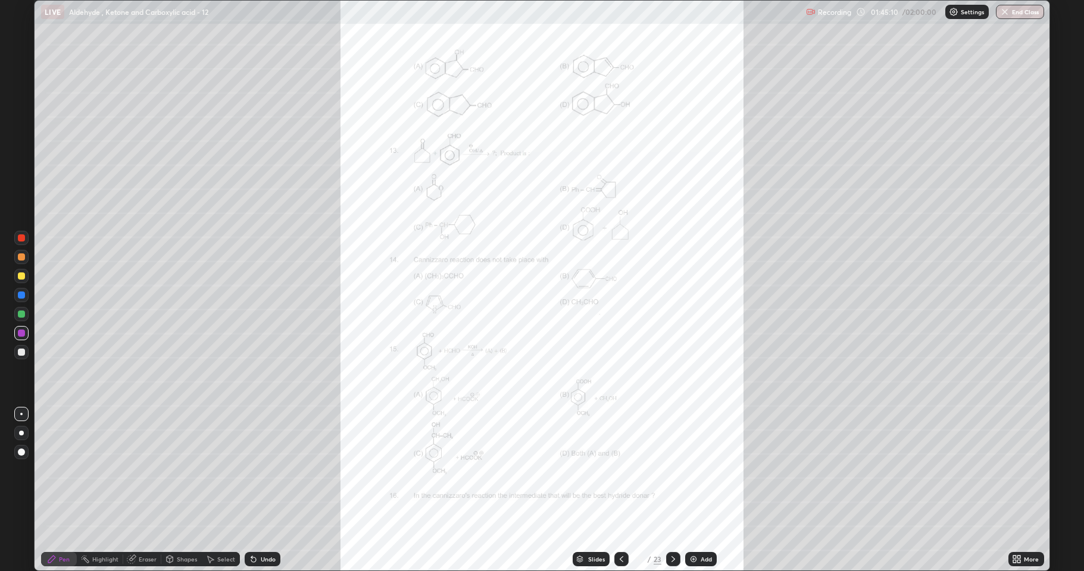
click at [1012, 470] on icon at bounding box center [1017, 560] width 10 height 10
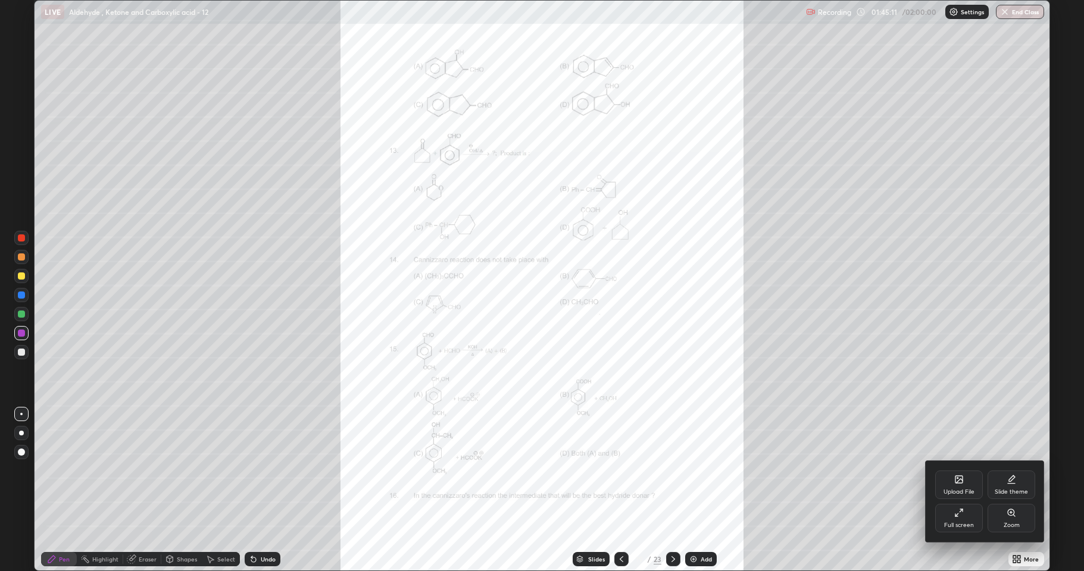
click at [1005, 470] on div "Zoom" at bounding box center [1011, 518] width 48 height 29
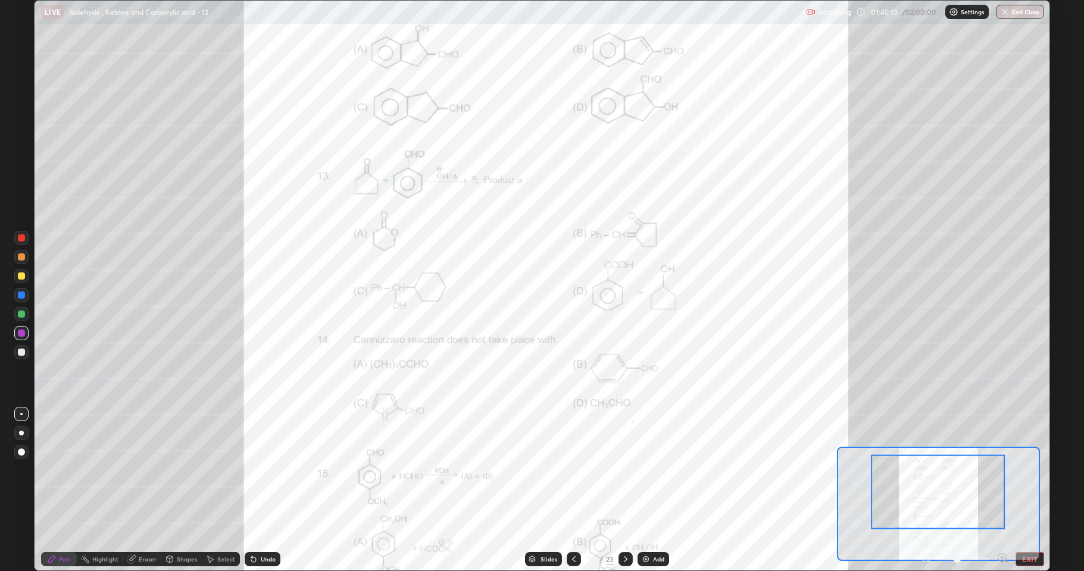
click at [1000, 470] on icon at bounding box center [1002, 558] width 12 height 12
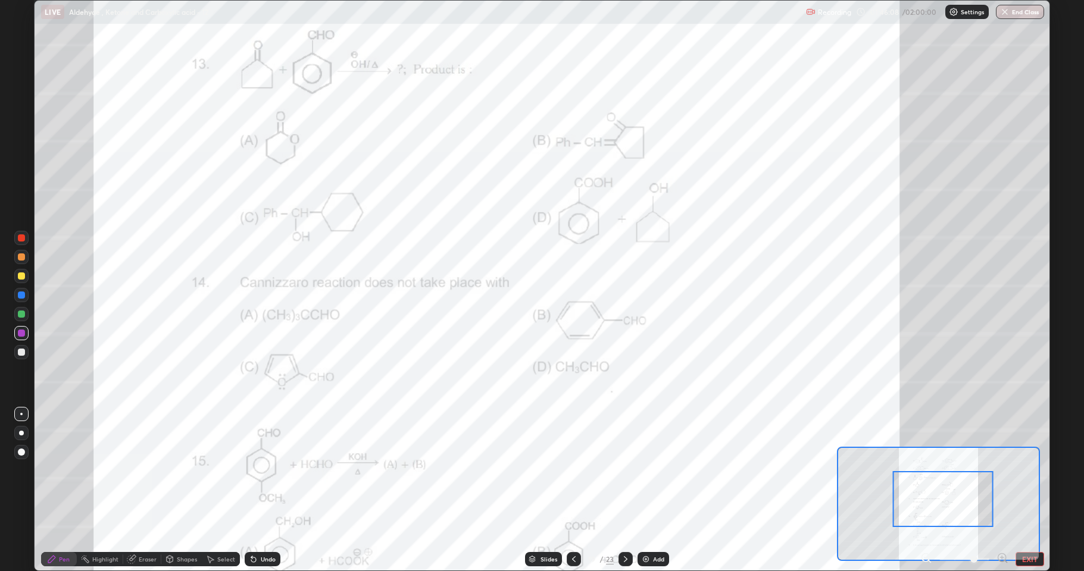
click at [21, 318] on div at bounding box center [21, 314] width 14 height 14
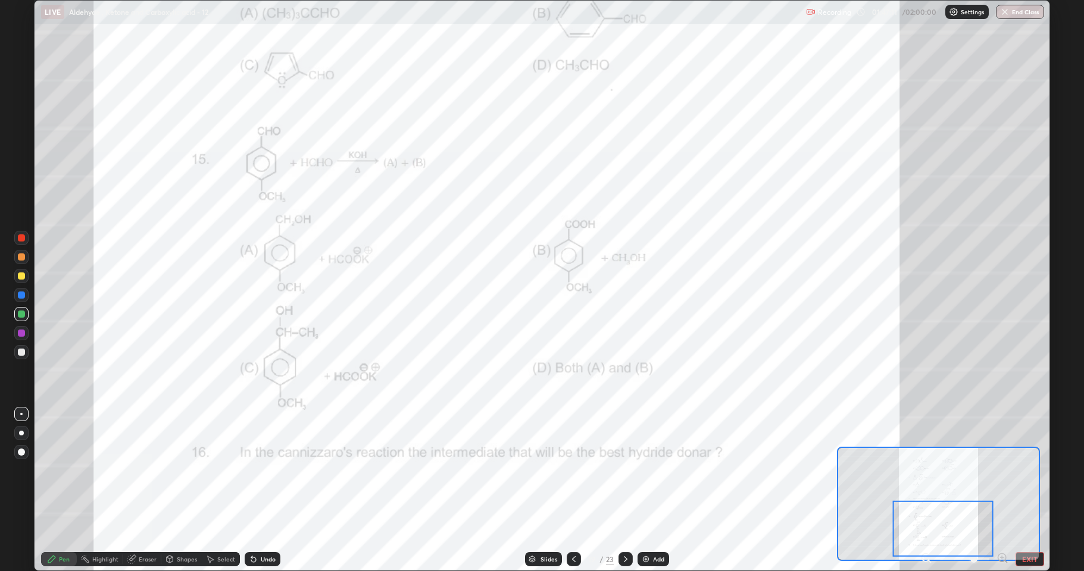
click at [21, 333] on div at bounding box center [21, 333] width 7 height 7
click at [623, 470] on icon at bounding box center [626, 560] width 10 height 10
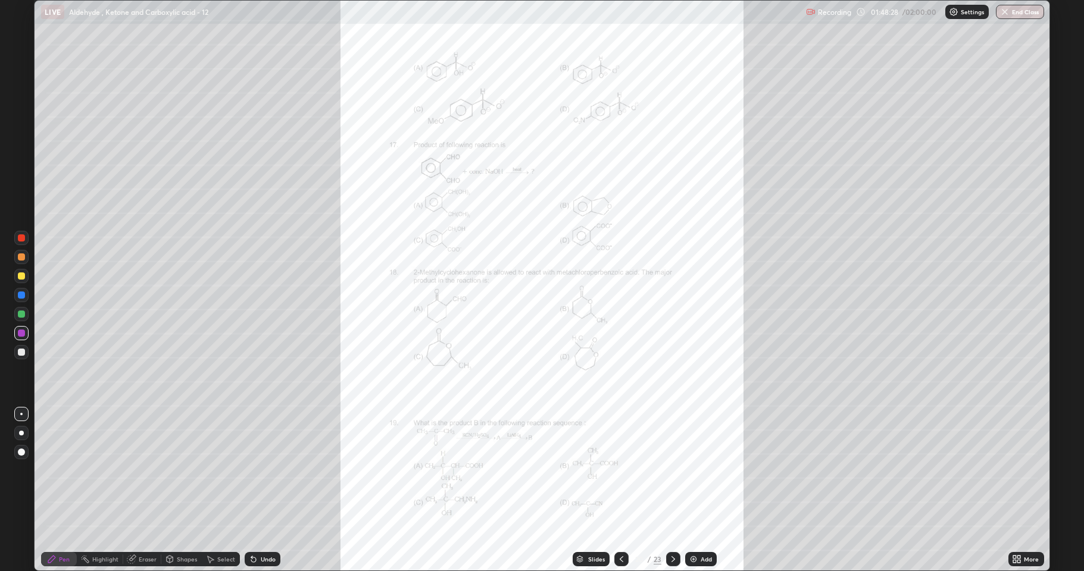
click at [1012, 470] on icon at bounding box center [1017, 560] width 10 height 10
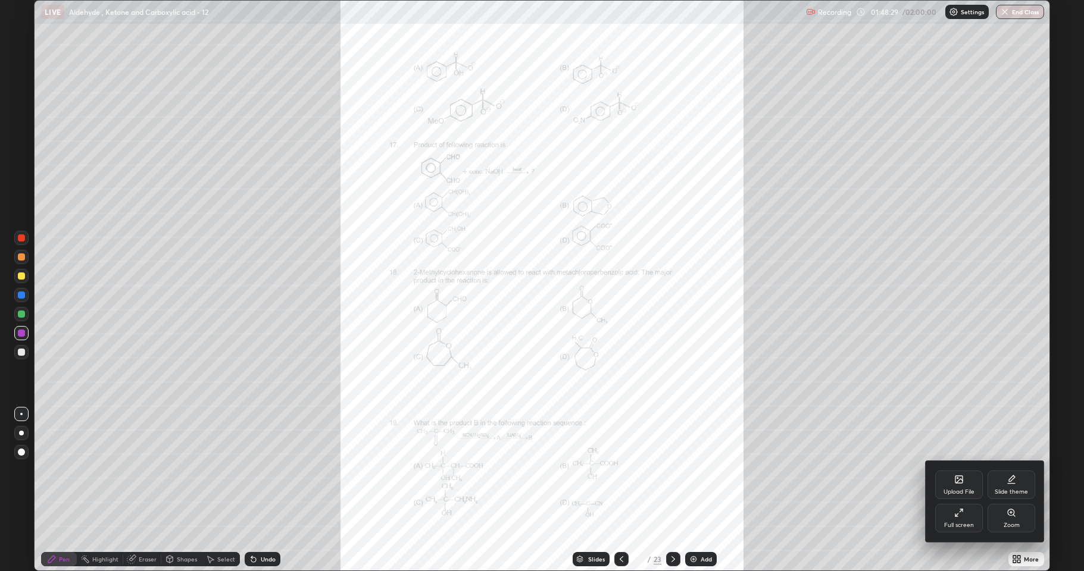
click at [1004, 470] on div "Zoom" at bounding box center [1011, 518] width 48 height 29
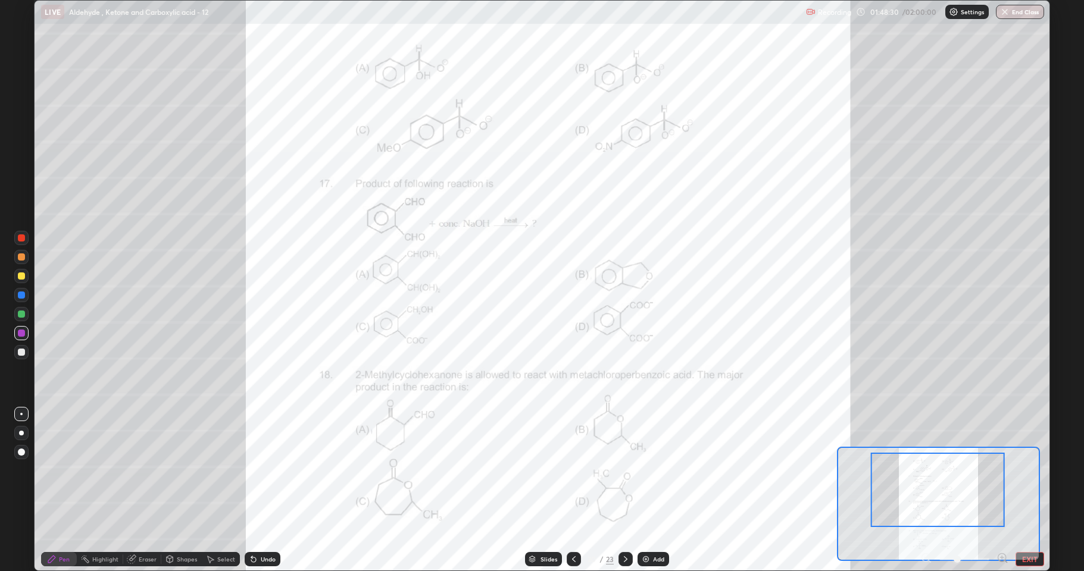
click at [999, 470] on icon at bounding box center [1002, 558] width 12 height 12
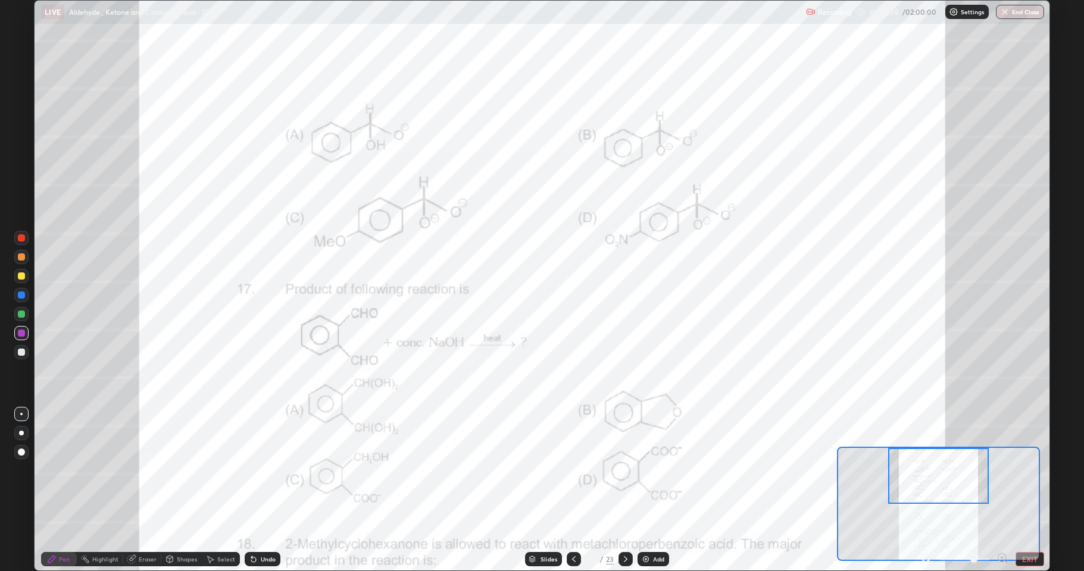
click at [23, 333] on div at bounding box center [21, 333] width 7 height 7
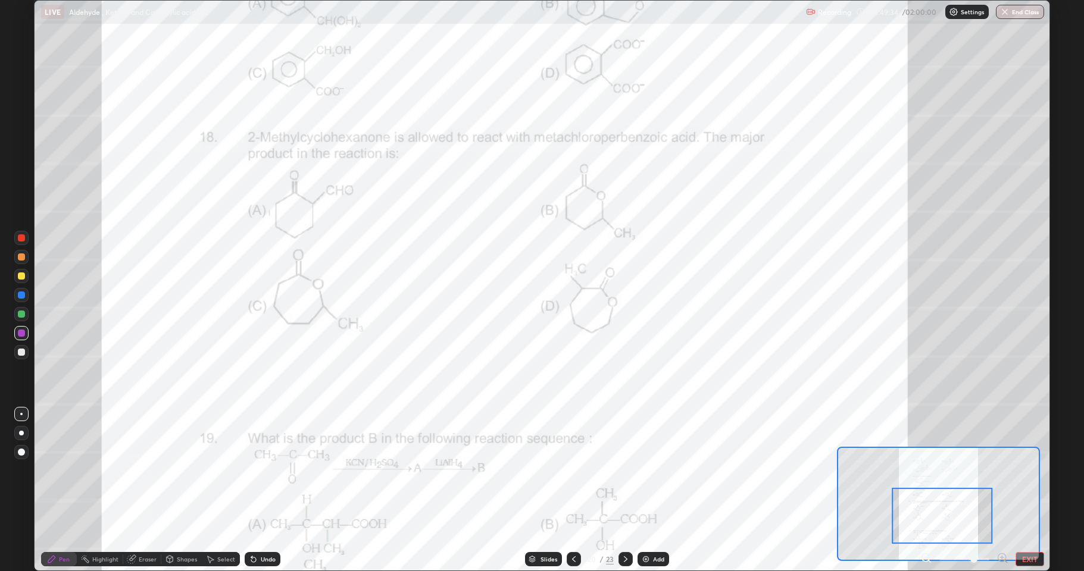
click at [20, 298] on div at bounding box center [21, 295] width 7 height 7
click at [24, 277] on div at bounding box center [21, 276] width 7 height 7
click at [23, 296] on div at bounding box center [21, 295] width 7 height 7
click at [21, 334] on div at bounding box center [21, 333] width 7 height 7
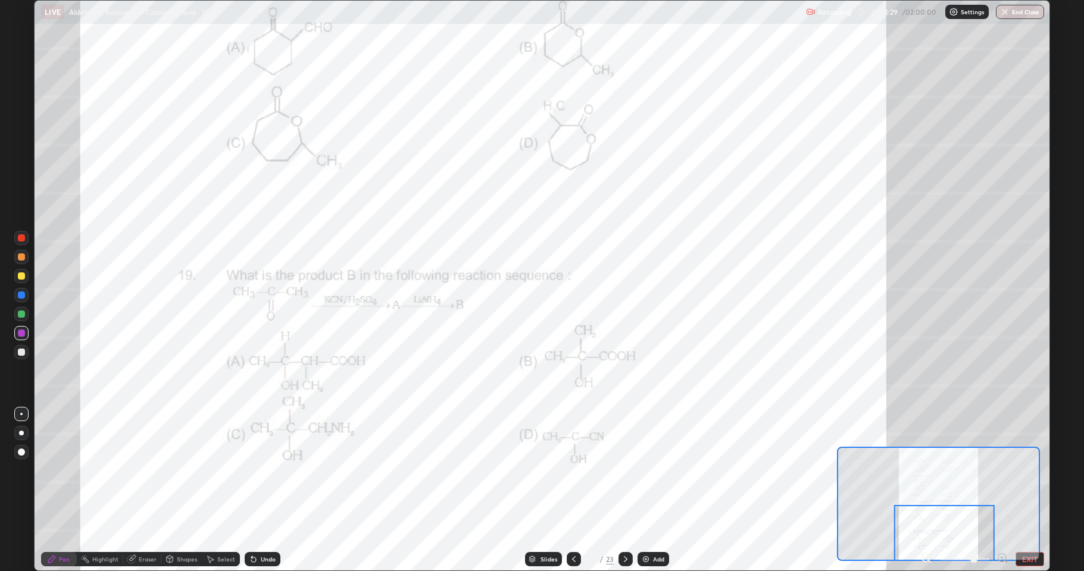
click at [625, 470] on icon at bounding box center [626, 559] width 4 height 6
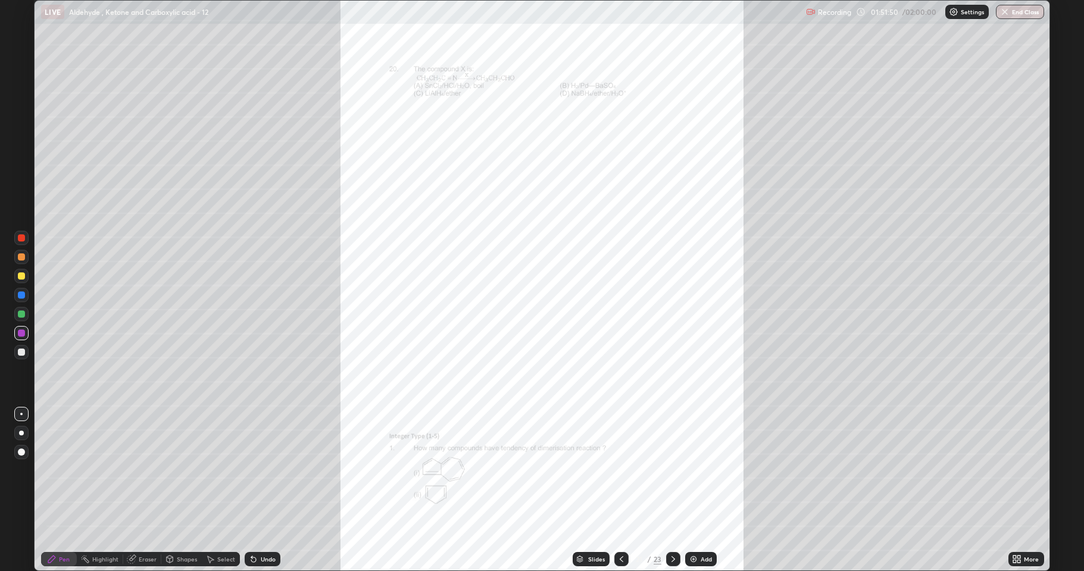
click at [625, 470] on div at bounding box center [621, 559] width 14 height 14
click at [620, 470] on icon at bounding box center [622, 559] width 4 height 6
click at [20, 314] on div at bounding box center [21, 314] width 7 height 7
click at [24, 276] on div at bounding box center [21, 276] width 7 height 7
click at [21, 316] on div at bounding box center [21, 314] width 7 height 7
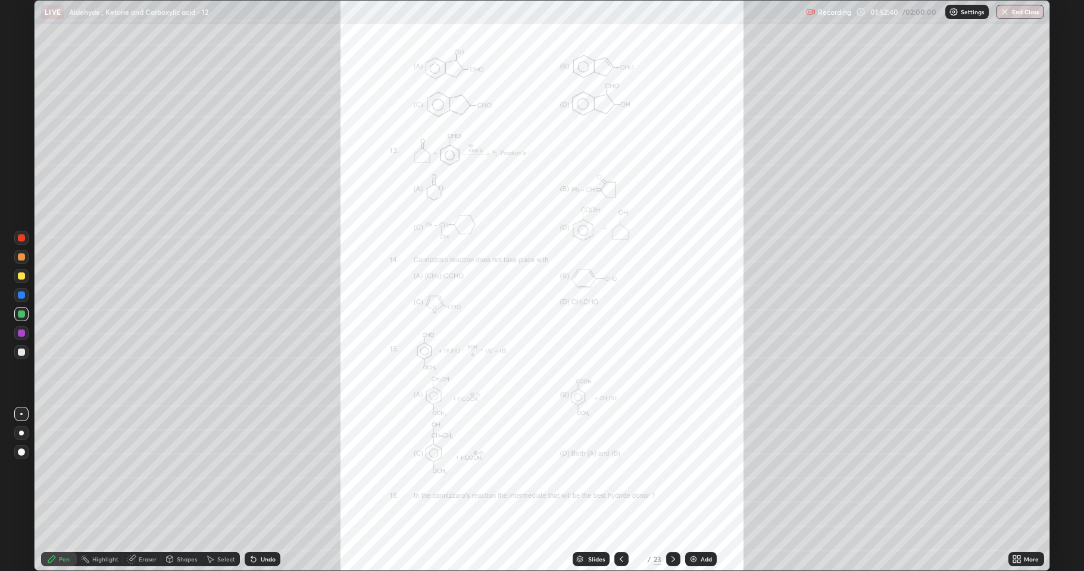
click at [23, 335] on div at bounding box center [21, 333] width 7 height 7
click at [22, 278] on div at bounding box center [21, 276] width 7 height 7
click at [673, 470] on icon at bounding box center [673, 560] width 10 height 10
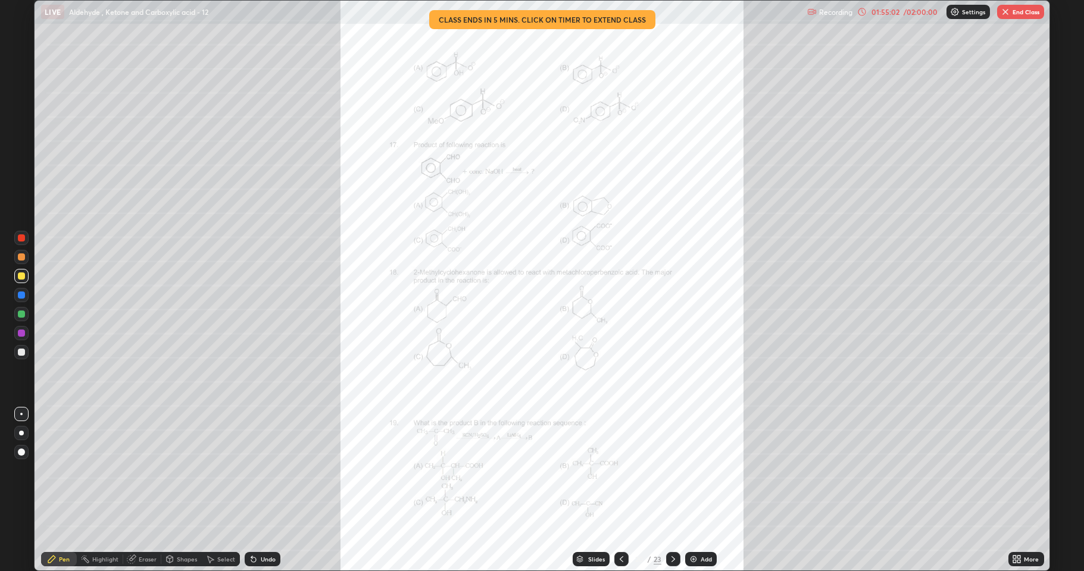
click at [1019, 12] on button "End Class" at bounding box center [1020, 12] width 47 height 14
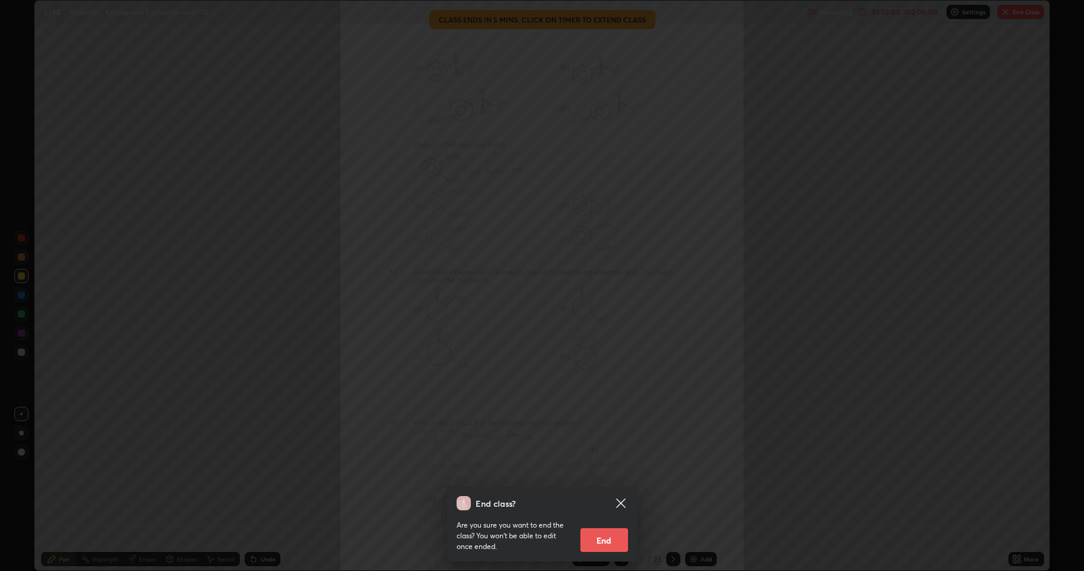
click at [604, 470] on button "End" at bounding box center [604, 540] width 48 height 24
